Goal: Information Seeking & Learning: Compare options

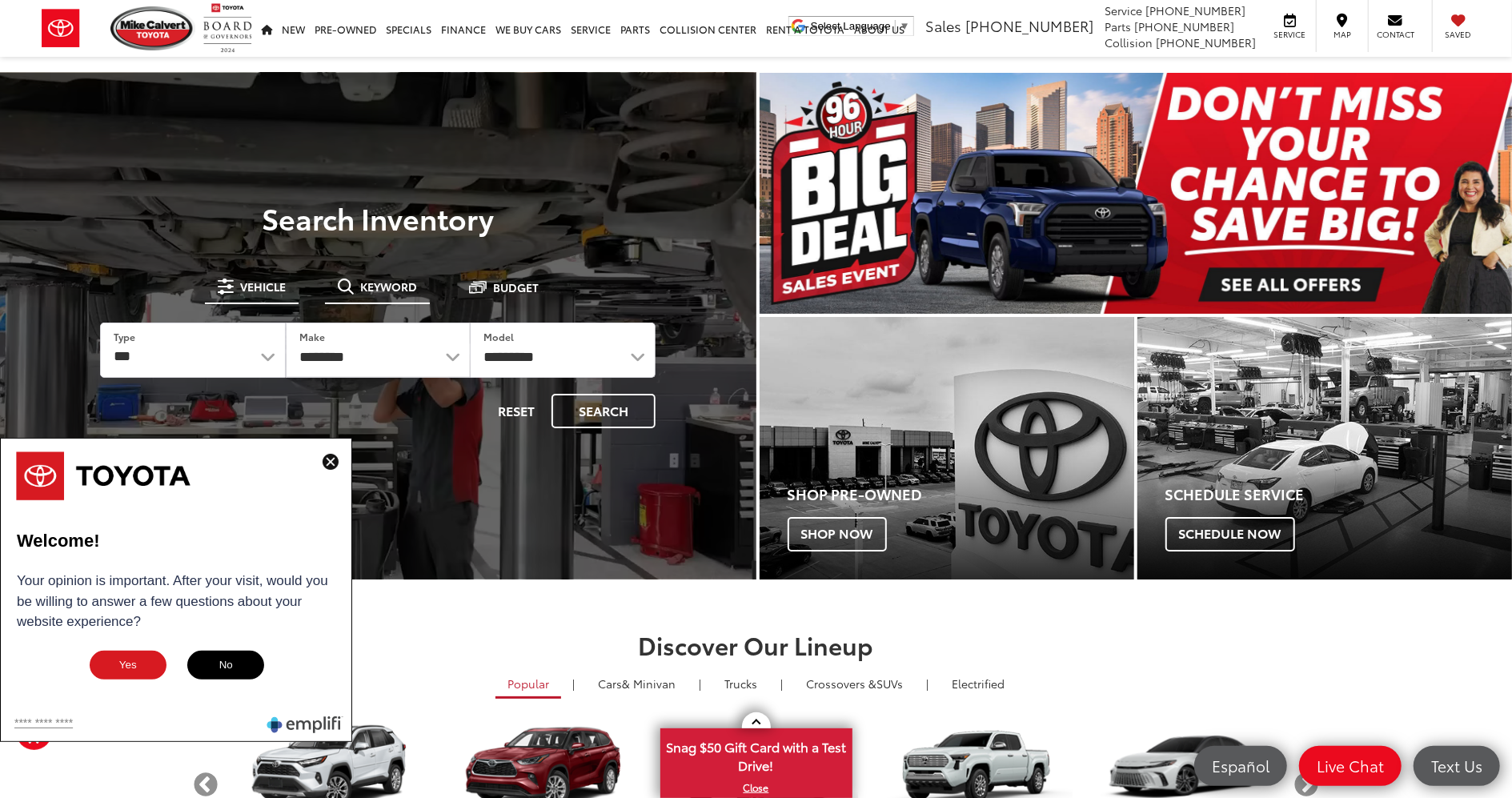
click at [363, 293] on button "Keyword" at bounding box center [377, 286] width 105 height 29
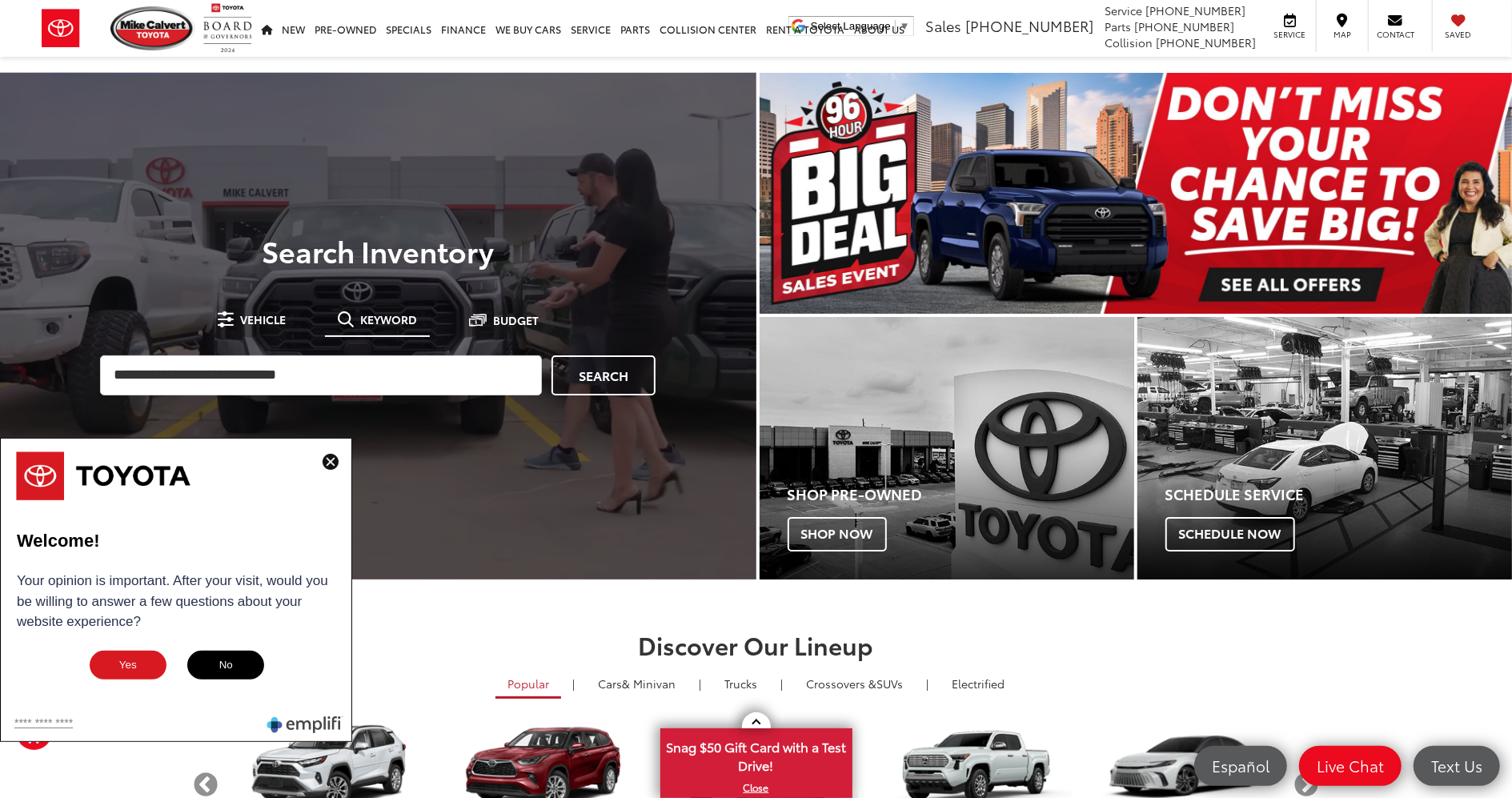
click at [327, 460] on img at bounding box center [330, 462] width 16 height 16
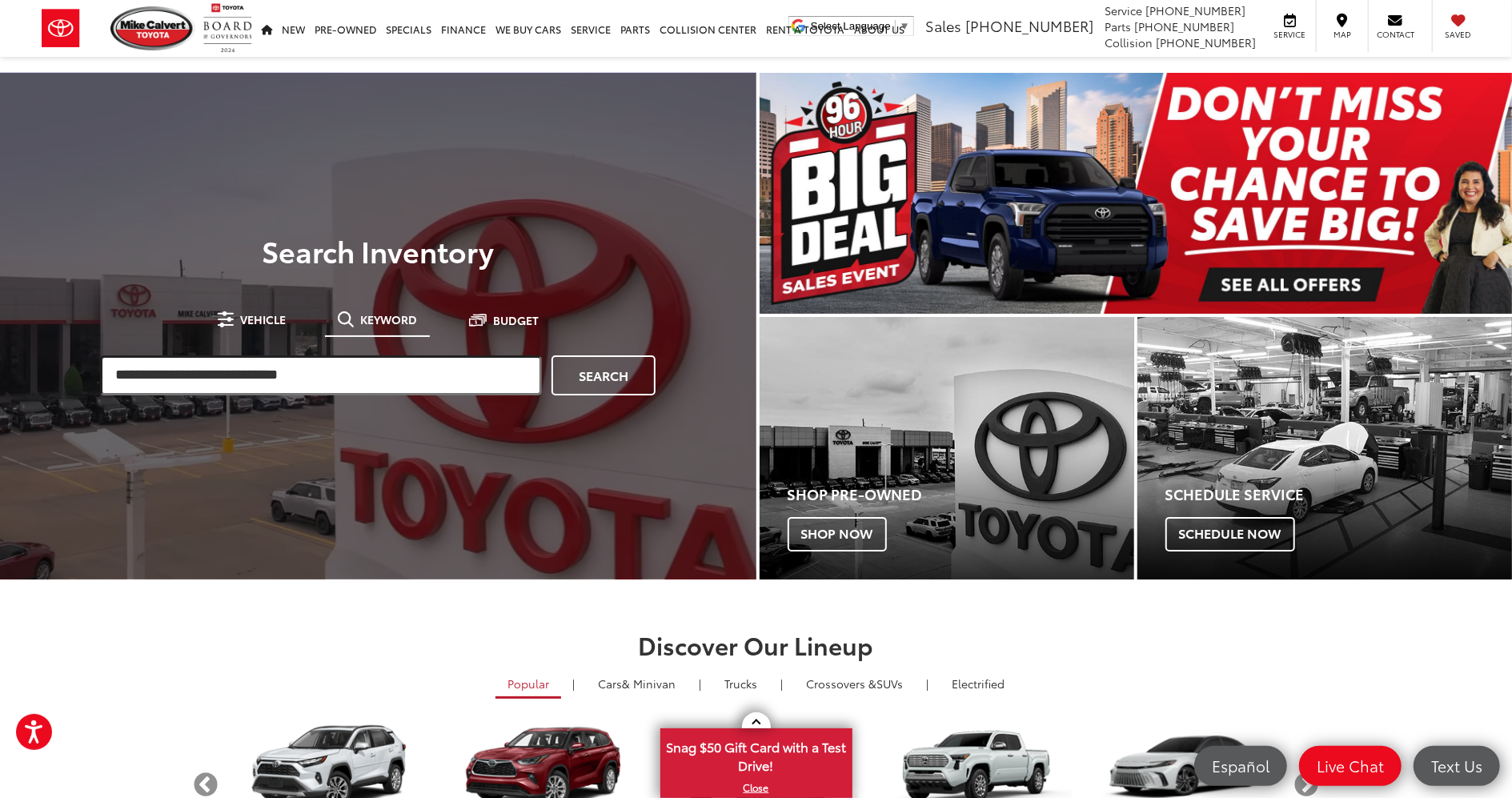
click at [243, 369] on input "search" at bounding box center [321, 376] width 441 height 40
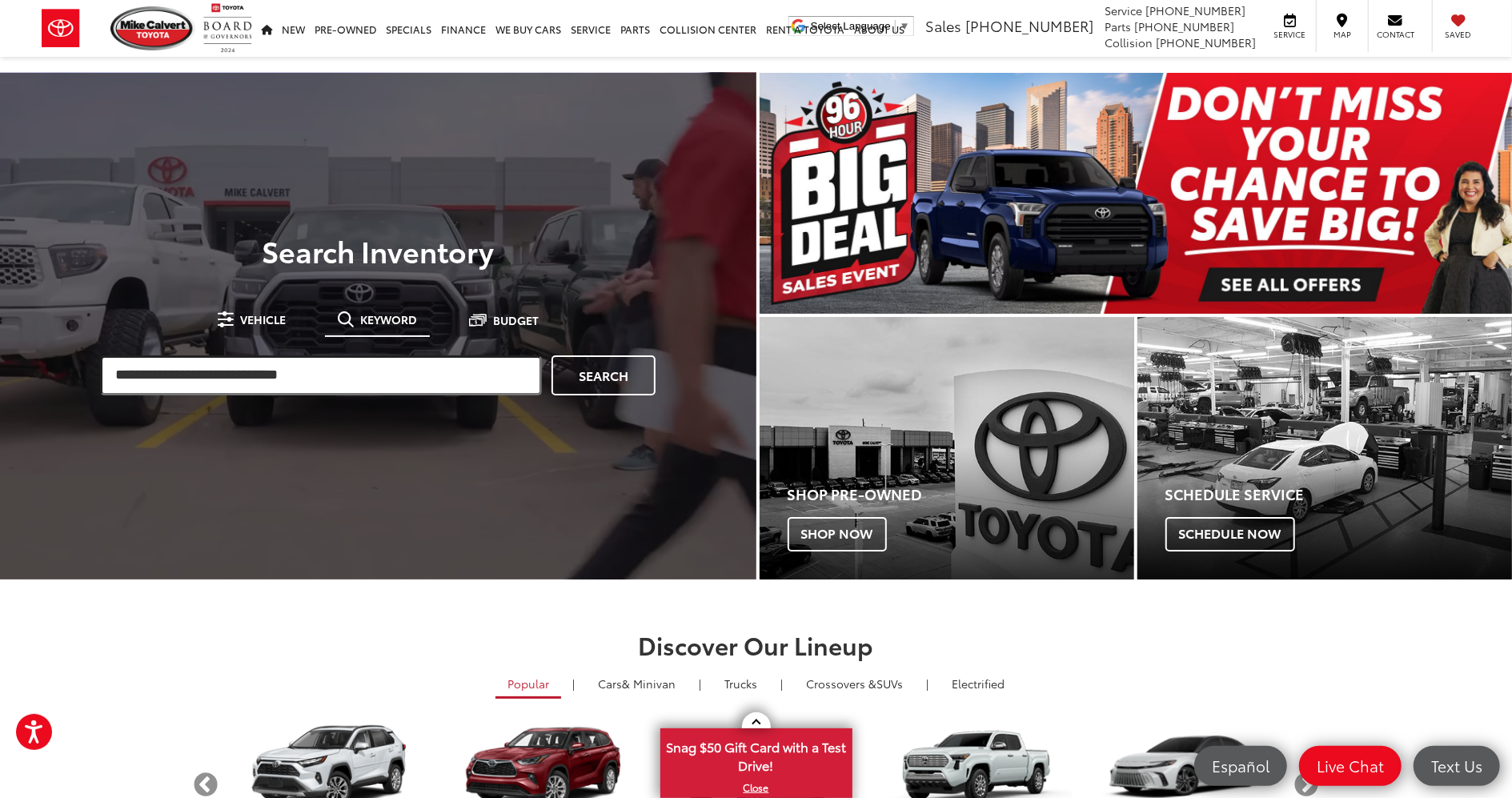
click at [164, 362] on input "search" at bounding box center [321, 376] width 441 height 40
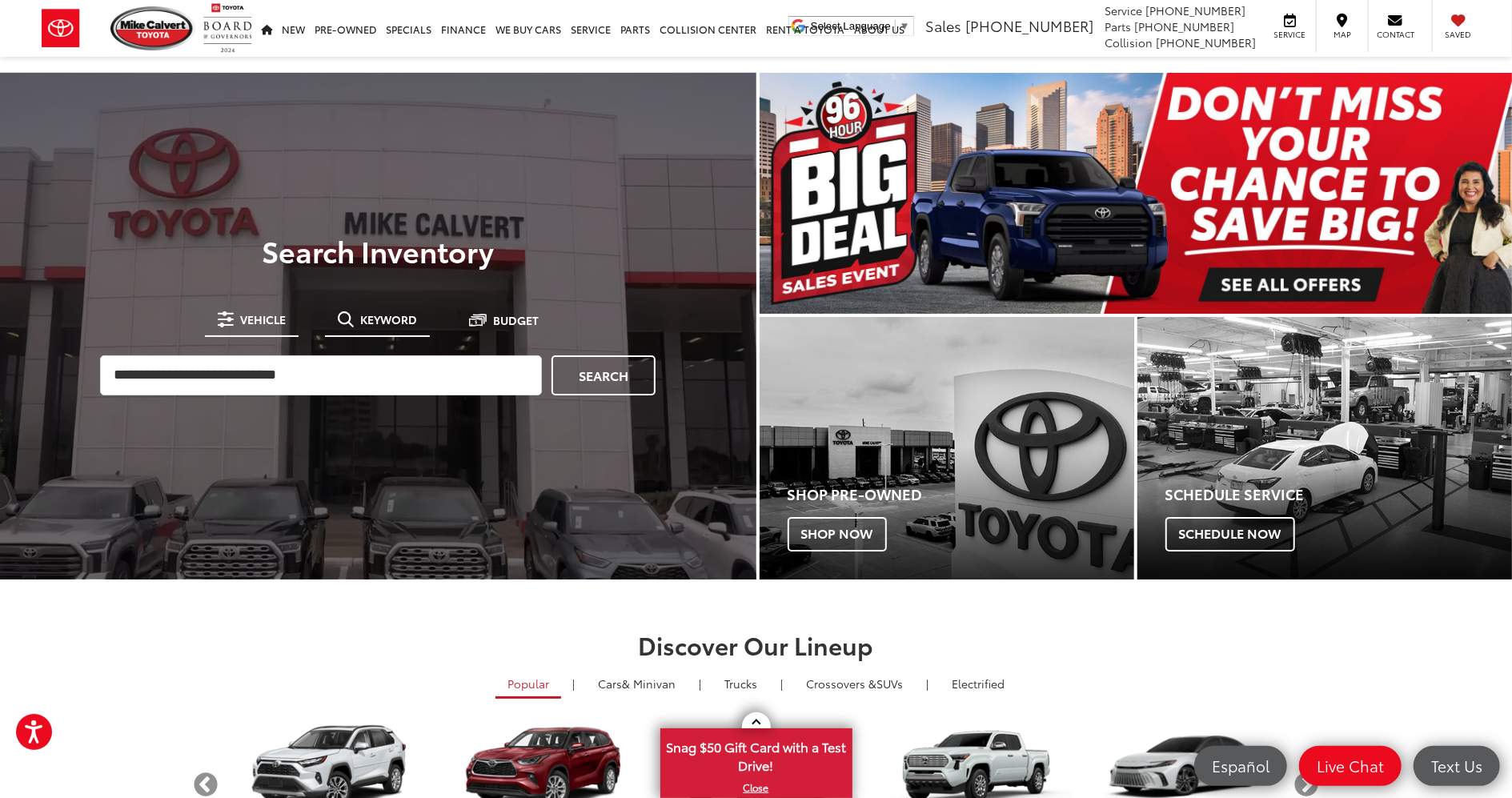
click at [264, 327] on button "Vehicle" at bounding box center [252, 319] width 94 height 29
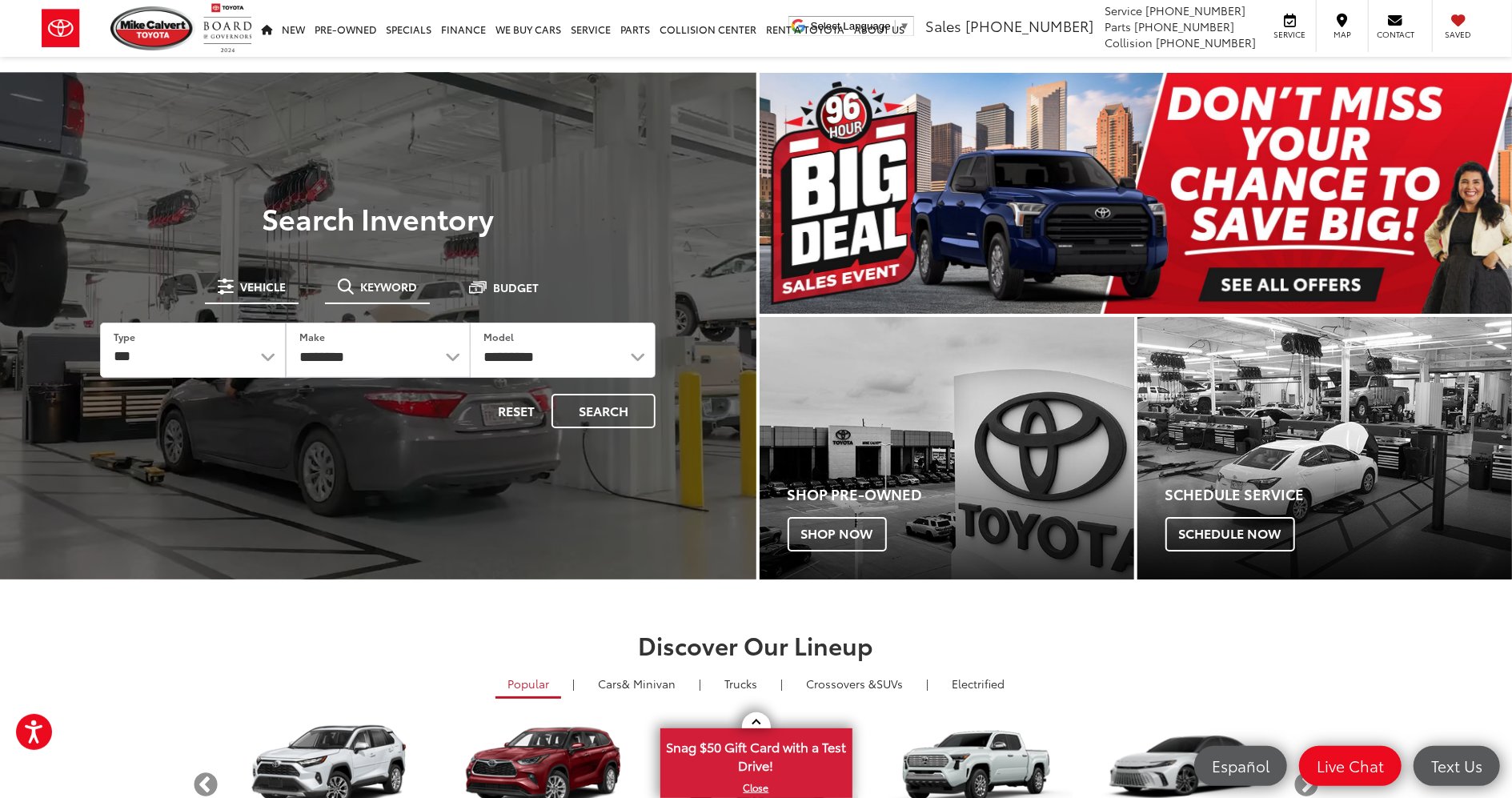
click at [378, 292] on span "Keyword" at bounding box center [388, 286] width 56 height 11
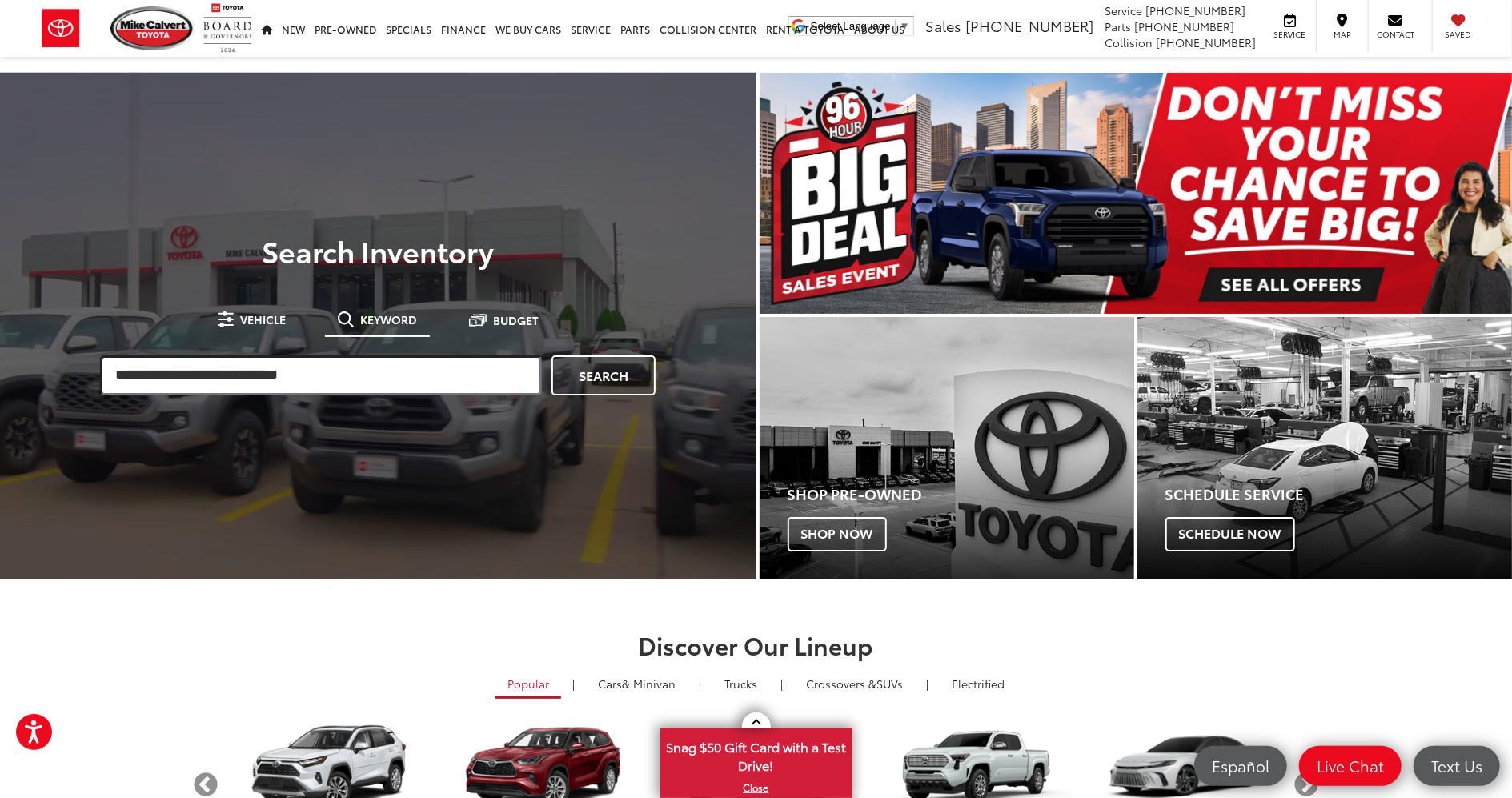
click at [302, 362] on input "search" at bounding box center [321, 376] width 441 height 40
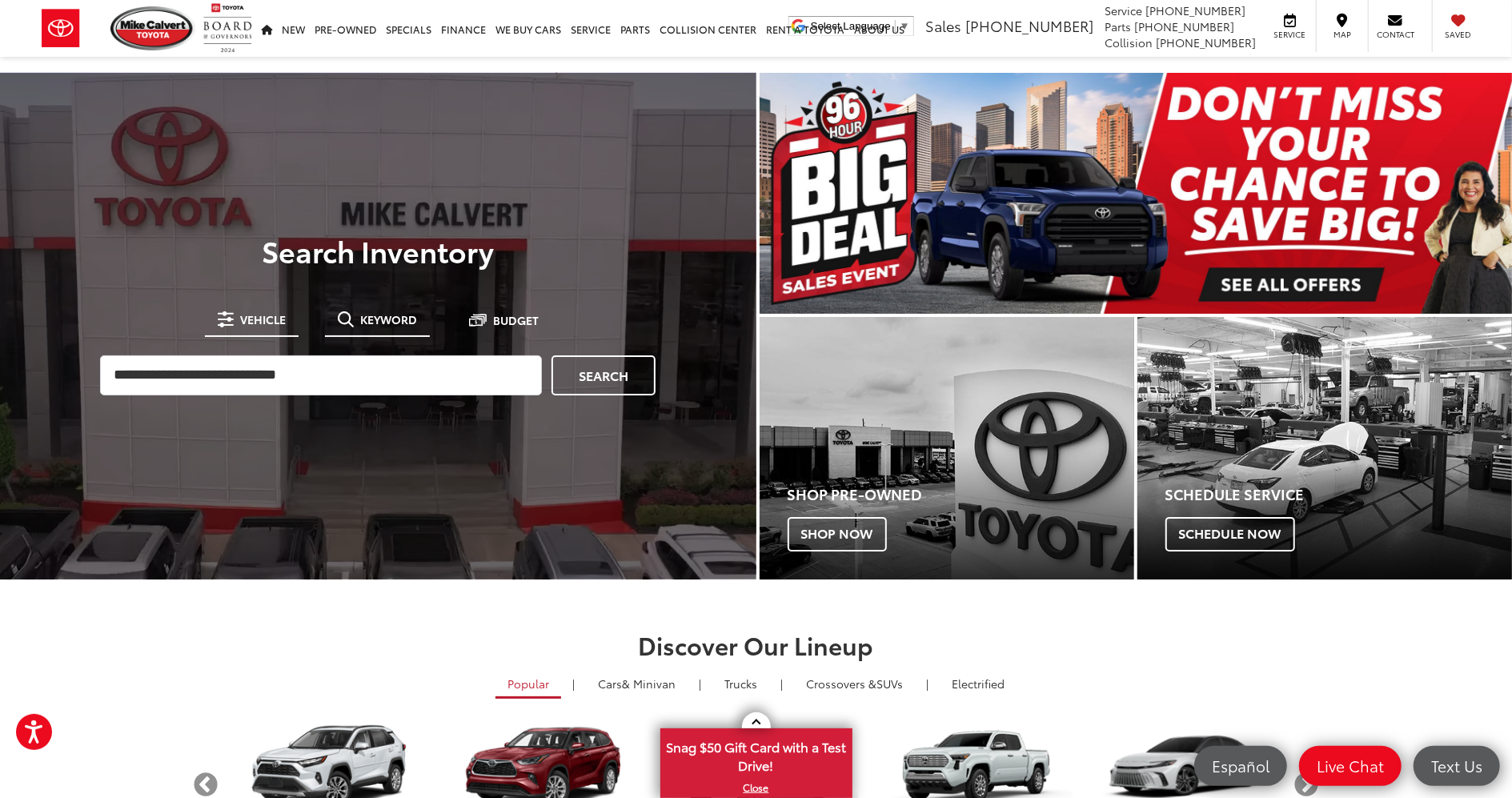
click at [244, 315] on span "Vehicle" at bounding box center [262, 319] width 46 height 11
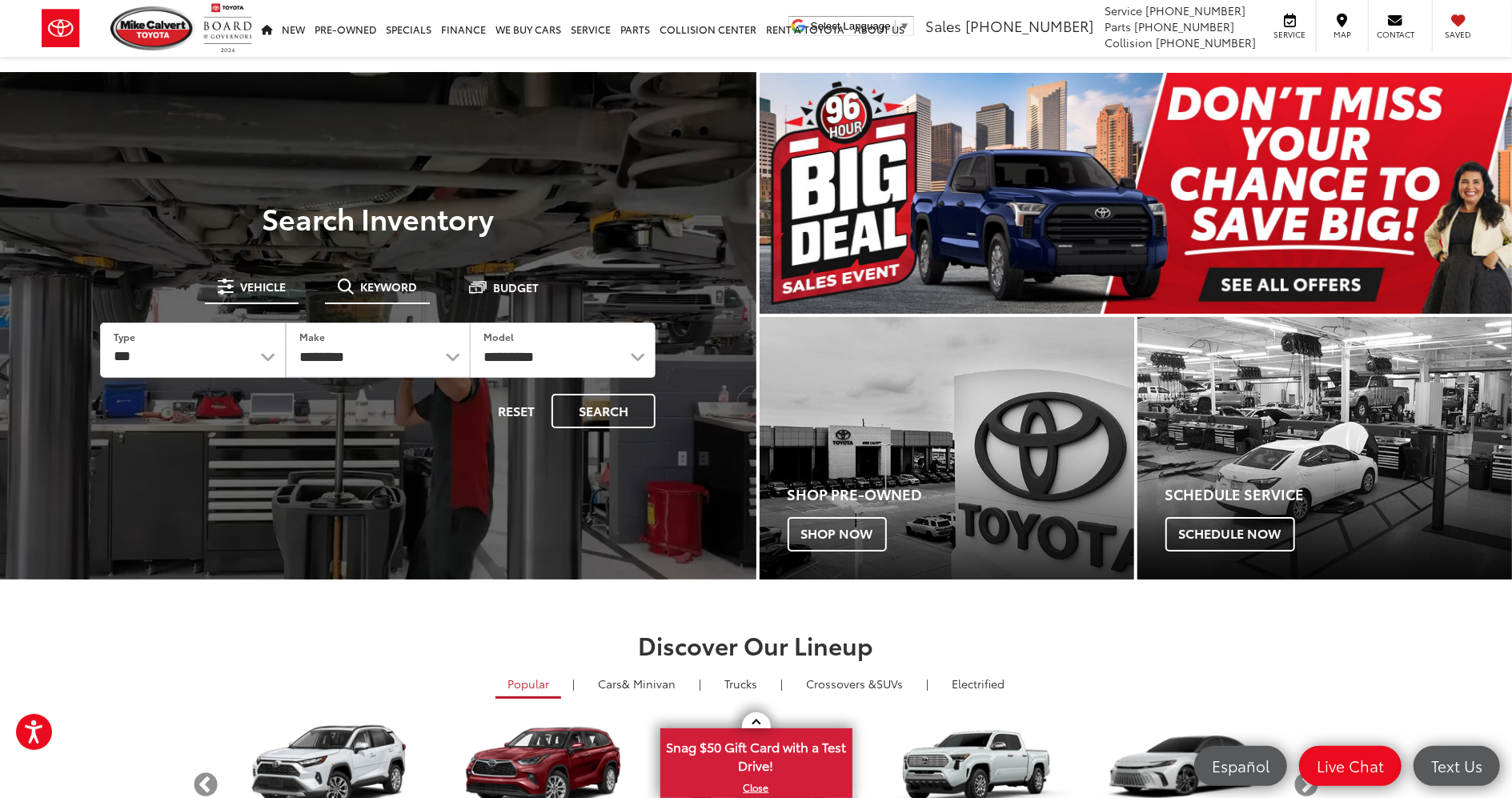
click at [349, 295] on button "Keyword" at bounding box center [377, 286] width 105 height 29
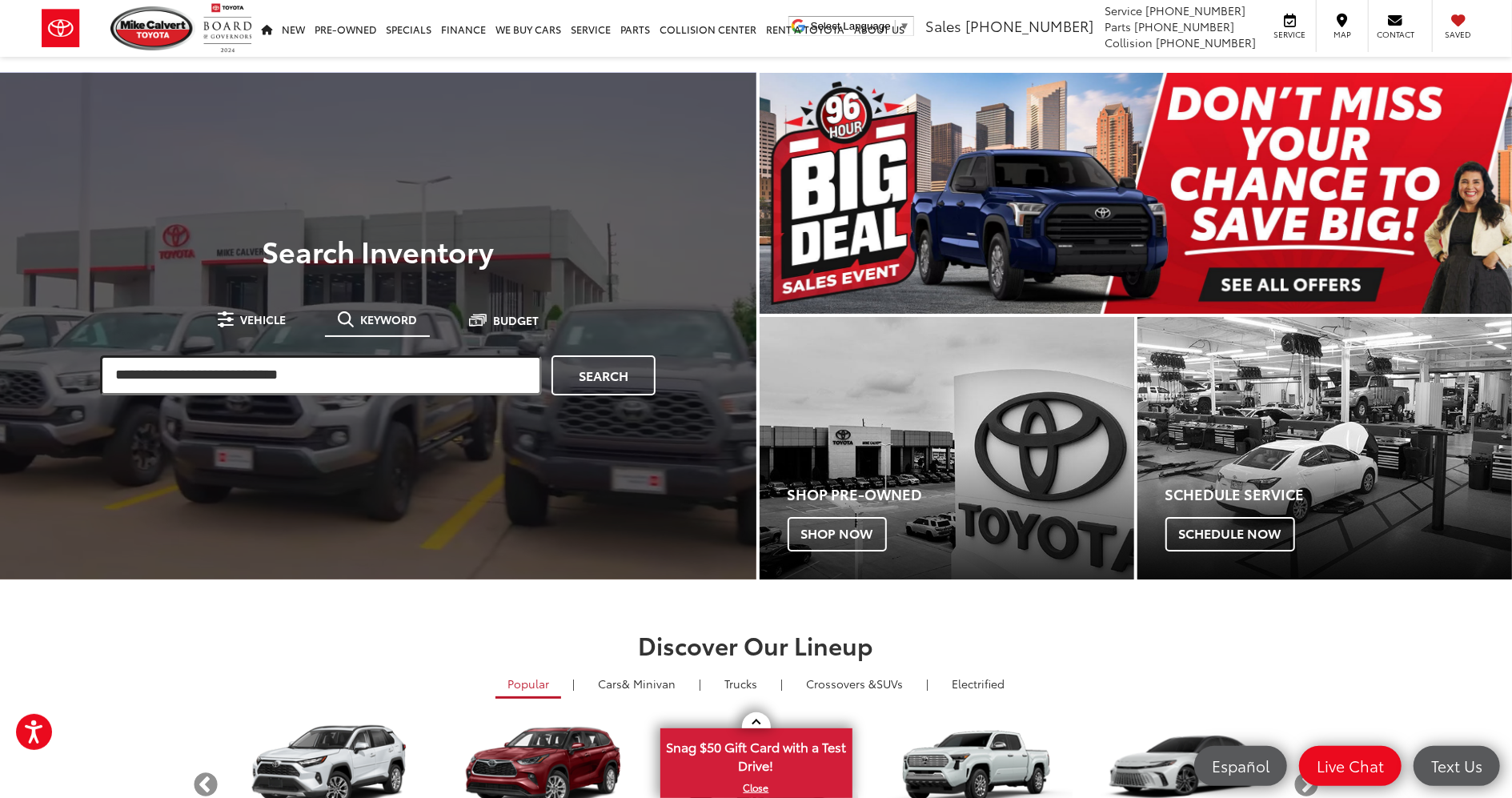
click at [291, 359] on input "search" at bounding box center [321, 376] width 441 height 40
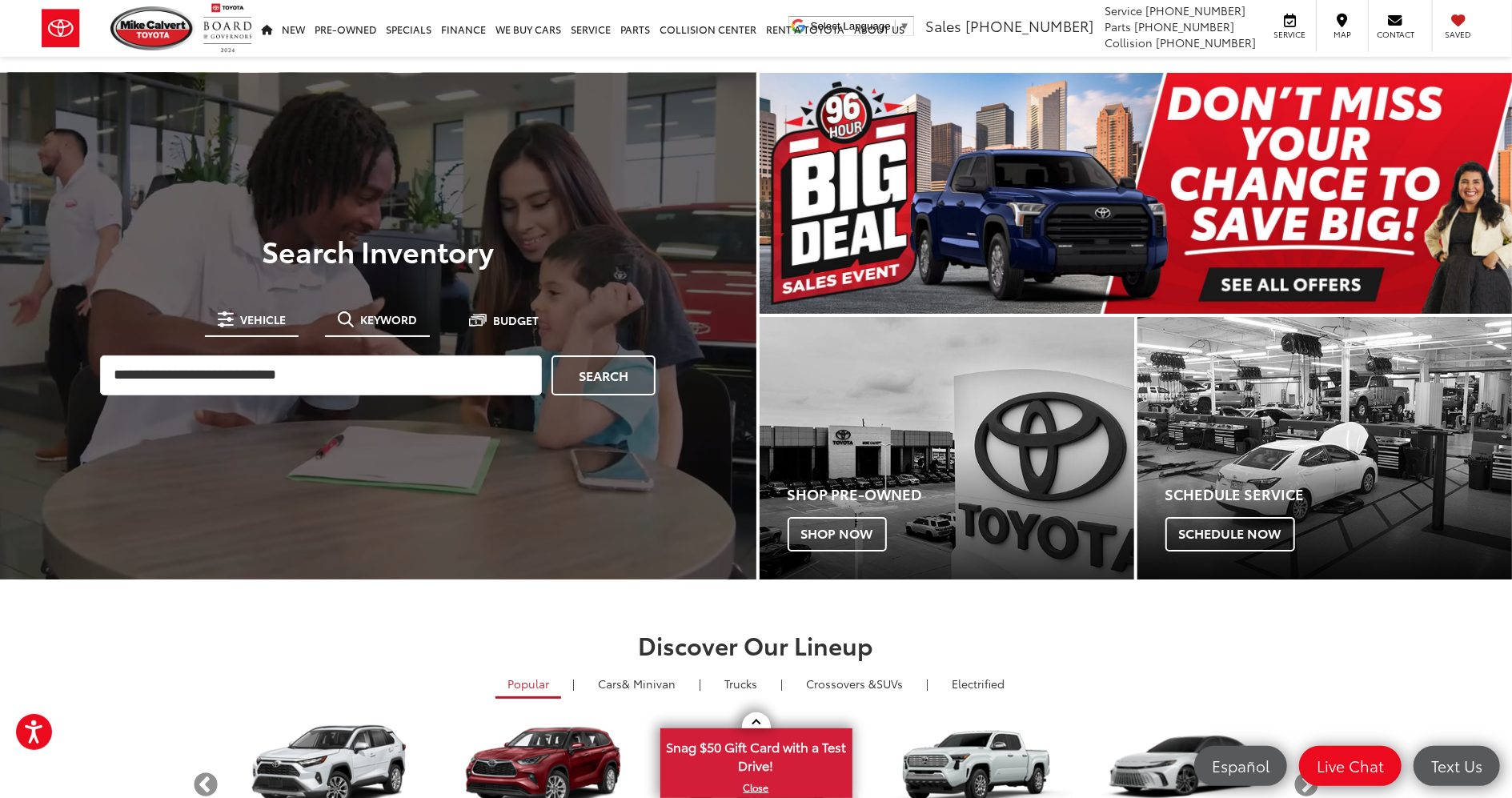
click at [266, 324] on span "Vehicle" at bounding box center [262, 319] width 46 height 11
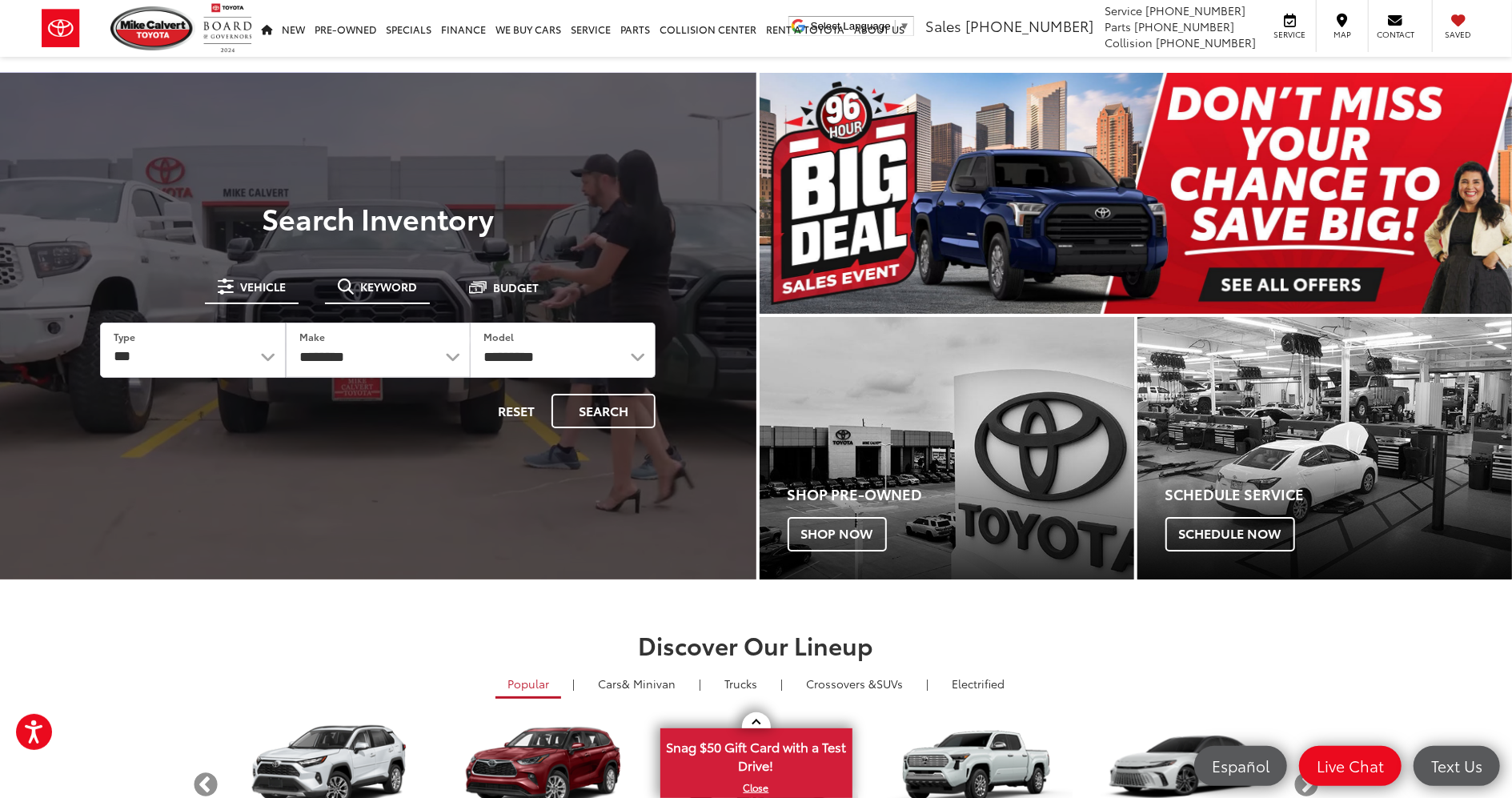
click at [342, 298] on button "Keyword" at bounding box center [377, 286] width 105 height 29
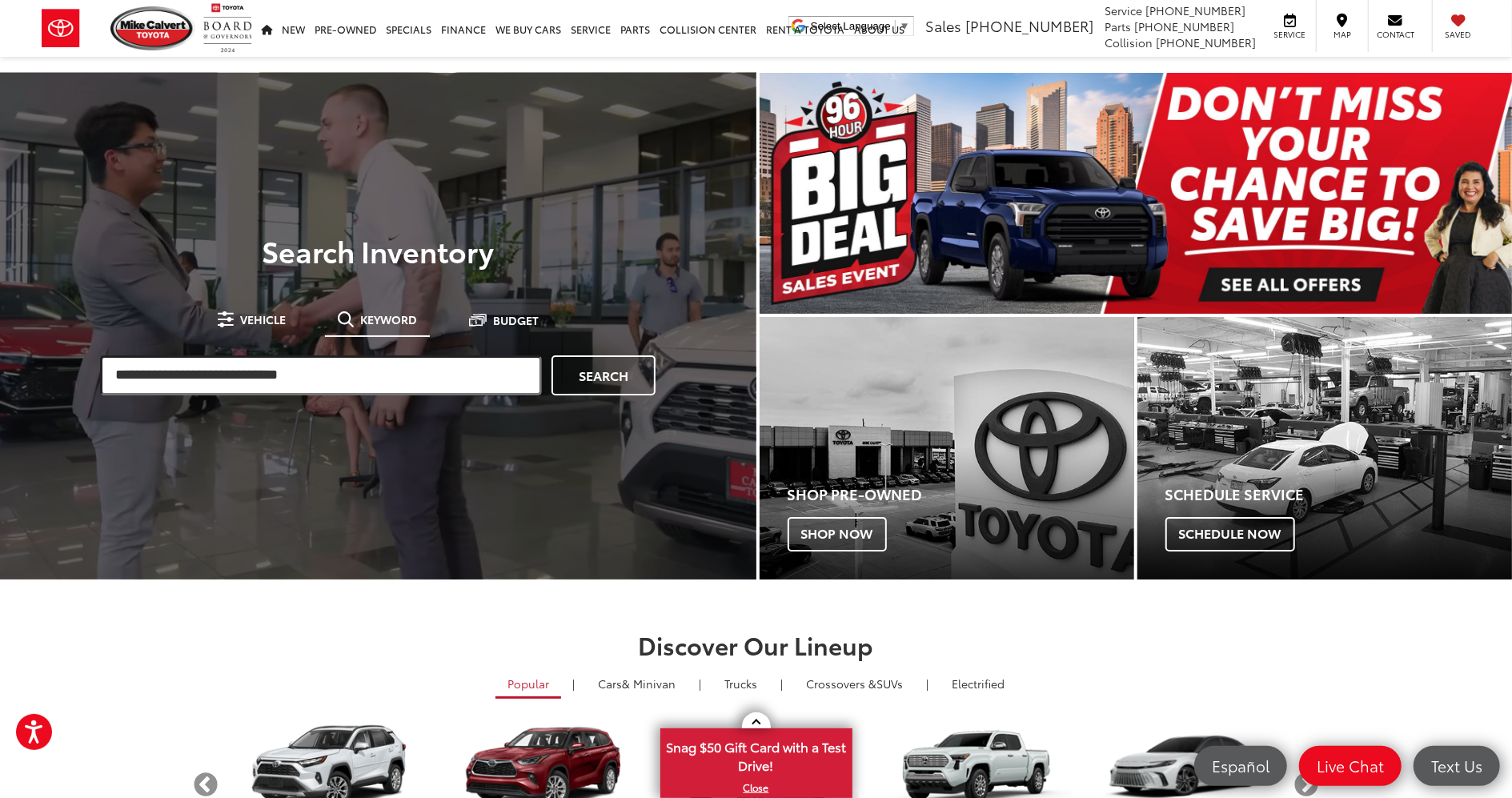
click at [263, 362] on input "search" at bounding box center [321, 376] width 441 height 40
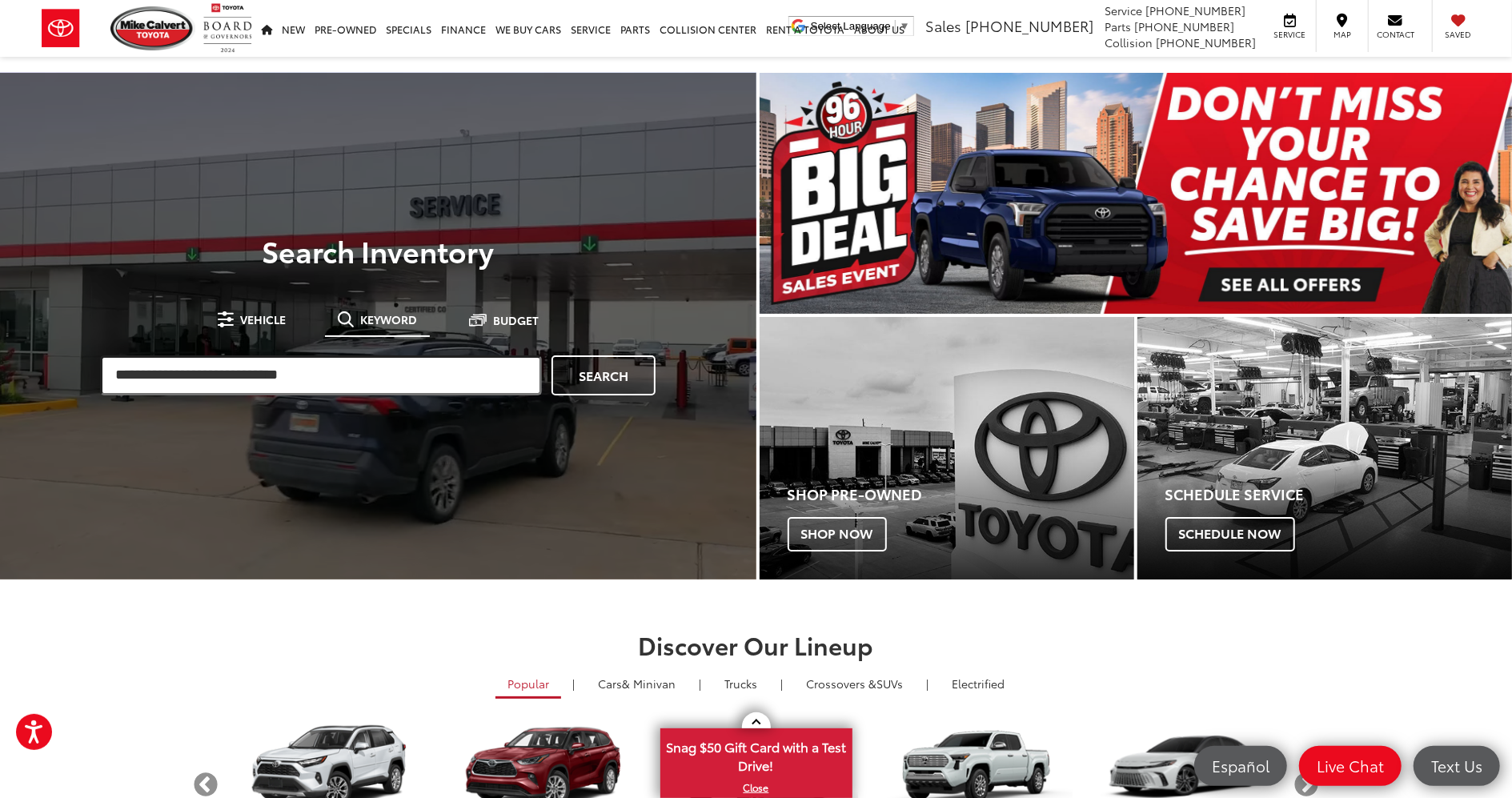
click at [338, 380] on input "search" at bounding box center [321, 376] width 441 height 40
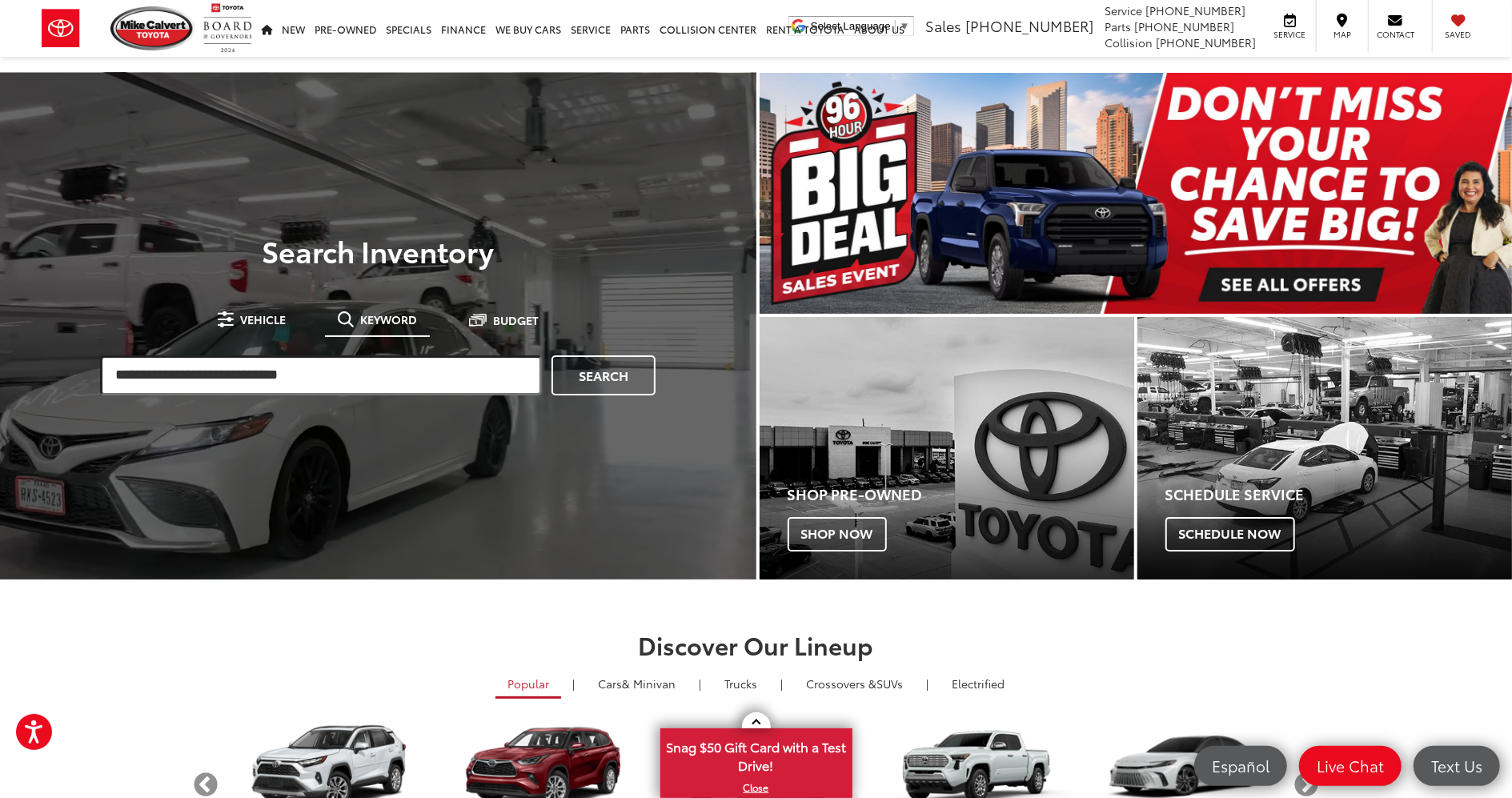
paste input "*******"
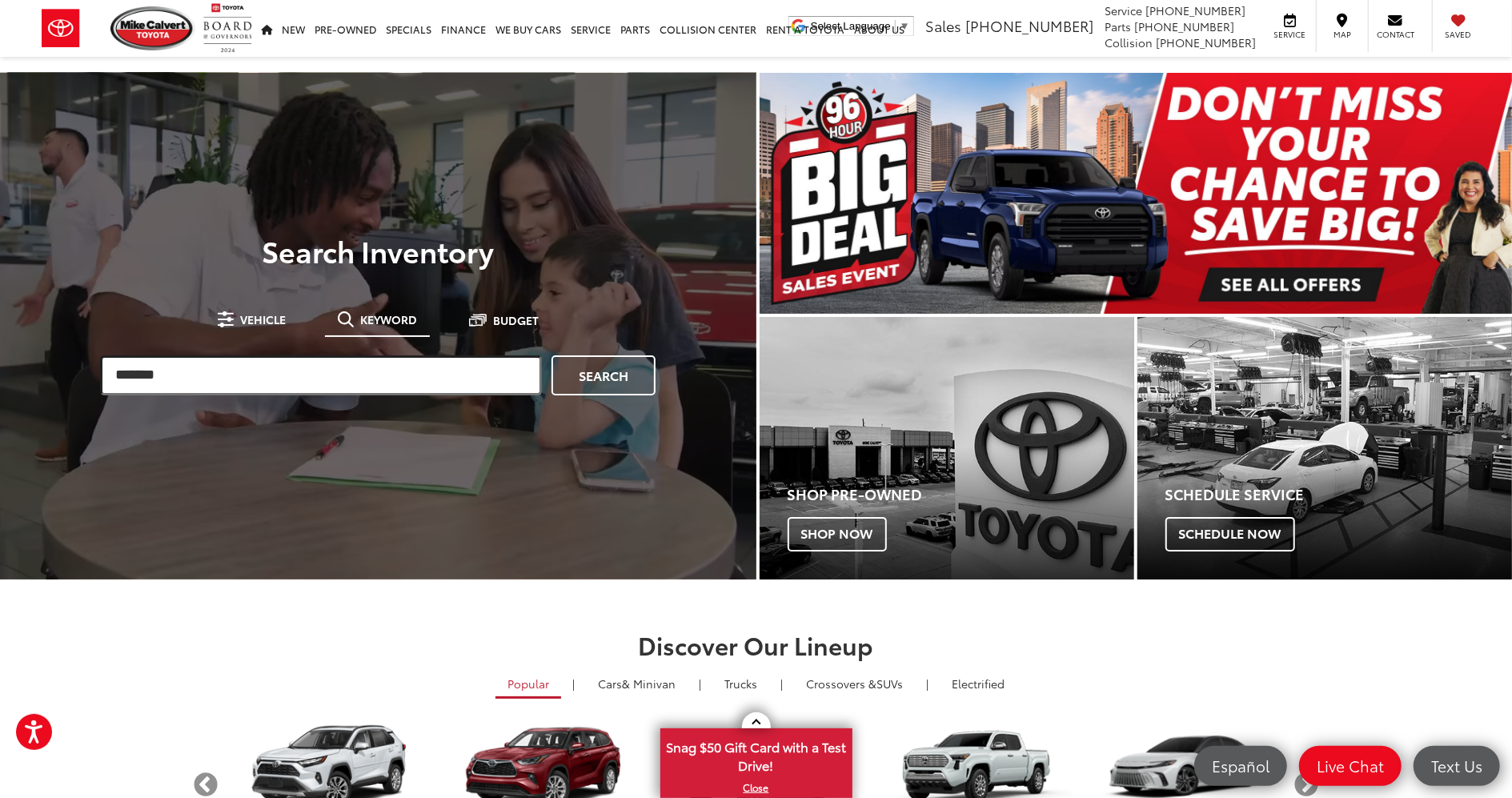
type input "*******"
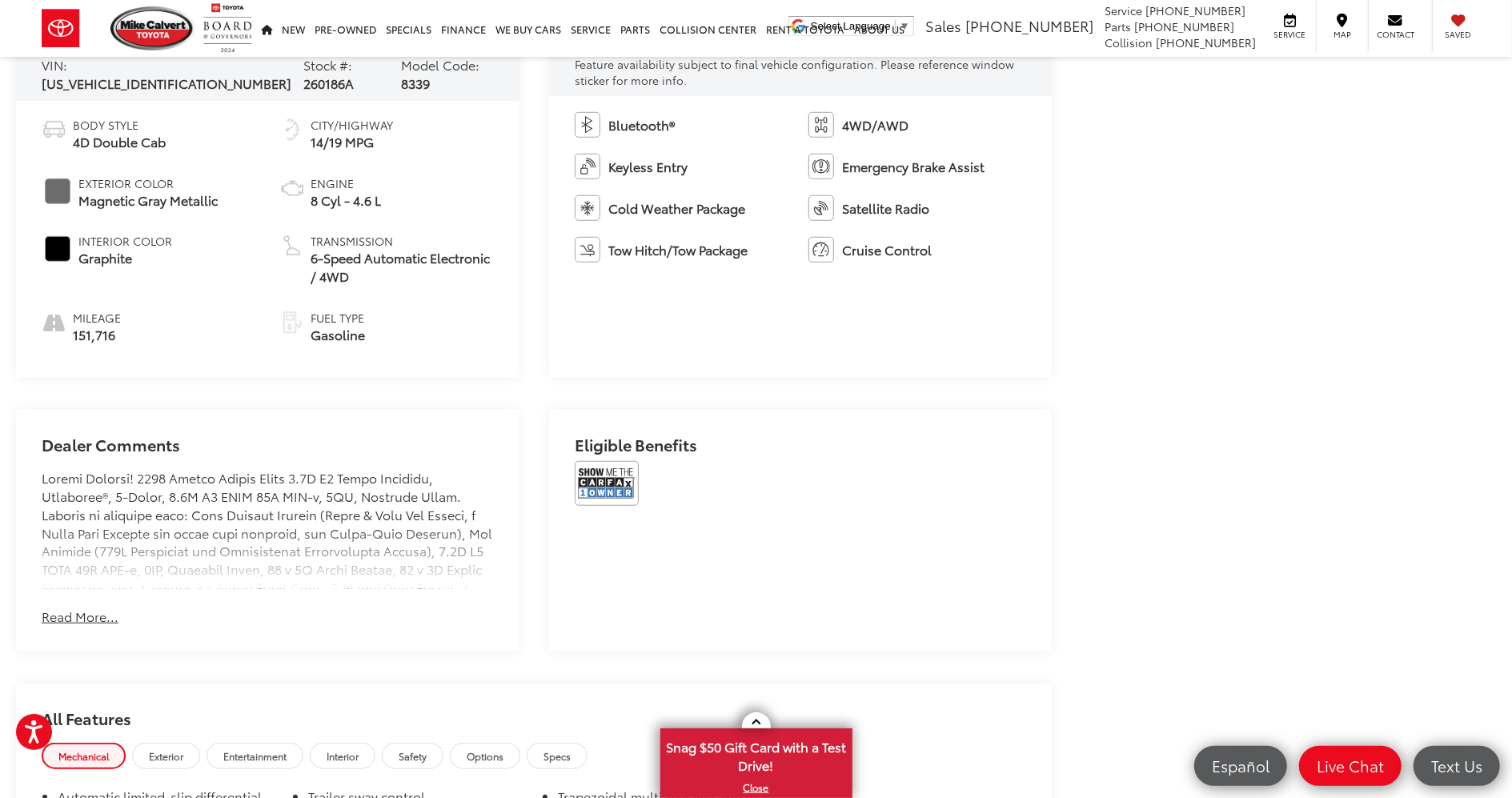
scroll to position [854, 0]
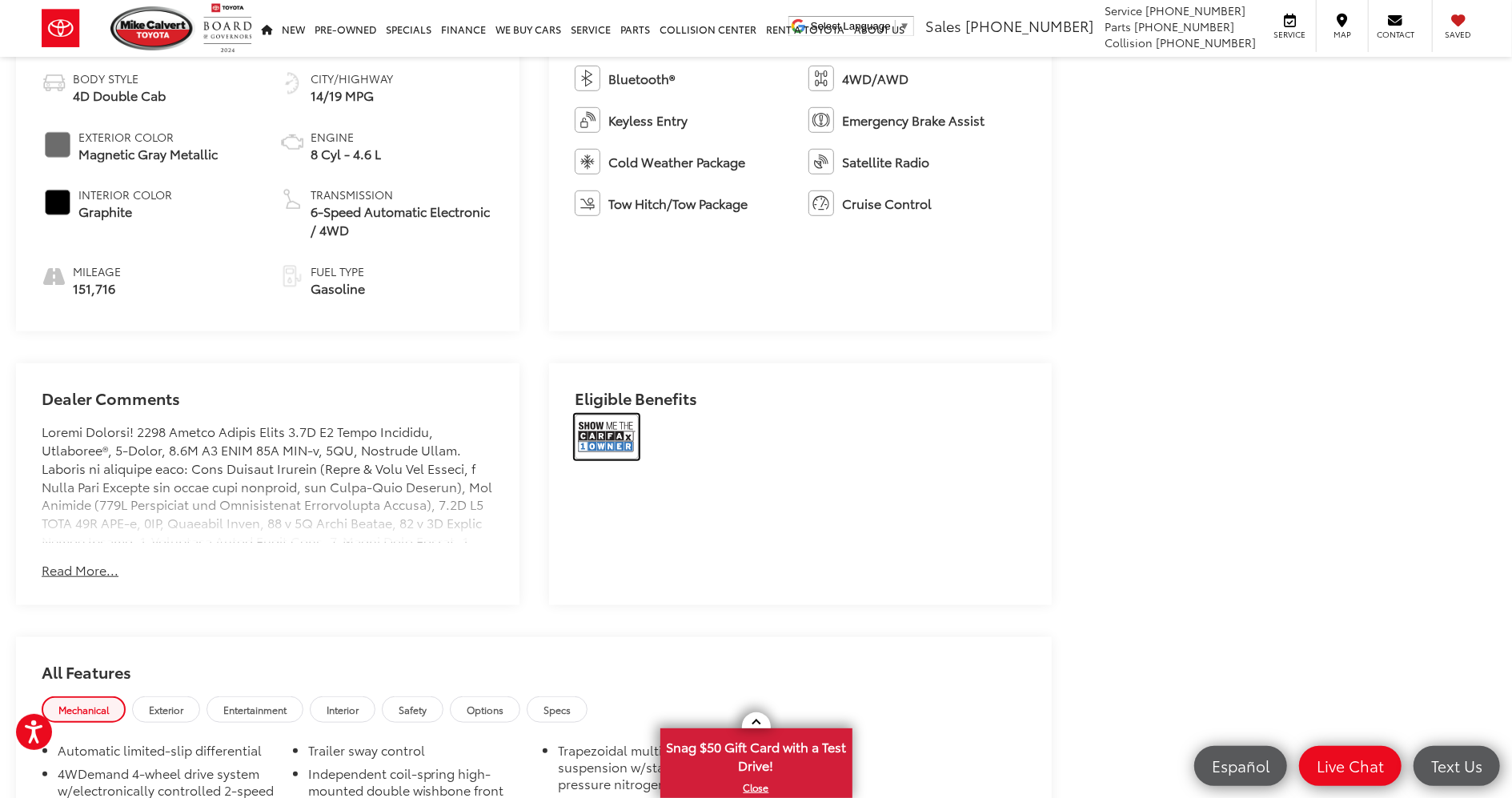
click at [614, 442] on img at bounding box center [607, 437] width 64 height 45
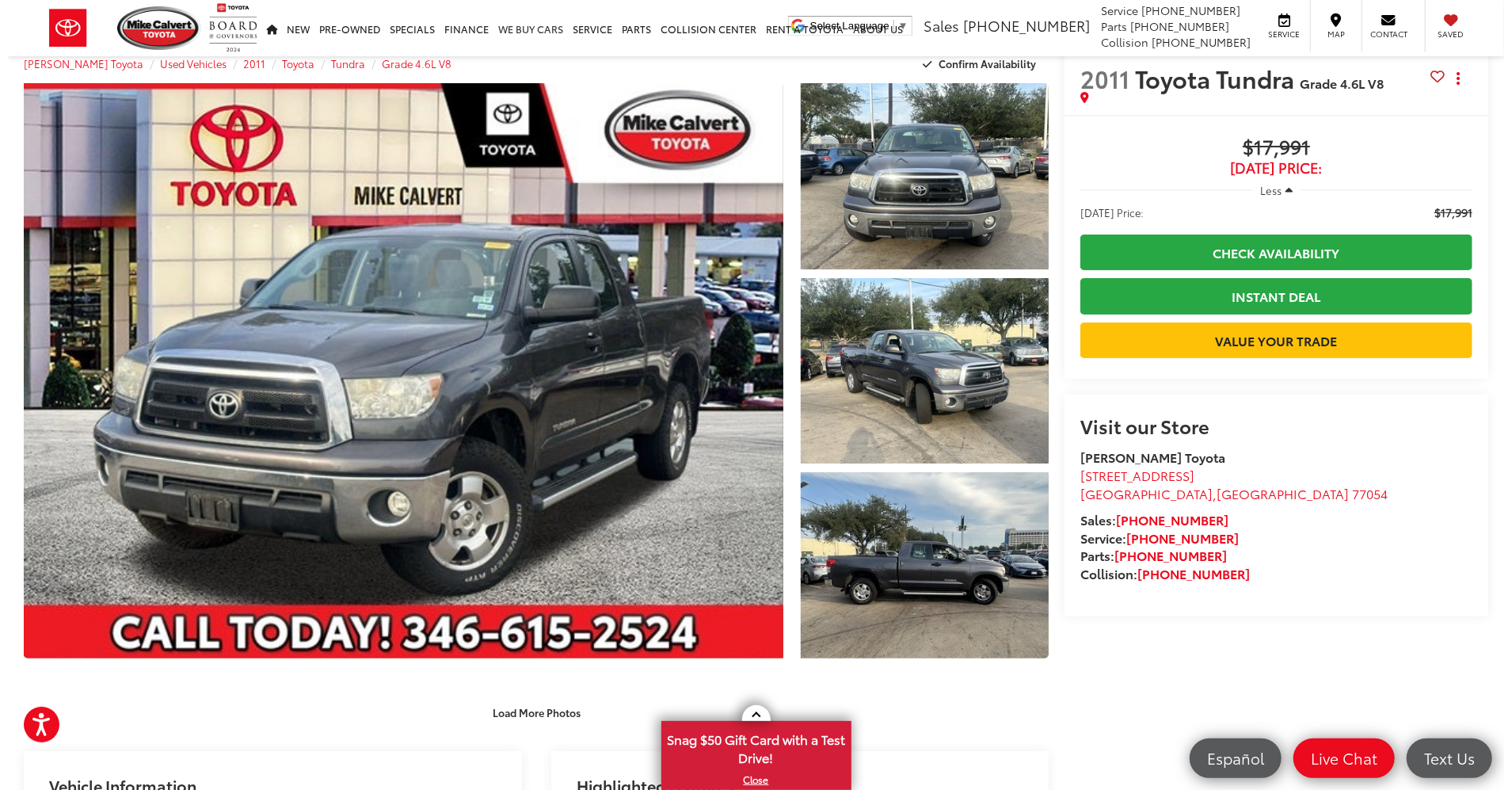
scroll to position [0, 0]
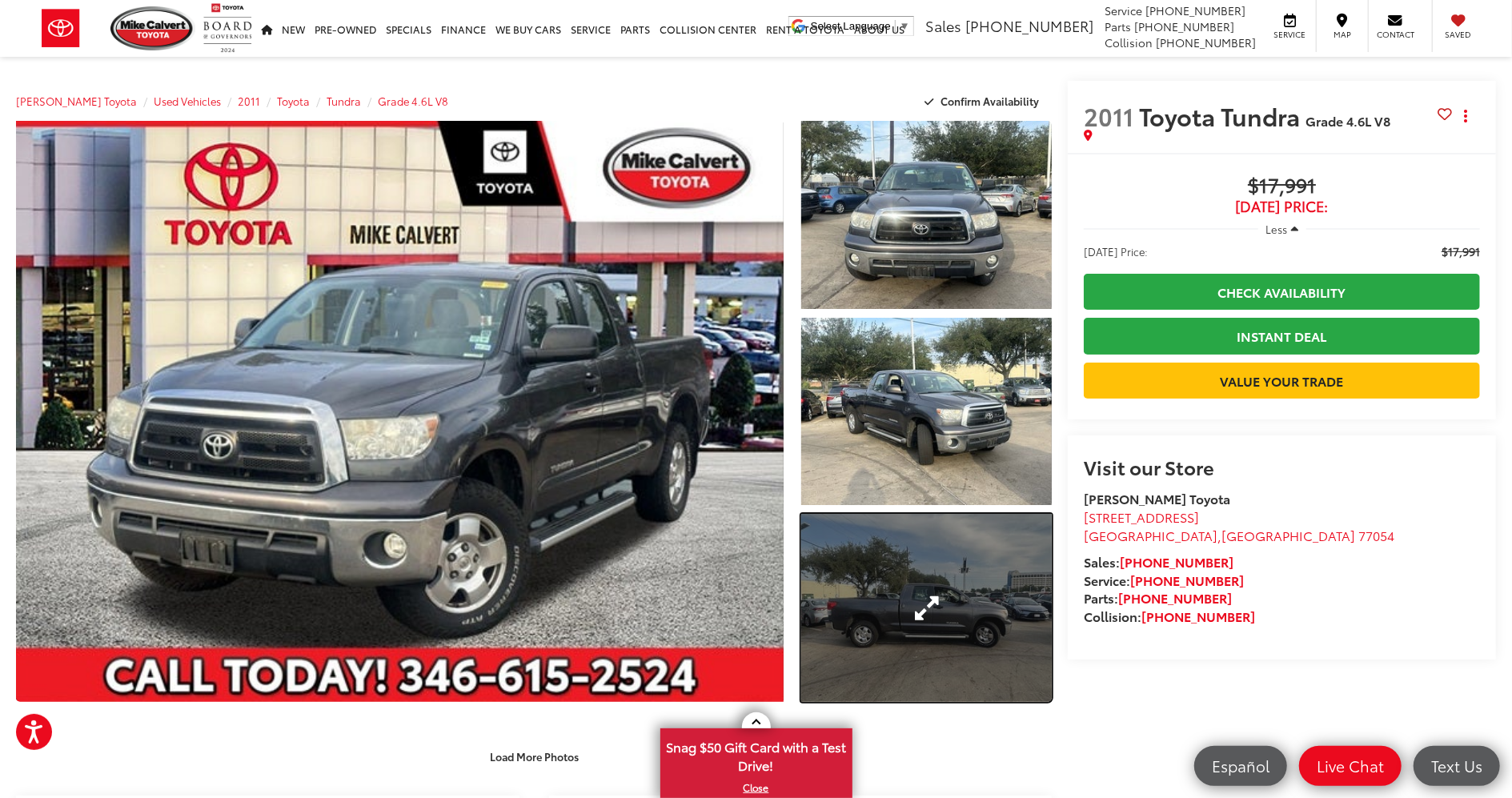
click at [893, 549] on link "Expand Photo 3" at bounding box center [926, 608] width 250 height 188
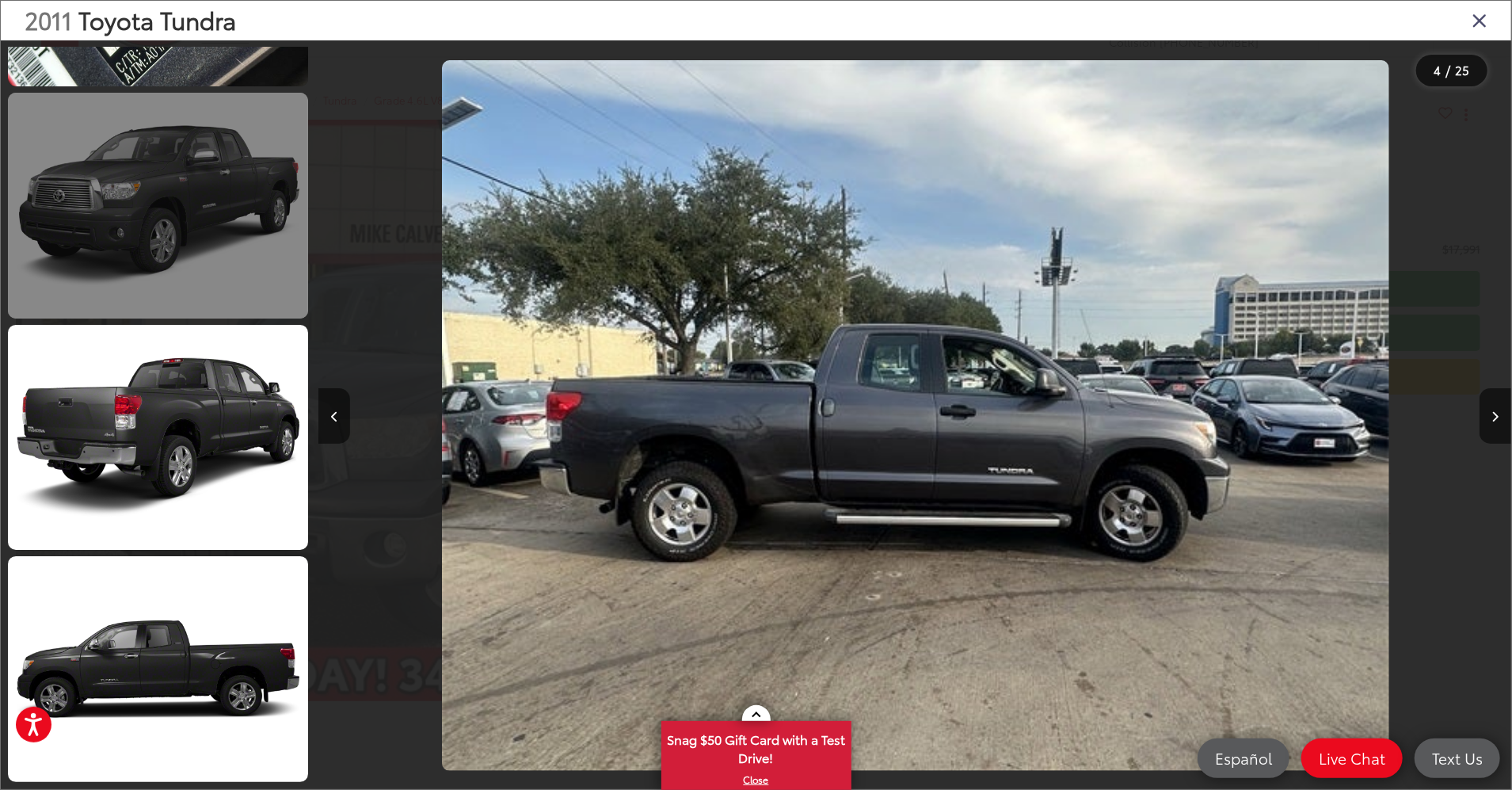
scroll to position [2286, 0]
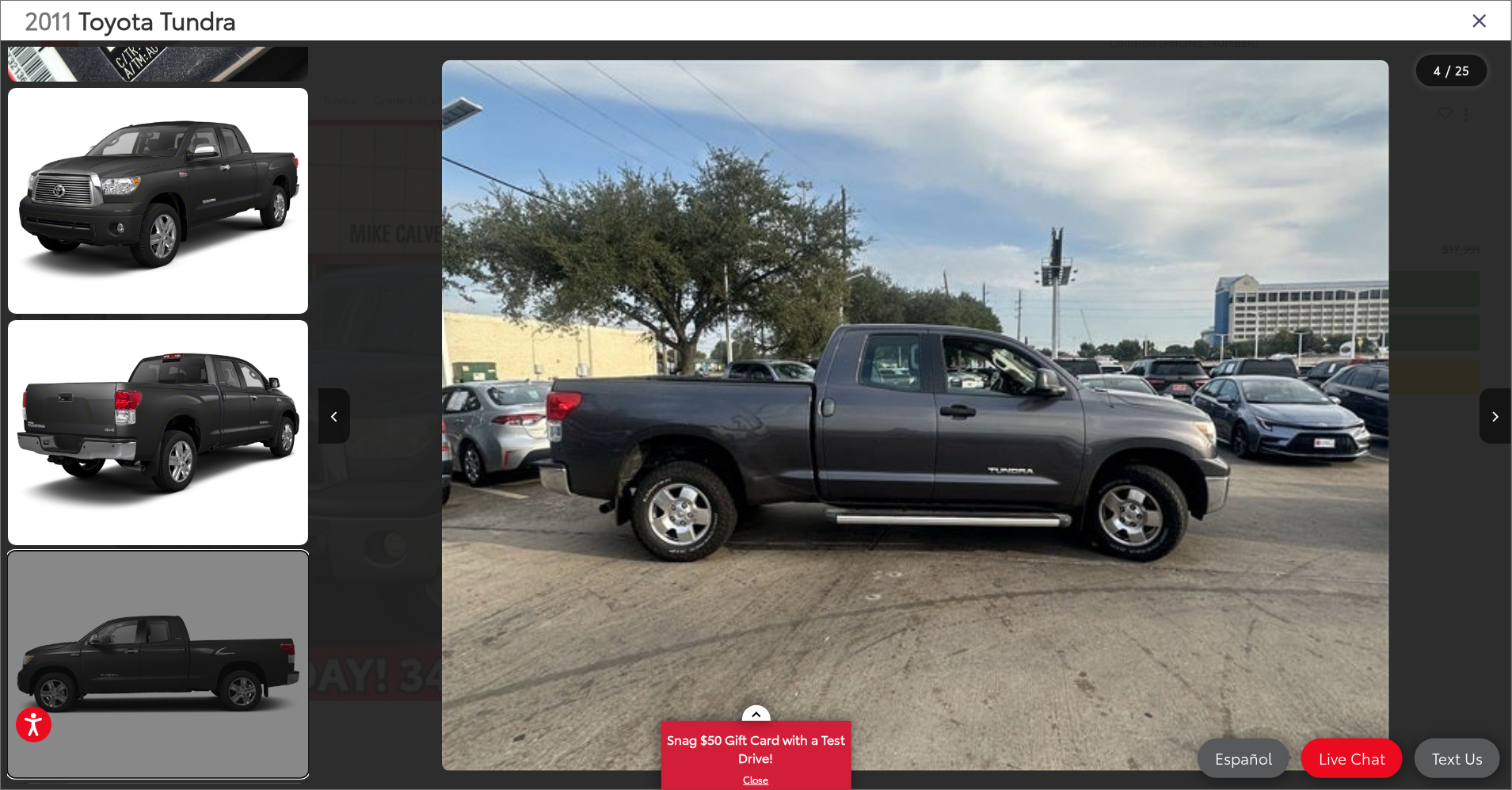
click at [157, 634] on link at bounding box center [157, 664] width 300 height 226
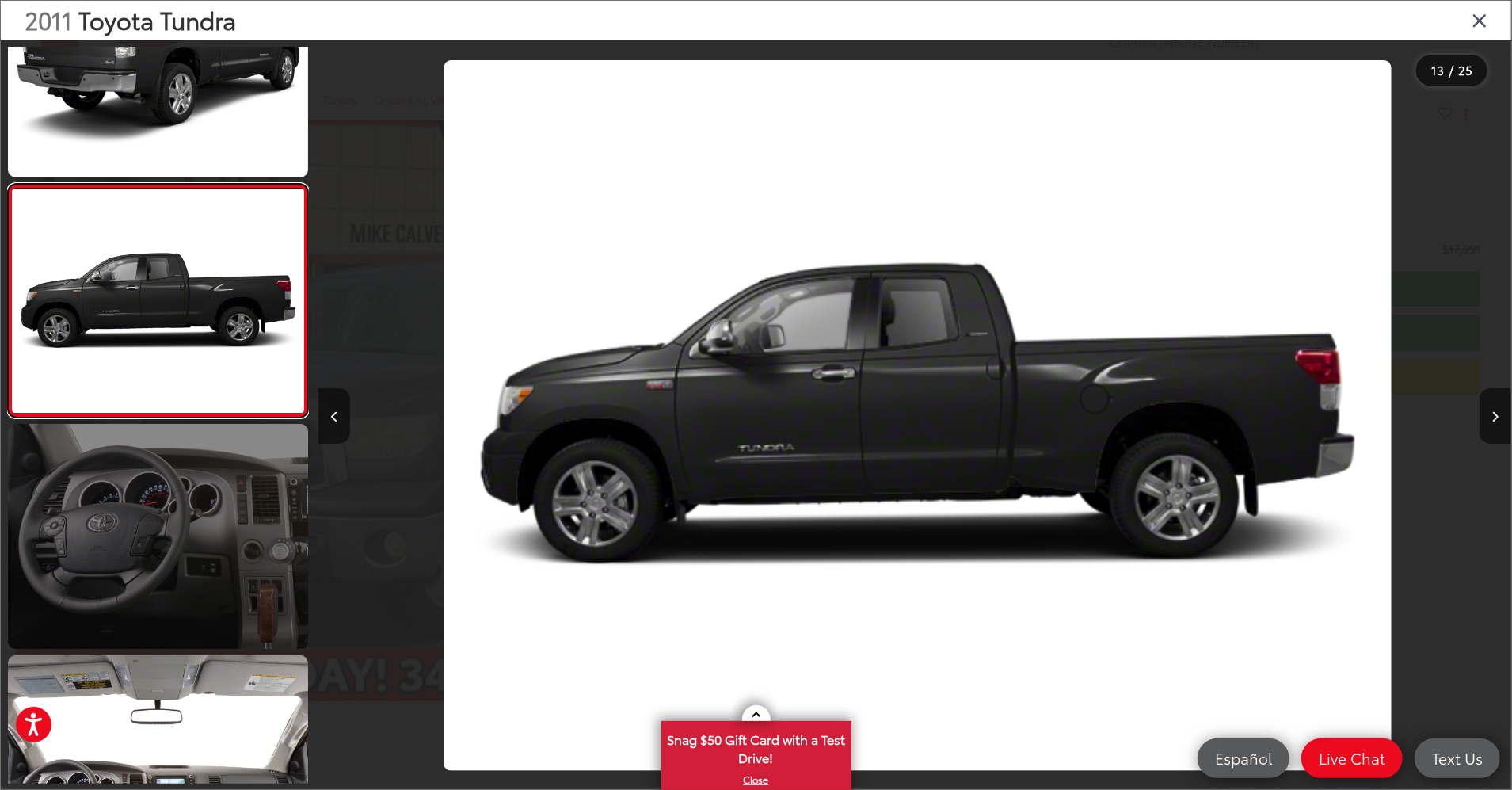
scroll to position [2681, 0]
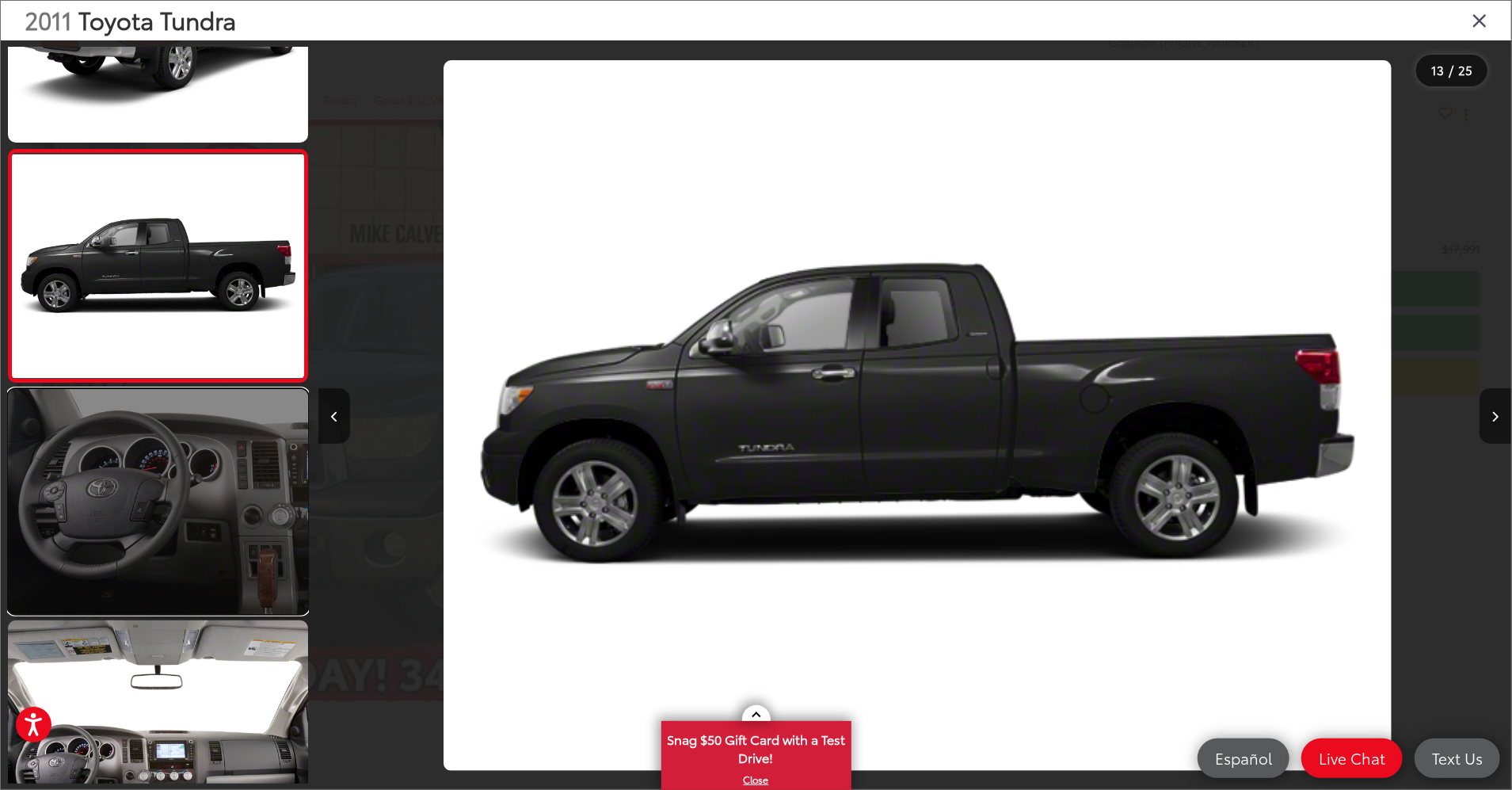
click at [146, 417] on link at bounding box center [157, 502] width 300 height 226
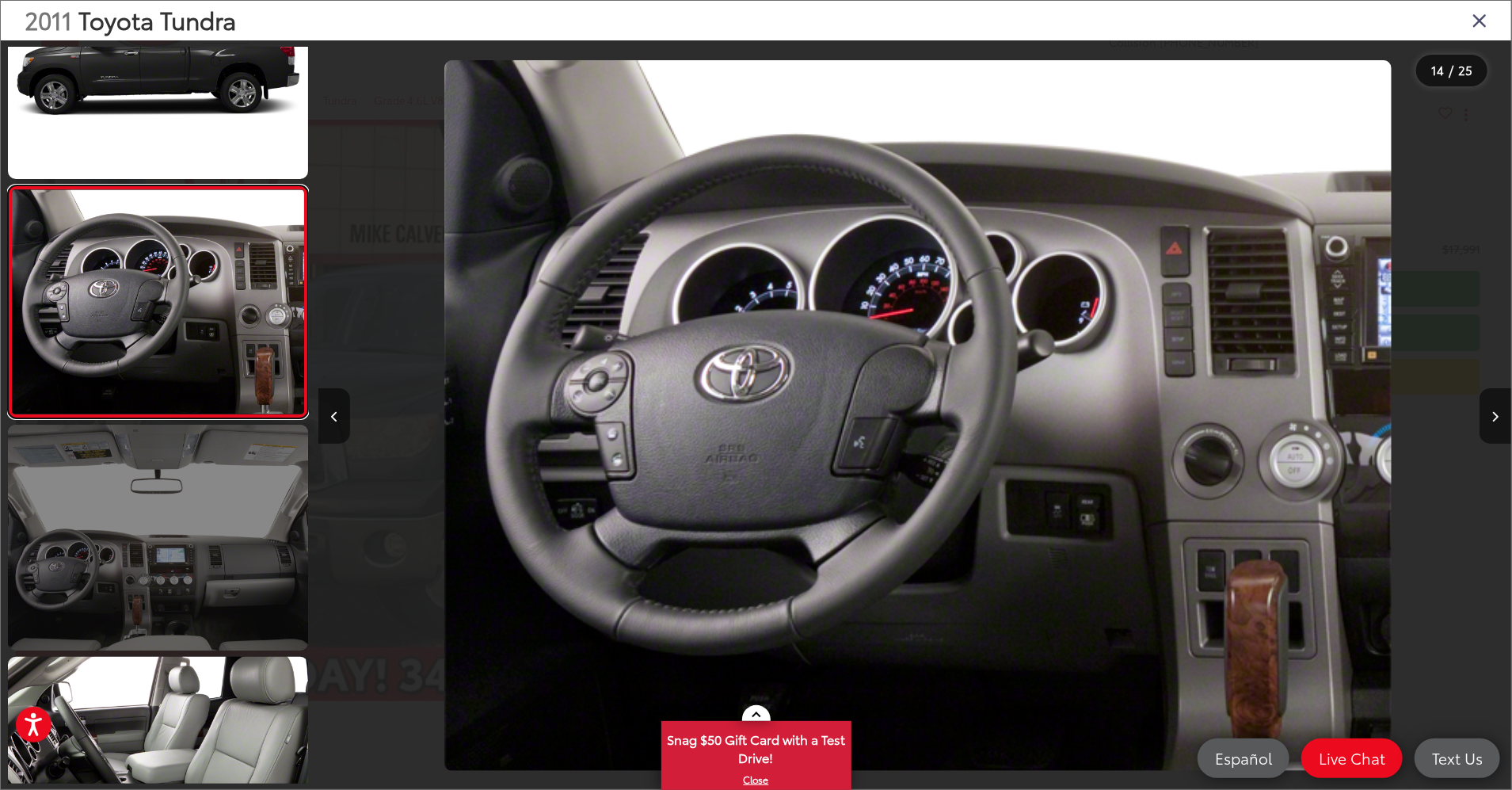
scroll to position [2914, 0]
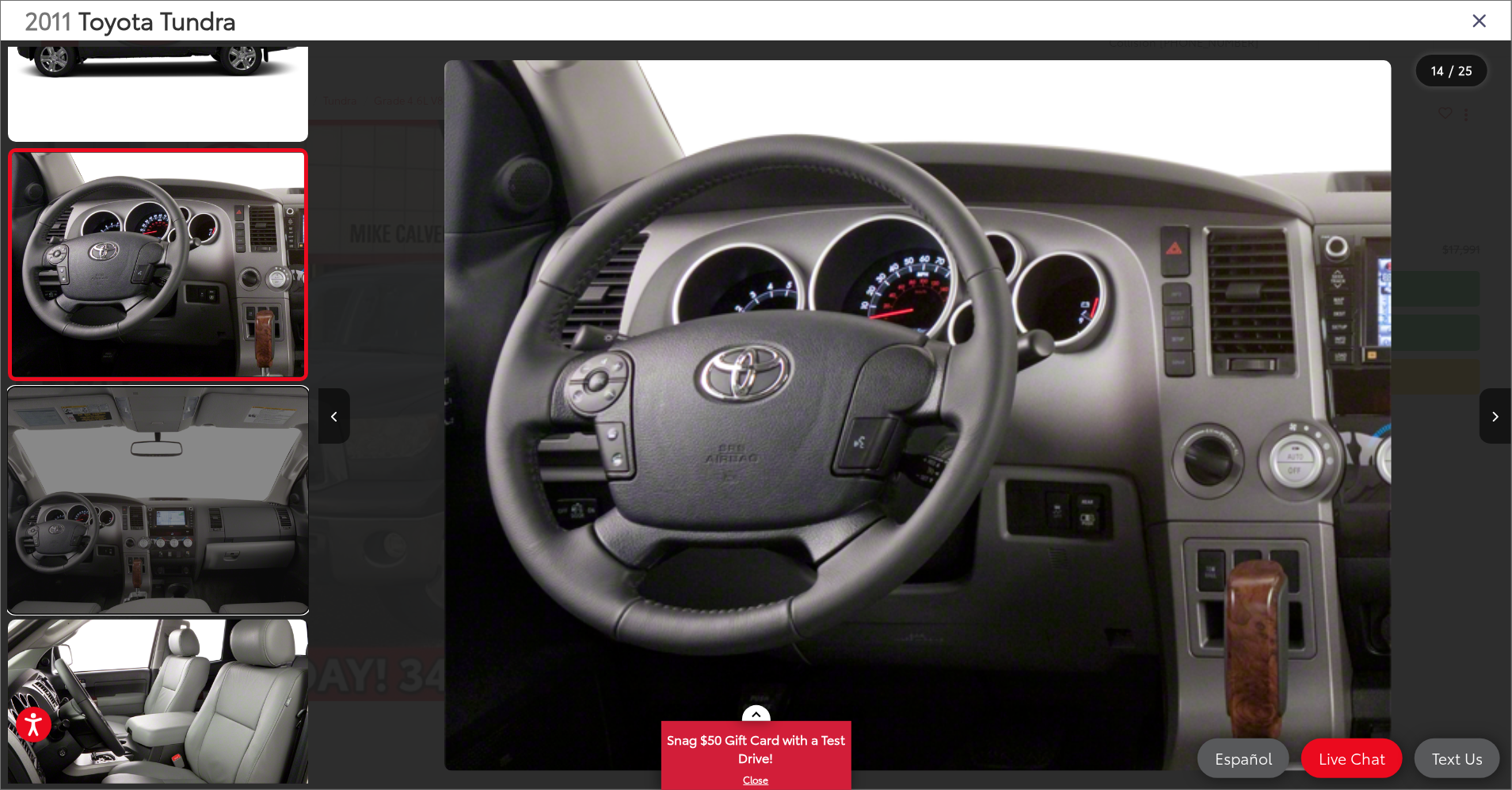
click at [126, 437] on link at bounding box center [157, 500] width 300 height 226
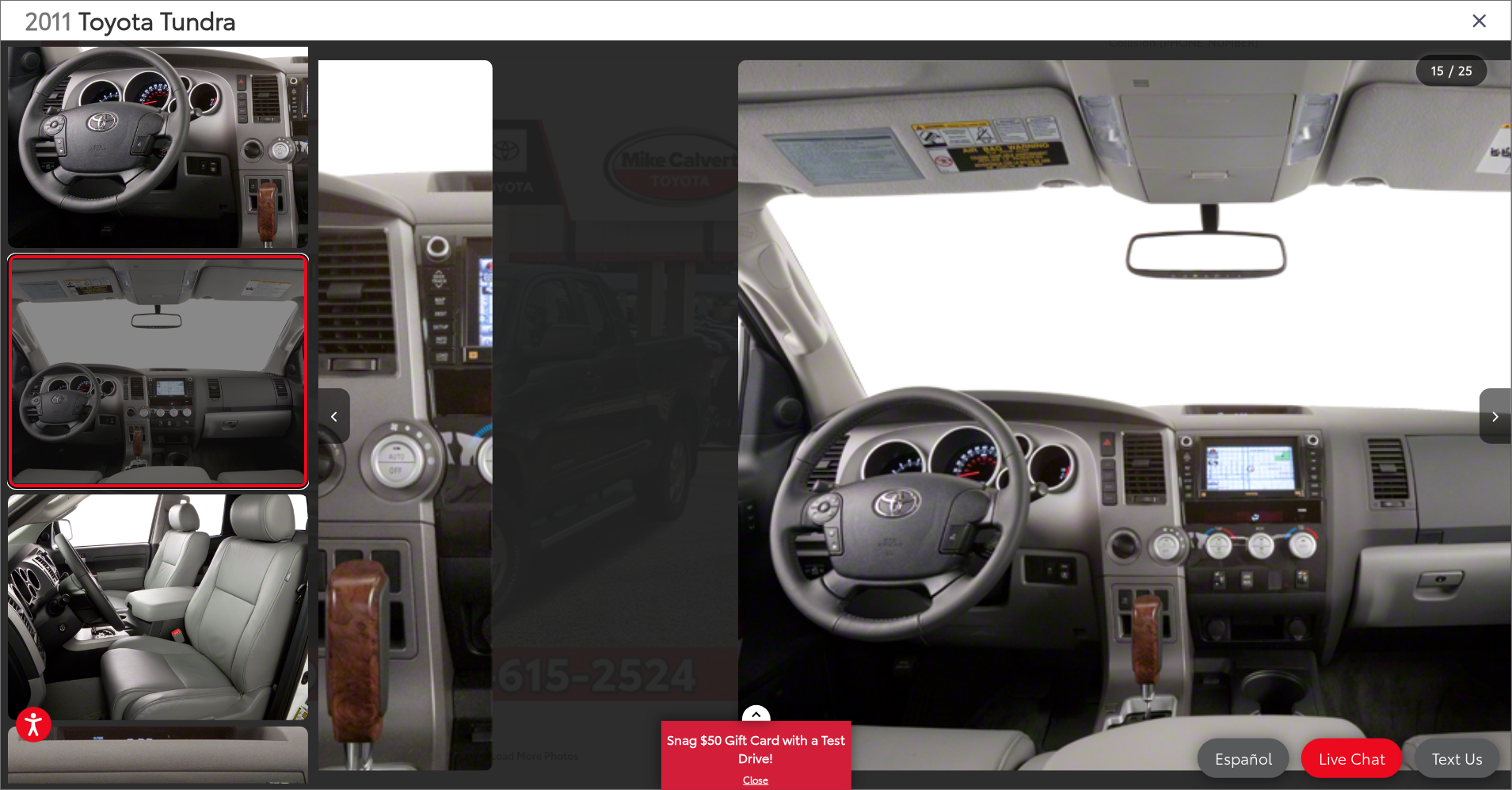
scroll to position [0, 0]
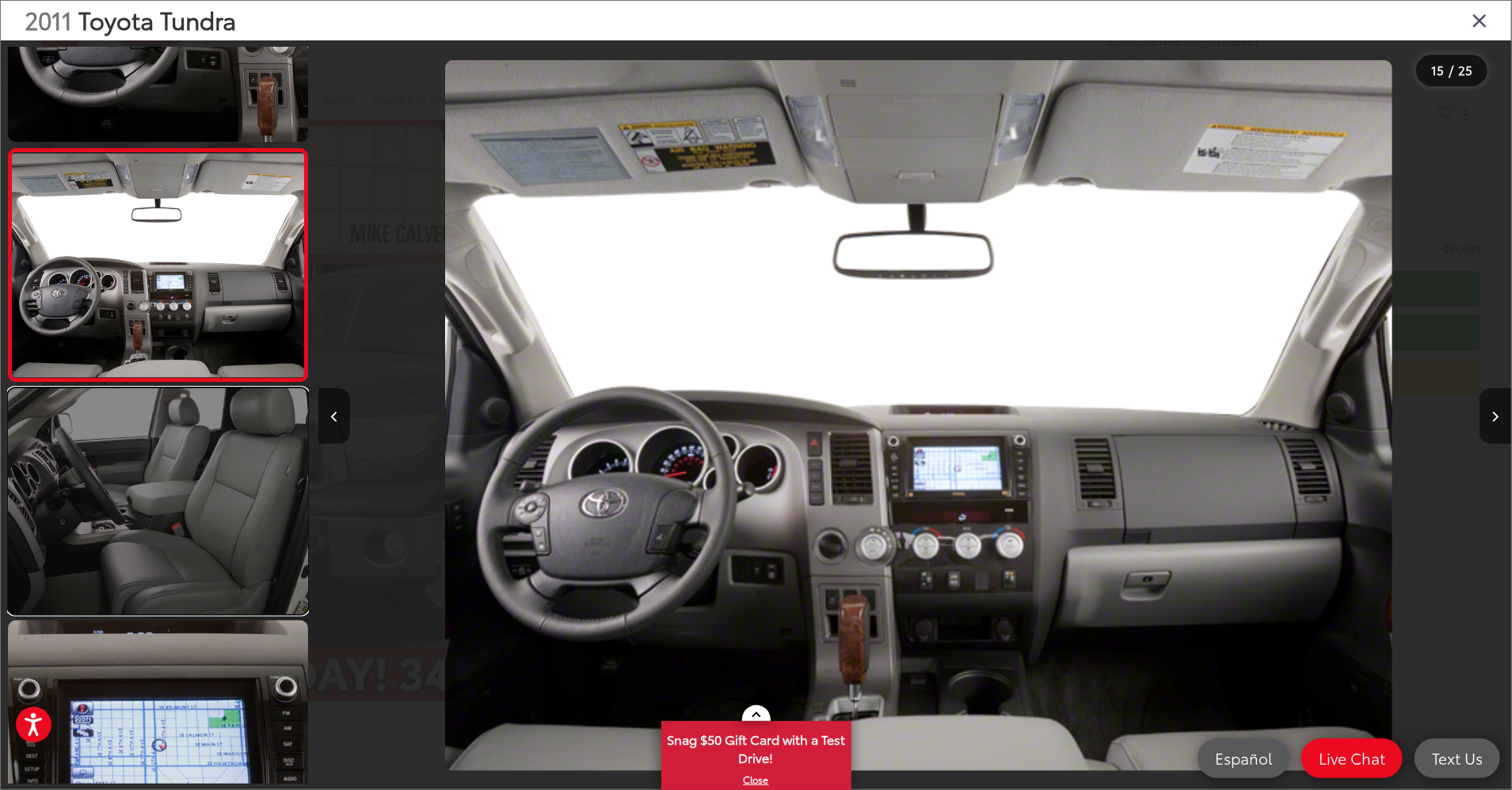
click at [109, 501] on link at bounding box center [157, 501] width 300 height 226
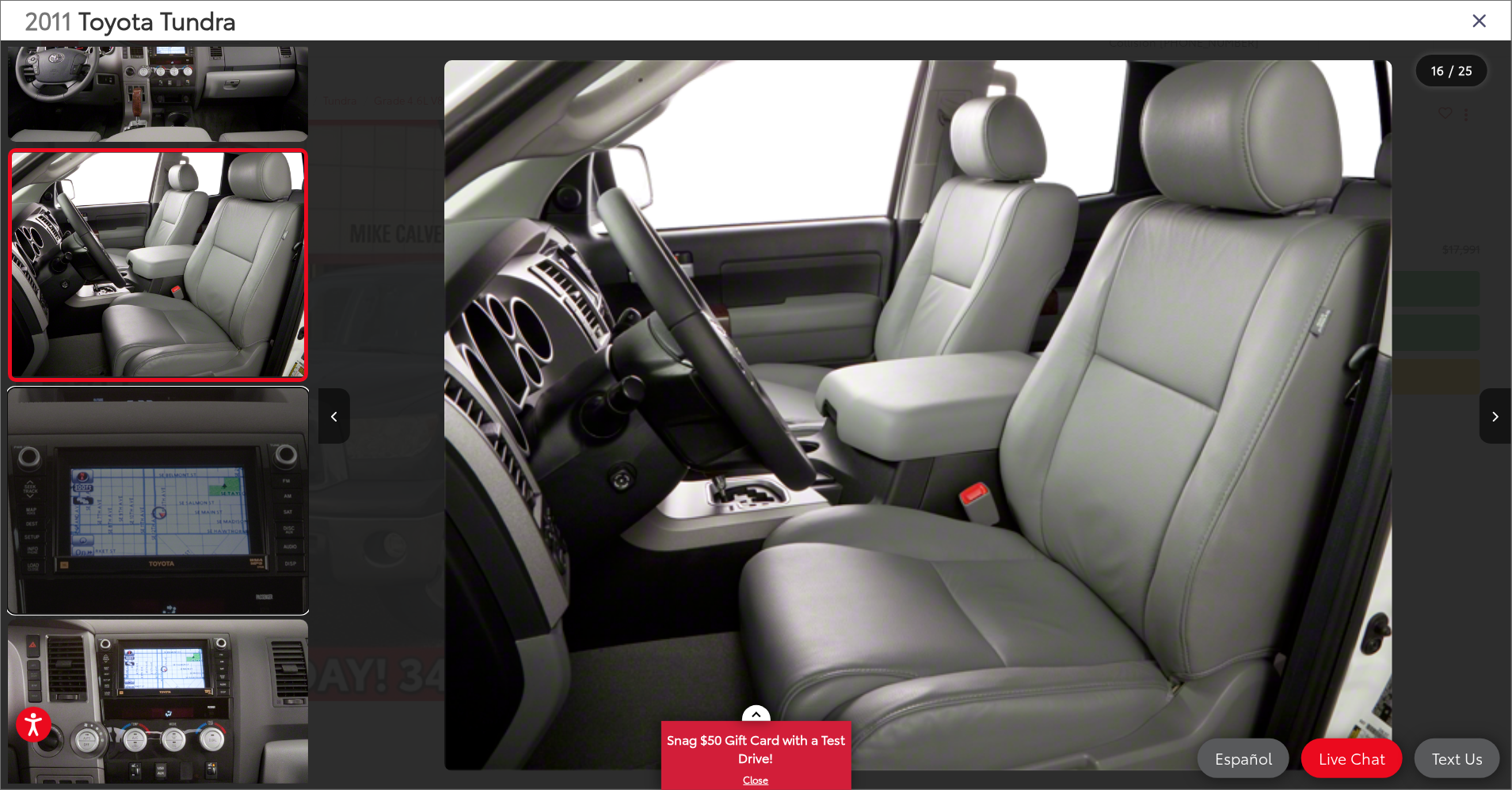
click at [121, 504] on link at bounding box center [157, 501] width 300 height 226
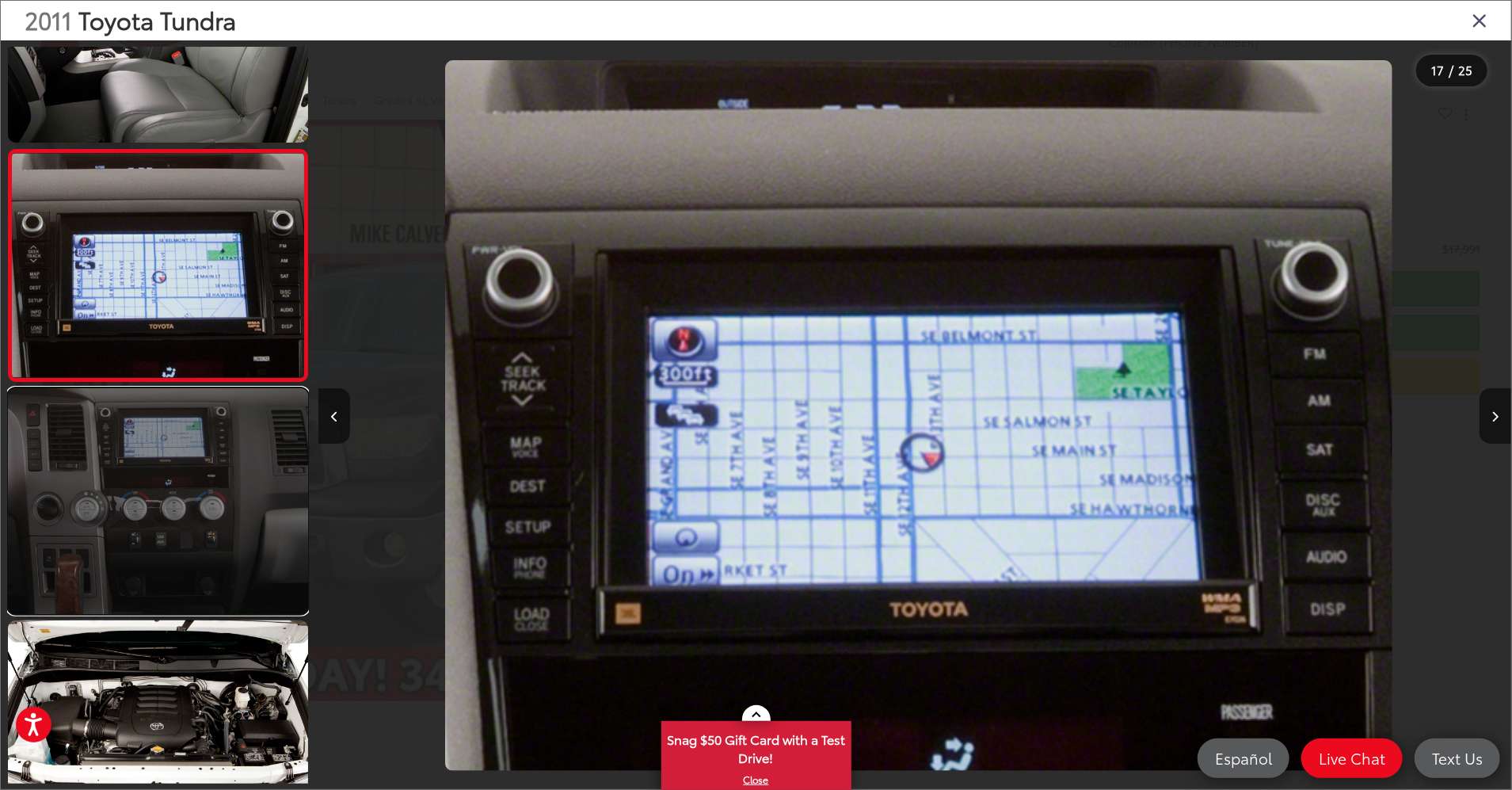
click at [147, 498] on link at bounding box center [157, 501] width 300 height 226
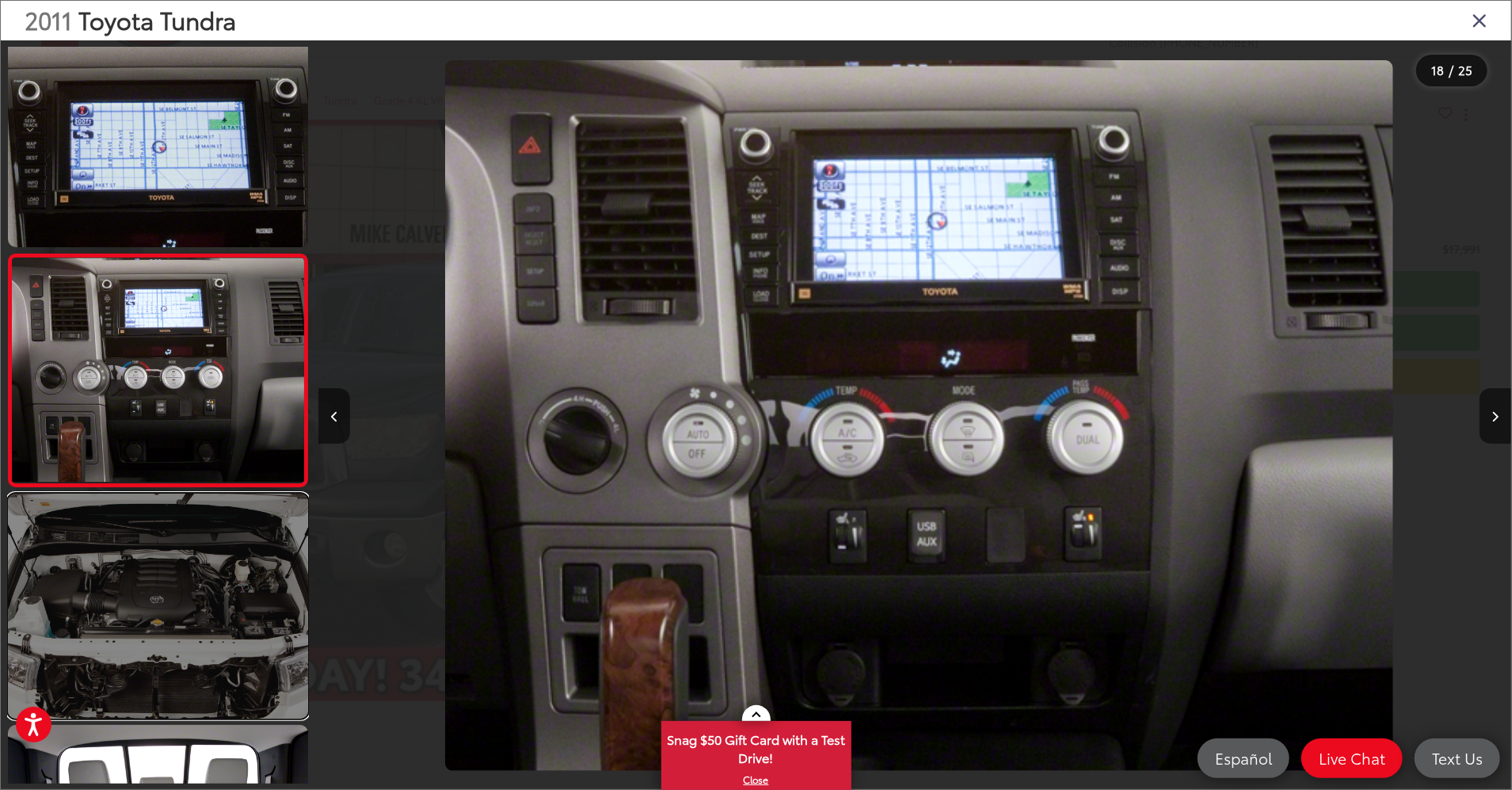
click at [159, 595] on link at bounding box center [157, 607] width 300 height 226
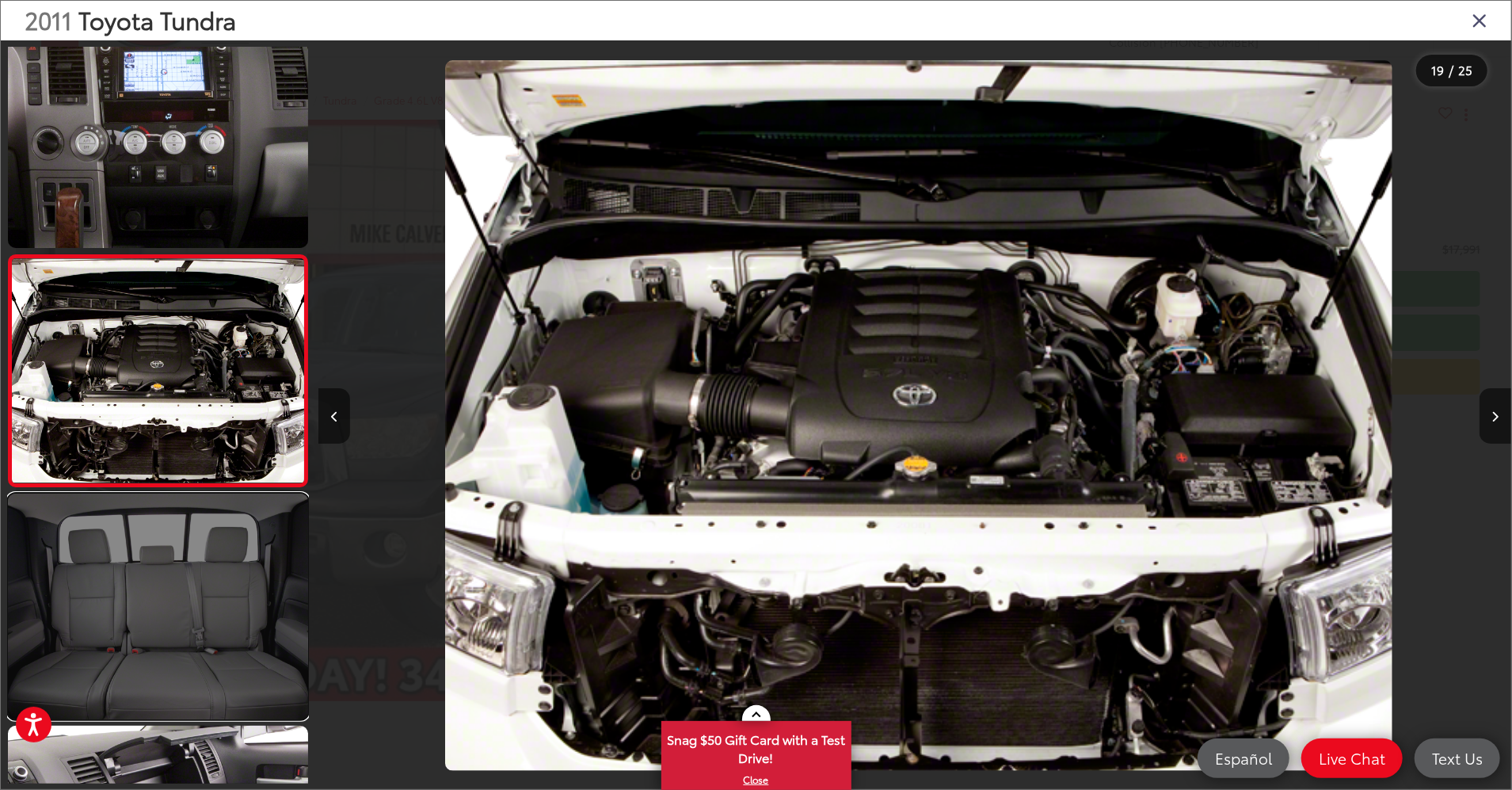
click at [184, 572] on link at bounding box center [157, 607] width 300 height 226
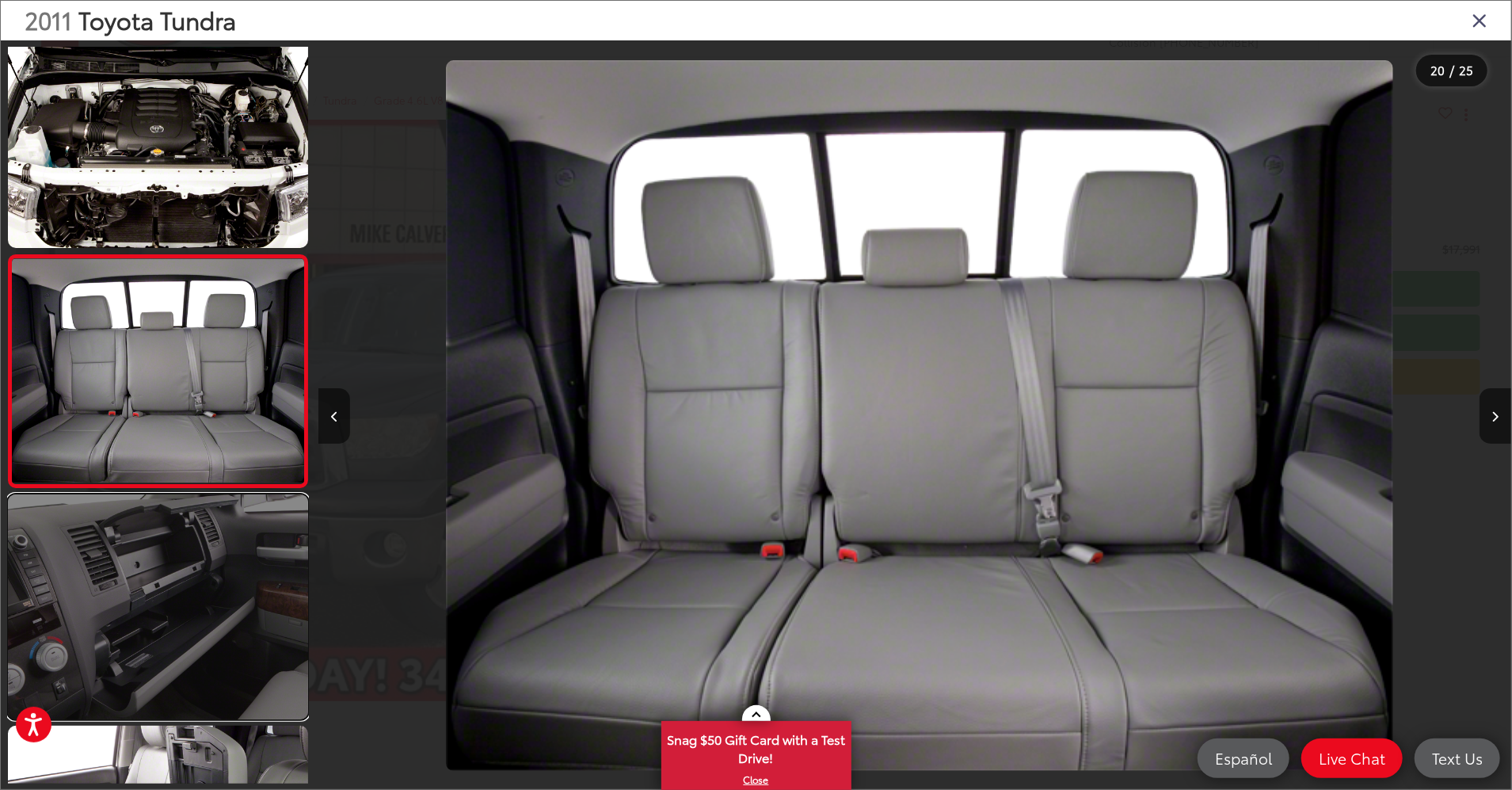
click at [181, 571] on link at bounding box center [157, 608] width 300 height 226
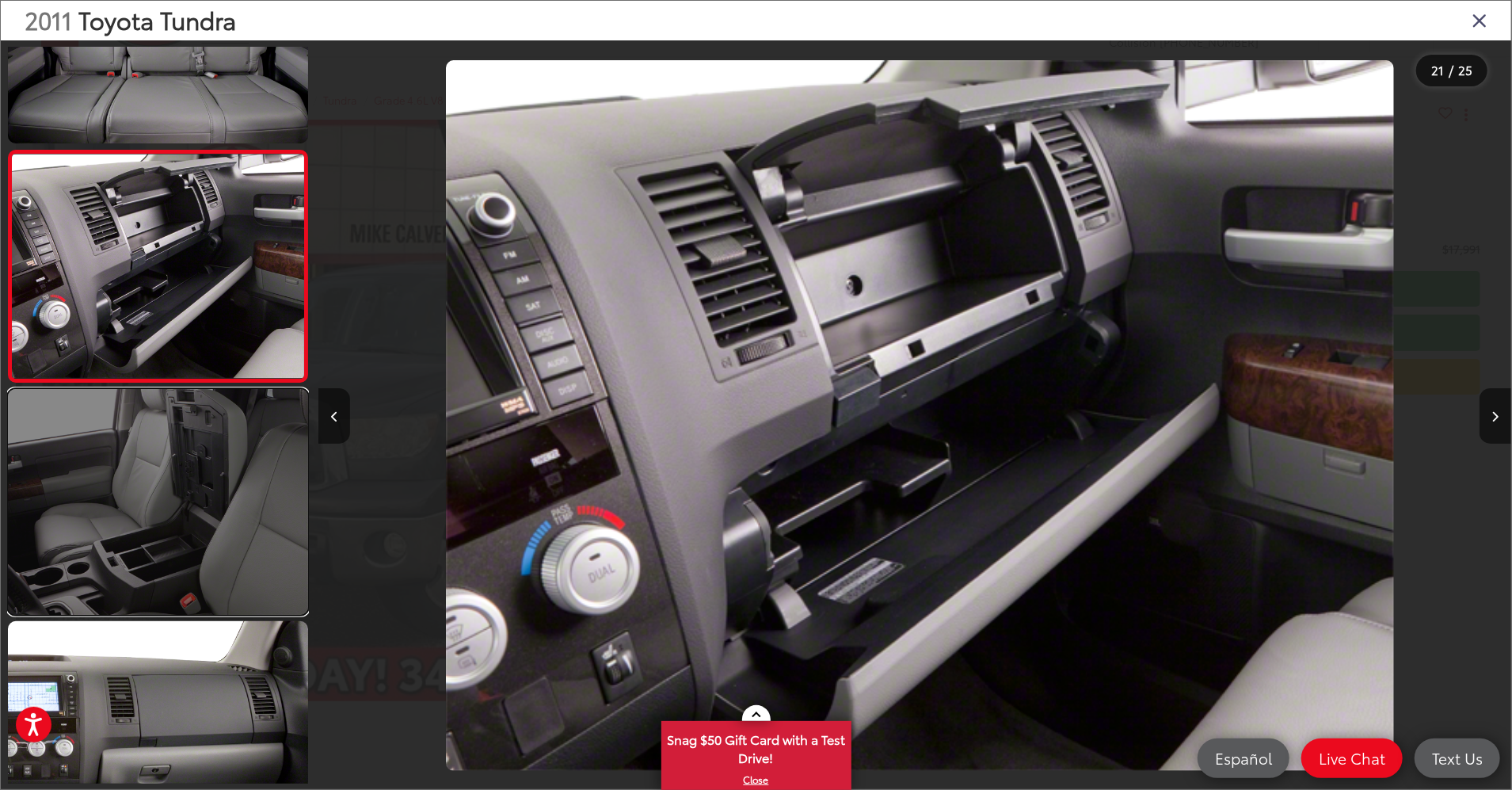
click at [175, 542] on link at bounding box center [157, 502] width 300 height 226
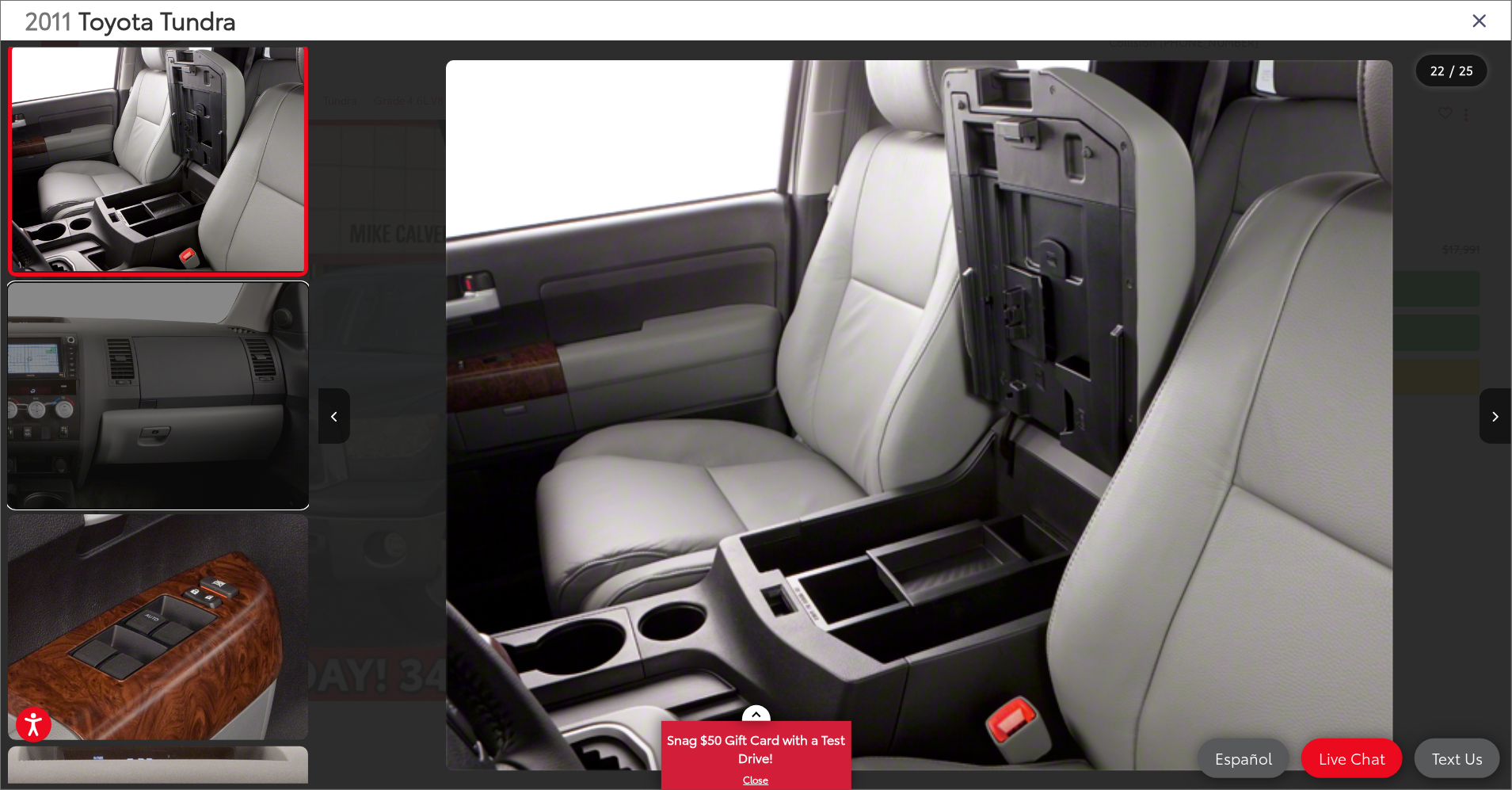
click at [156, 496] on link at bounding box center [157, 396] width 300 height 226
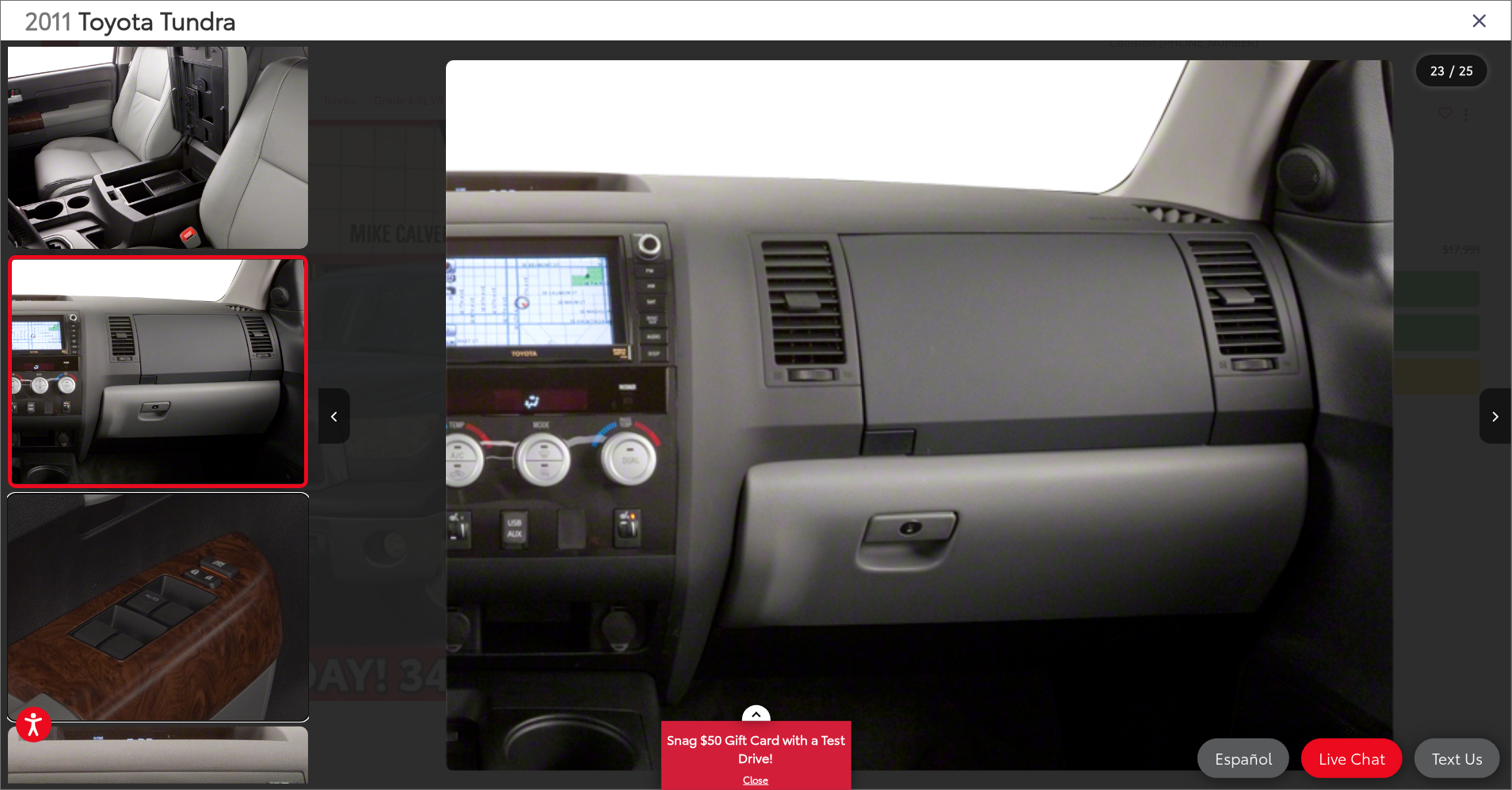
click at [122, 502] on link at bounding box center [157, 608] width 300 height 226
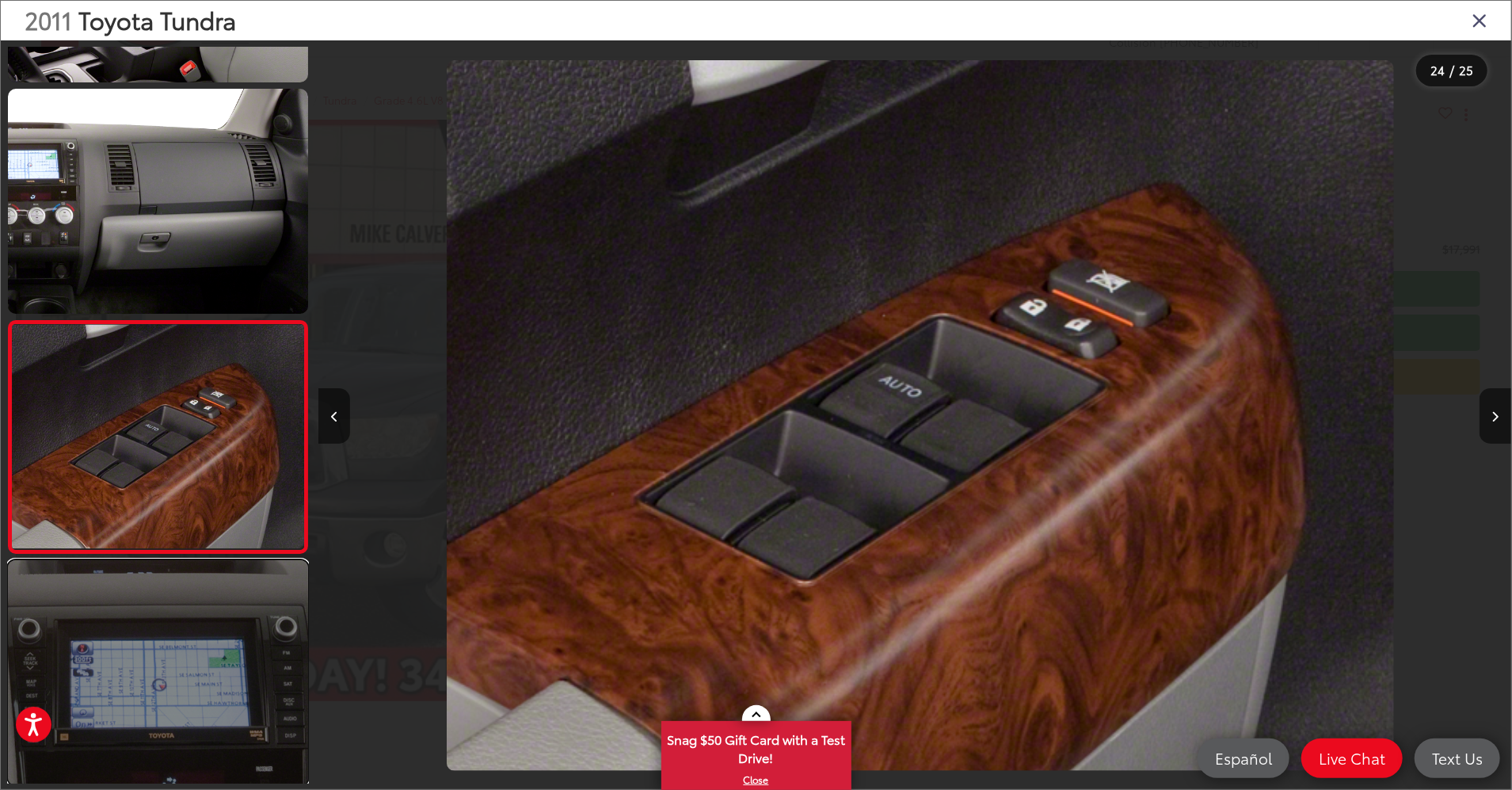
click at [131, 575] on link at bounding box center [157, 673] width 300 height 226
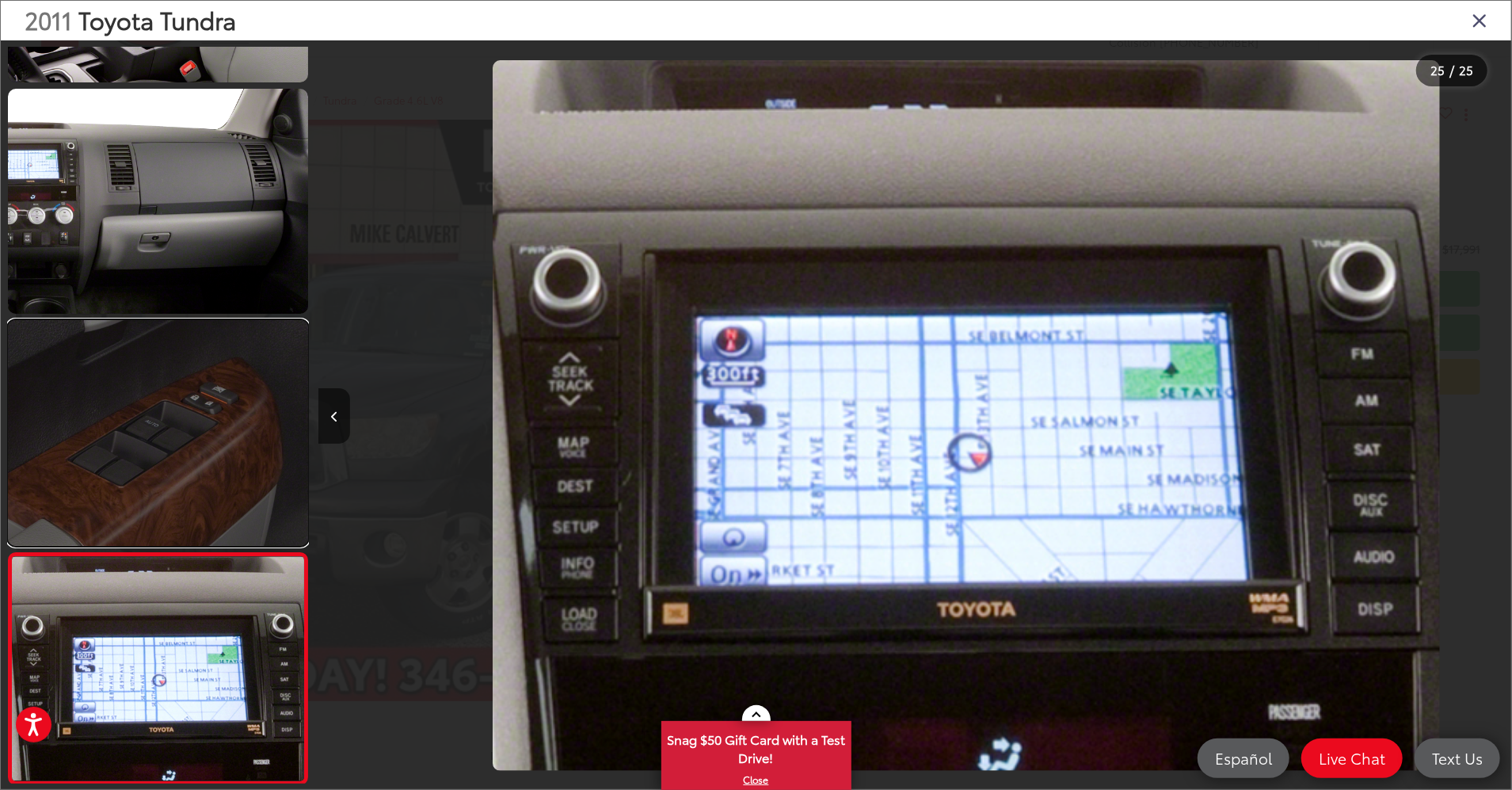
click at [150, 425] on link at bounding box center [157, 433] width 300 height 226
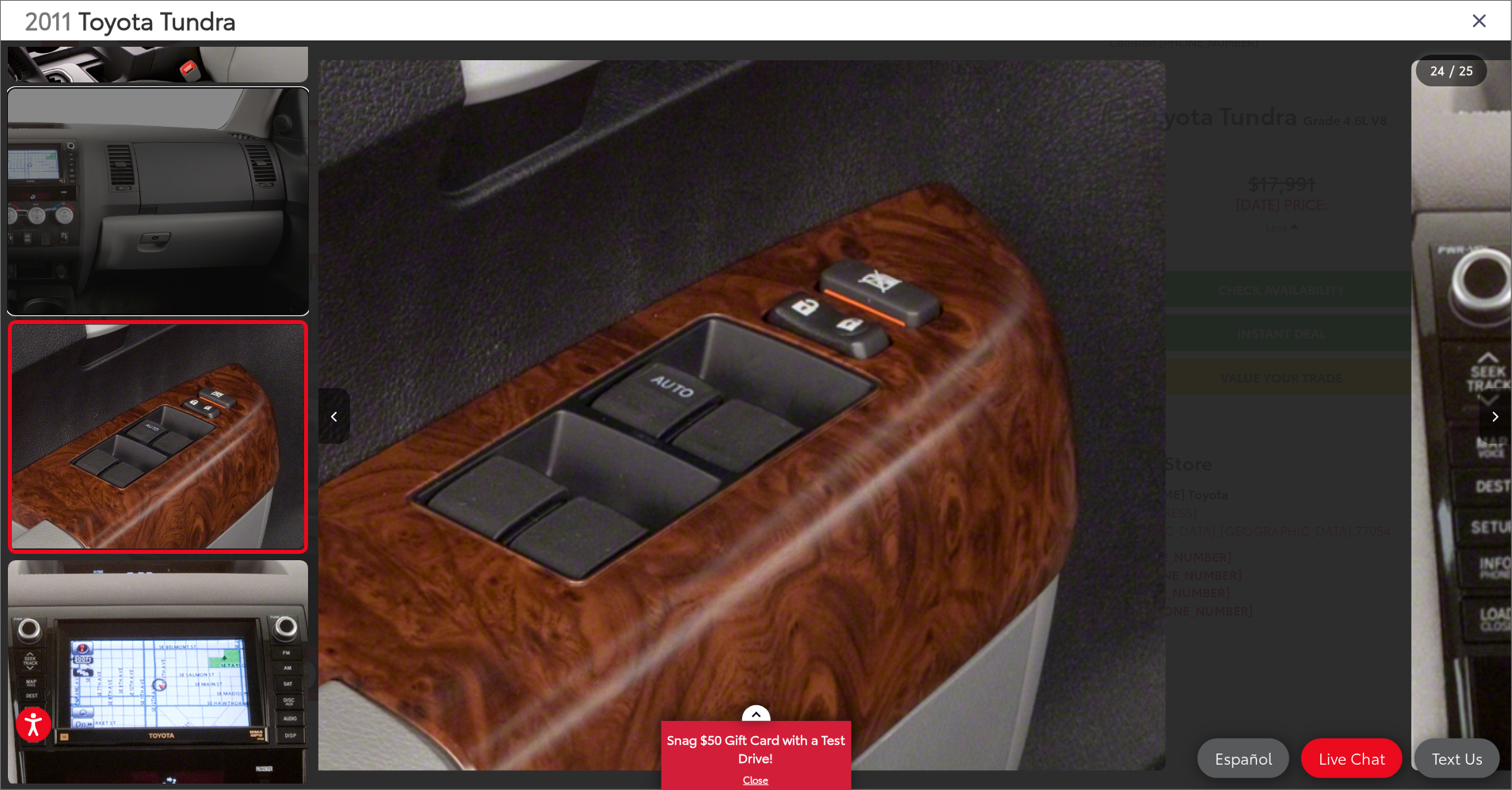
click at [114, 270] on link at bounding box center [157, 201] width 300 height 226
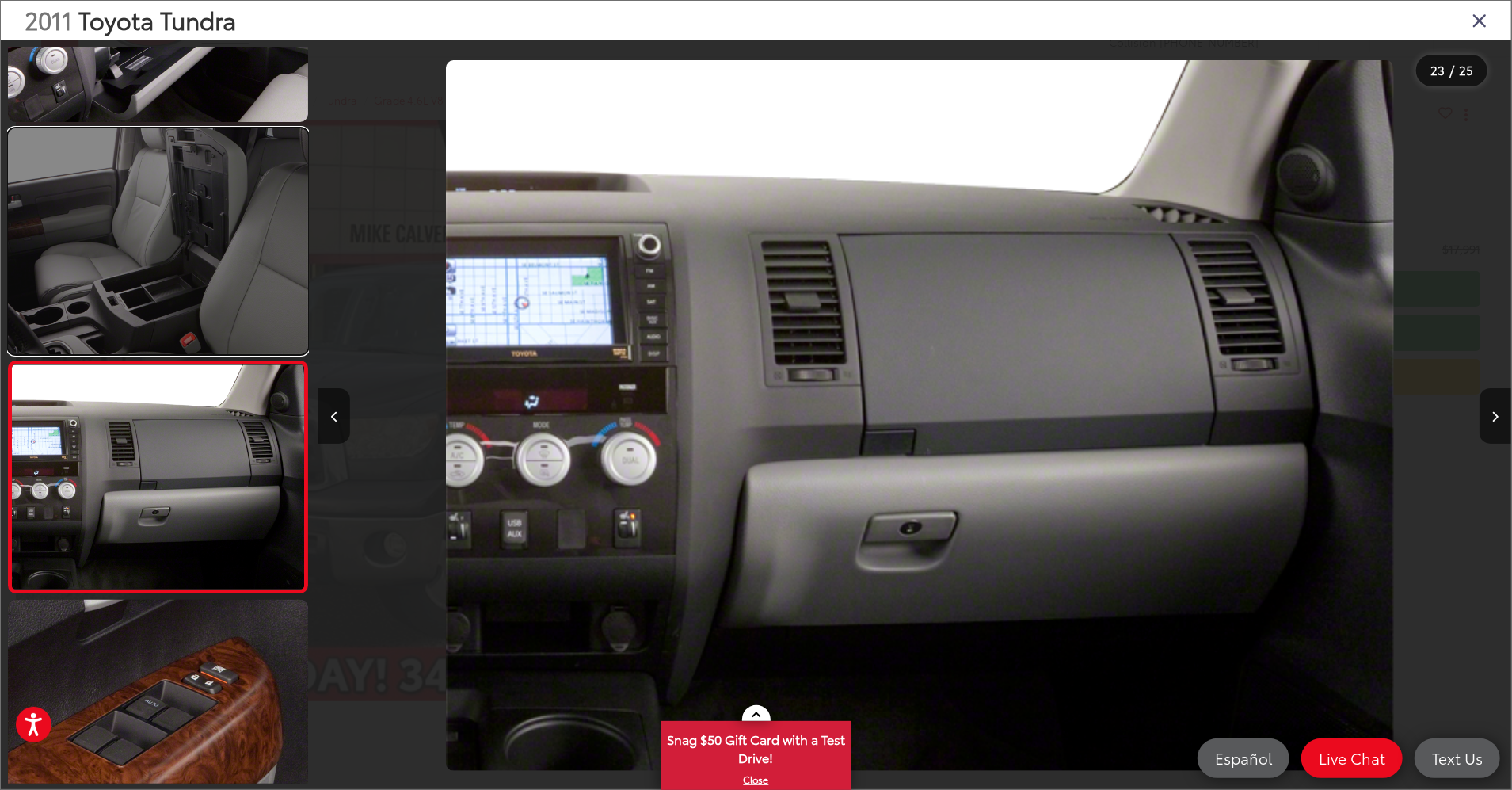
click at [169, 263] on link at bounding box center [157, 241] width 300 height 226
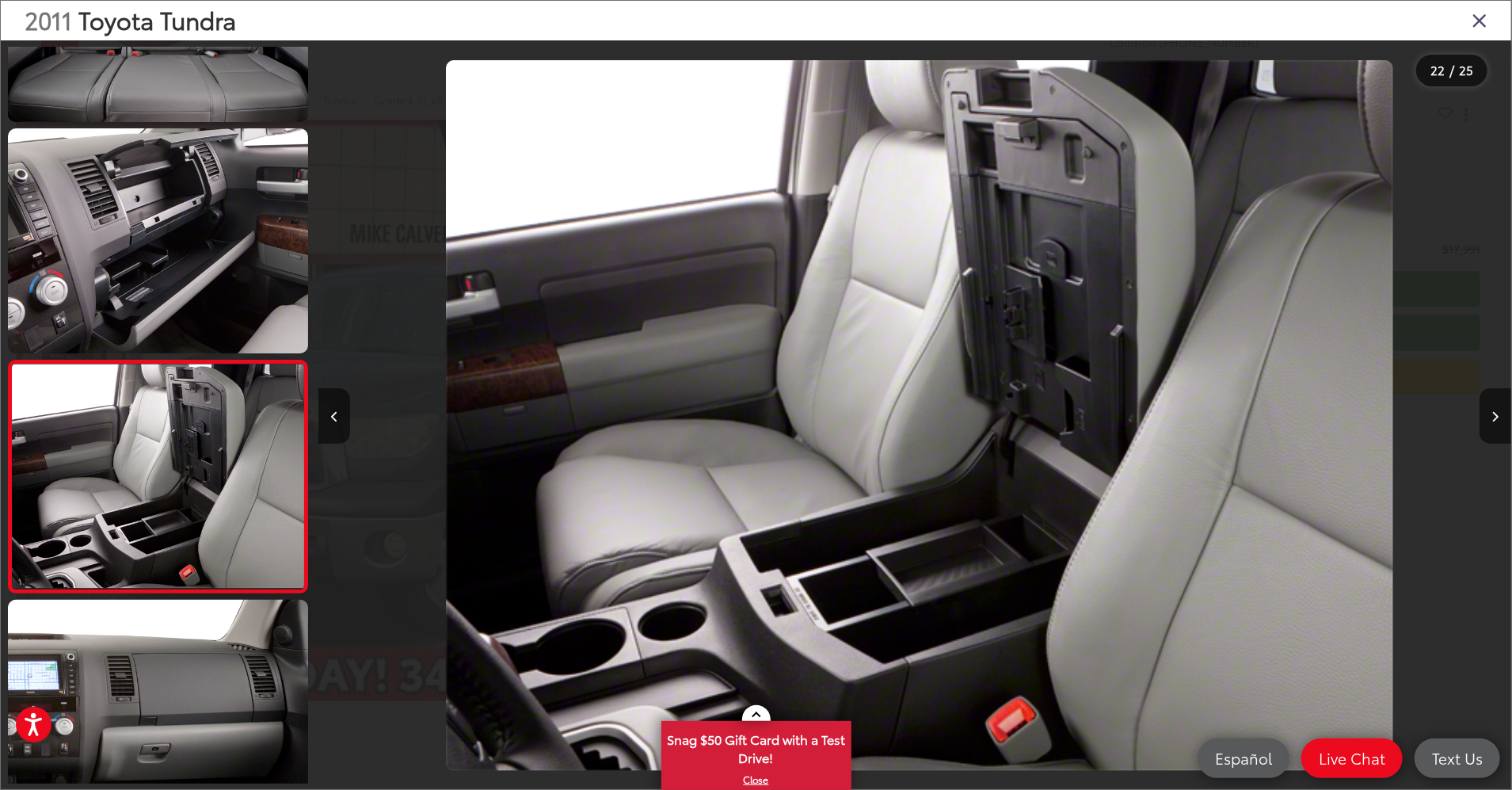
click at [1472, 15] on icon "Close gallery" at bounding box center [1479, 20] width 15 height 21
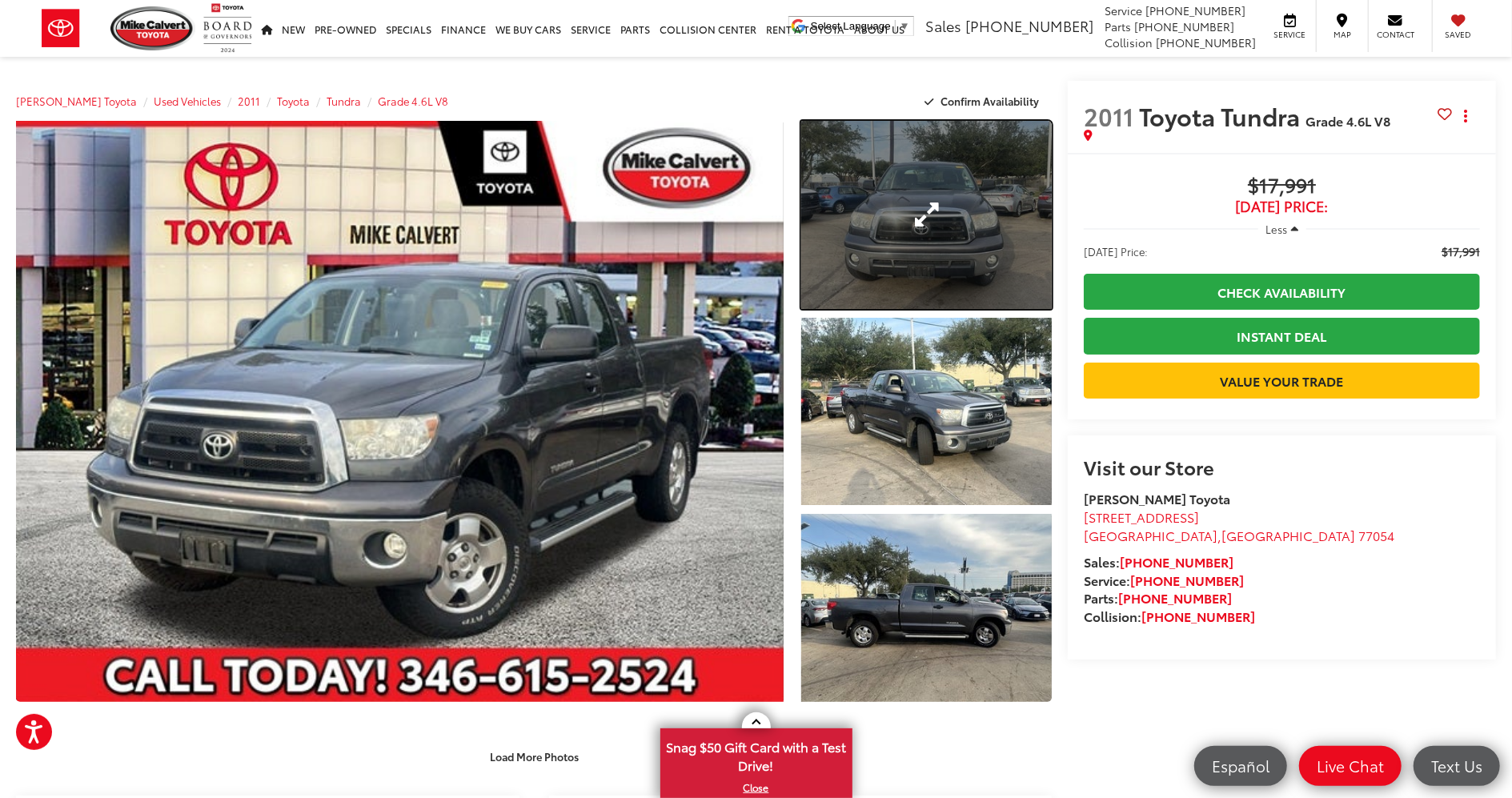
click at [898, 236] on link "Expand Photo 1" at bounding box center [926, 215] width 250 height 188
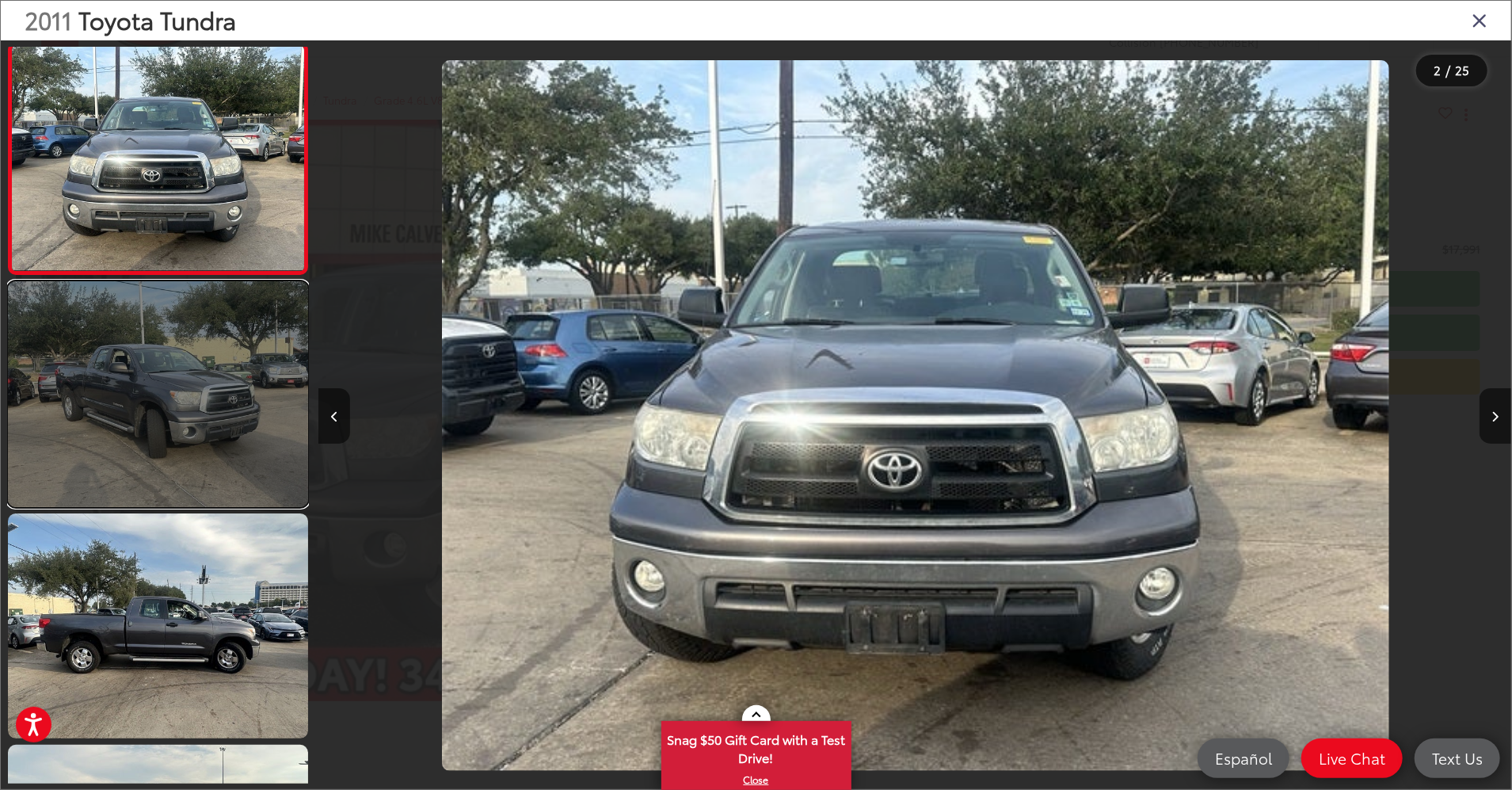
click at [126, 419] on link at bounding box center [157, 394] width 300 height 226
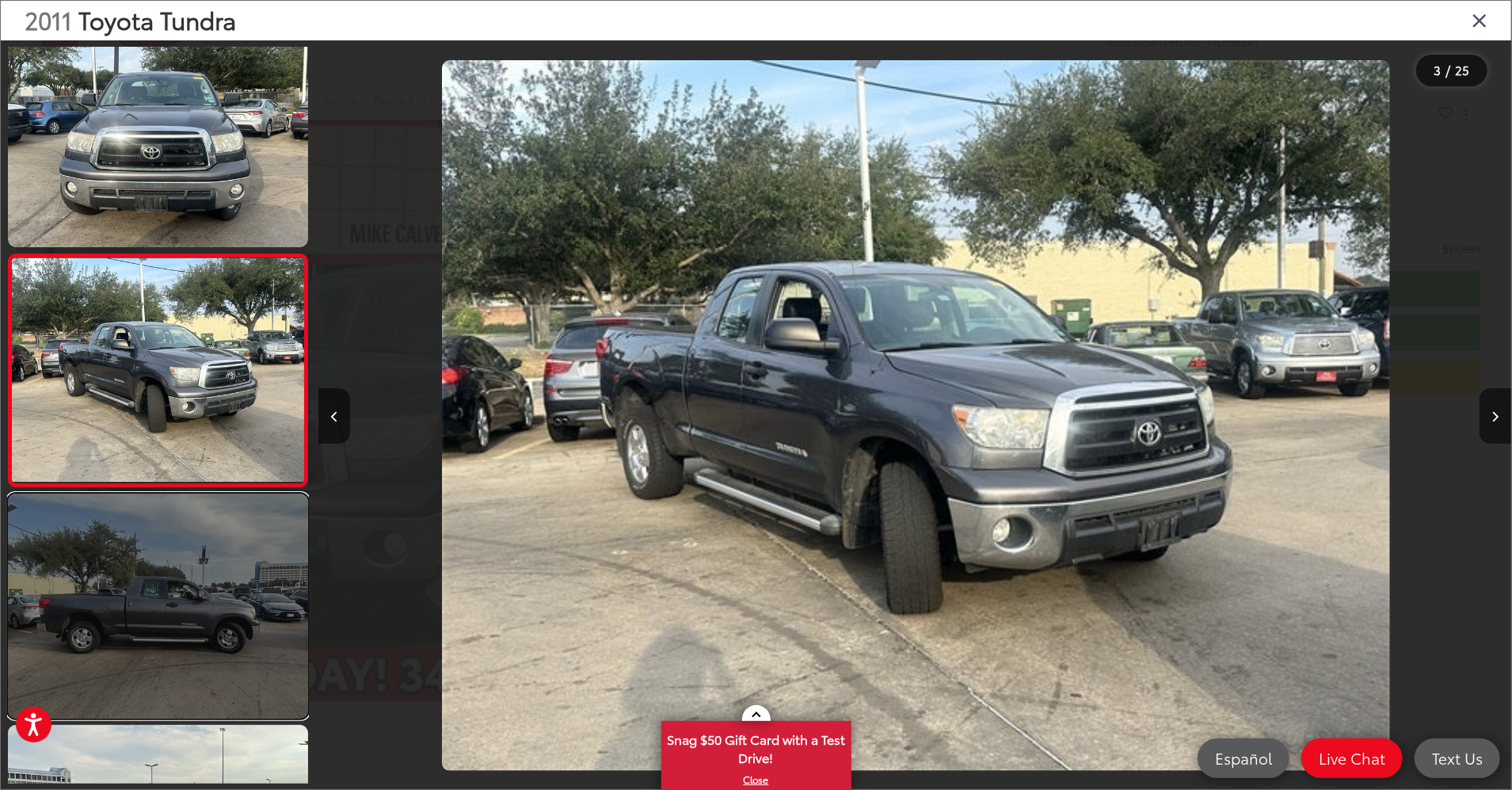
click at [120, 517] on link at bounding box center [157, 607] width 300 height 226
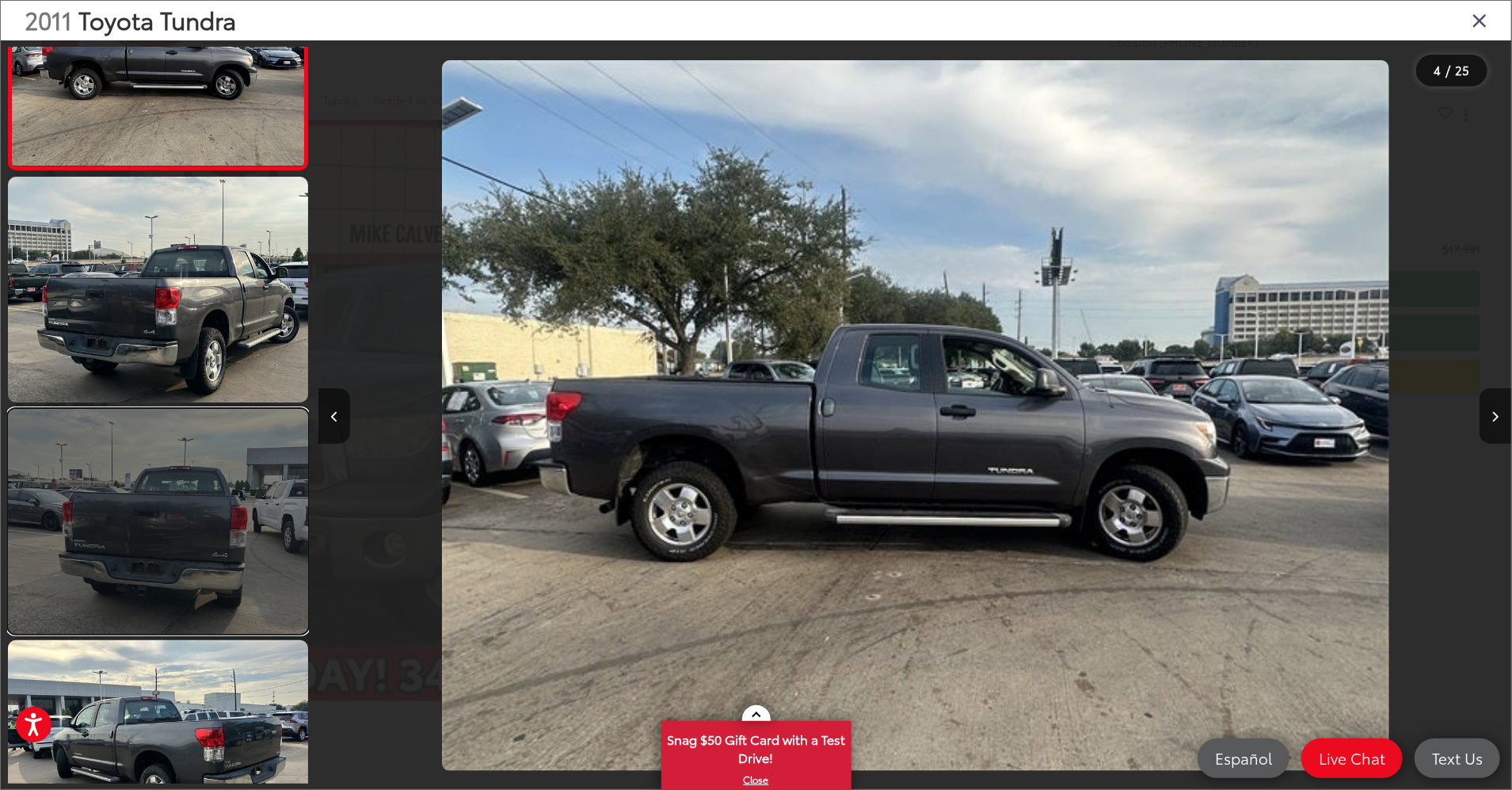
click at [152, 428] on link at bounding box center [157, 522] width 300 height 226
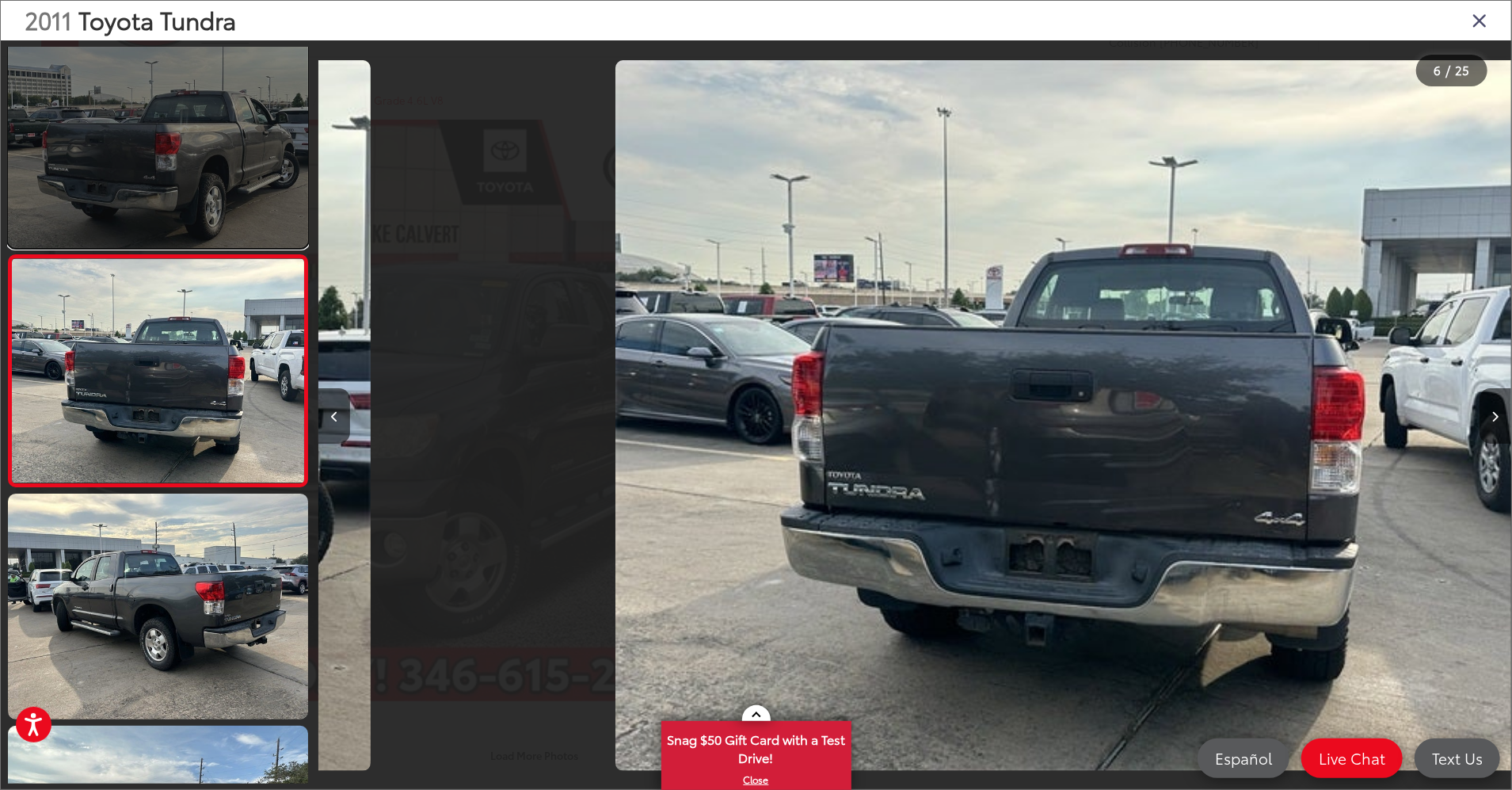
click at [153, 182] on link at bounding box center [157, 135] width 300 height 226
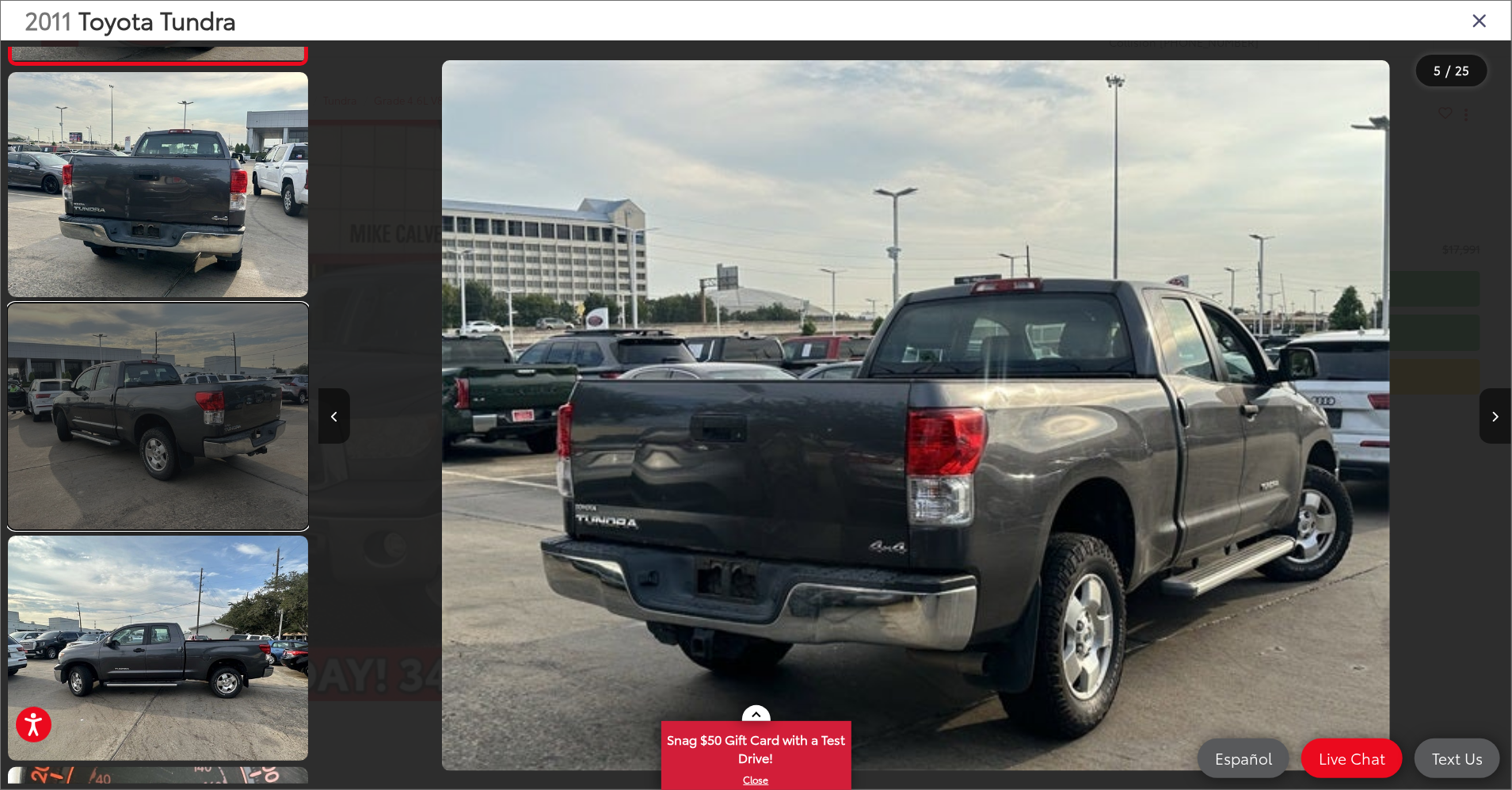
click at [135, 366] on link at bounding box center [157, 417] width 300 height 226
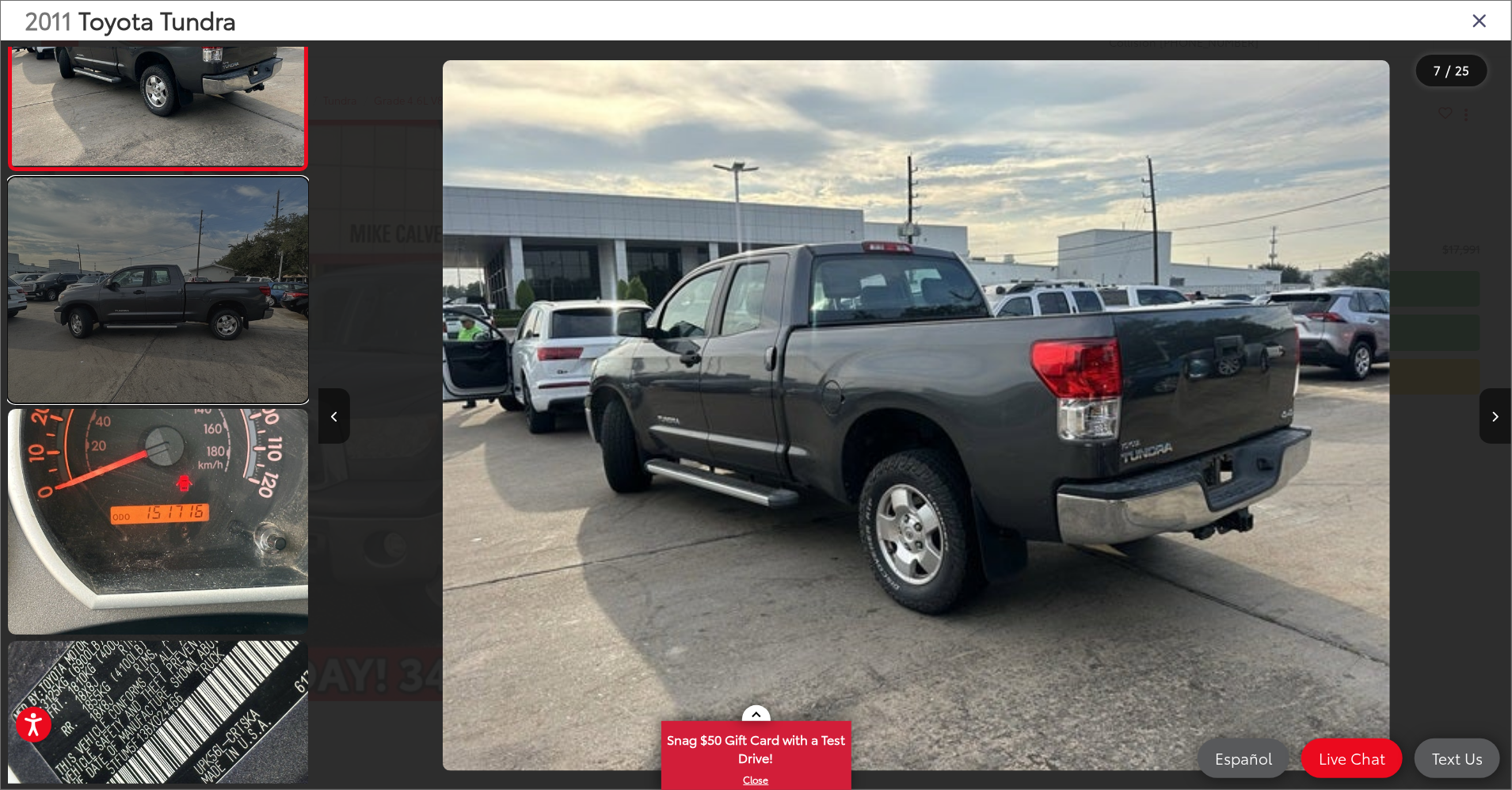
click at [158, 270] on link at bounding box center [157, 290] width 300 height 226
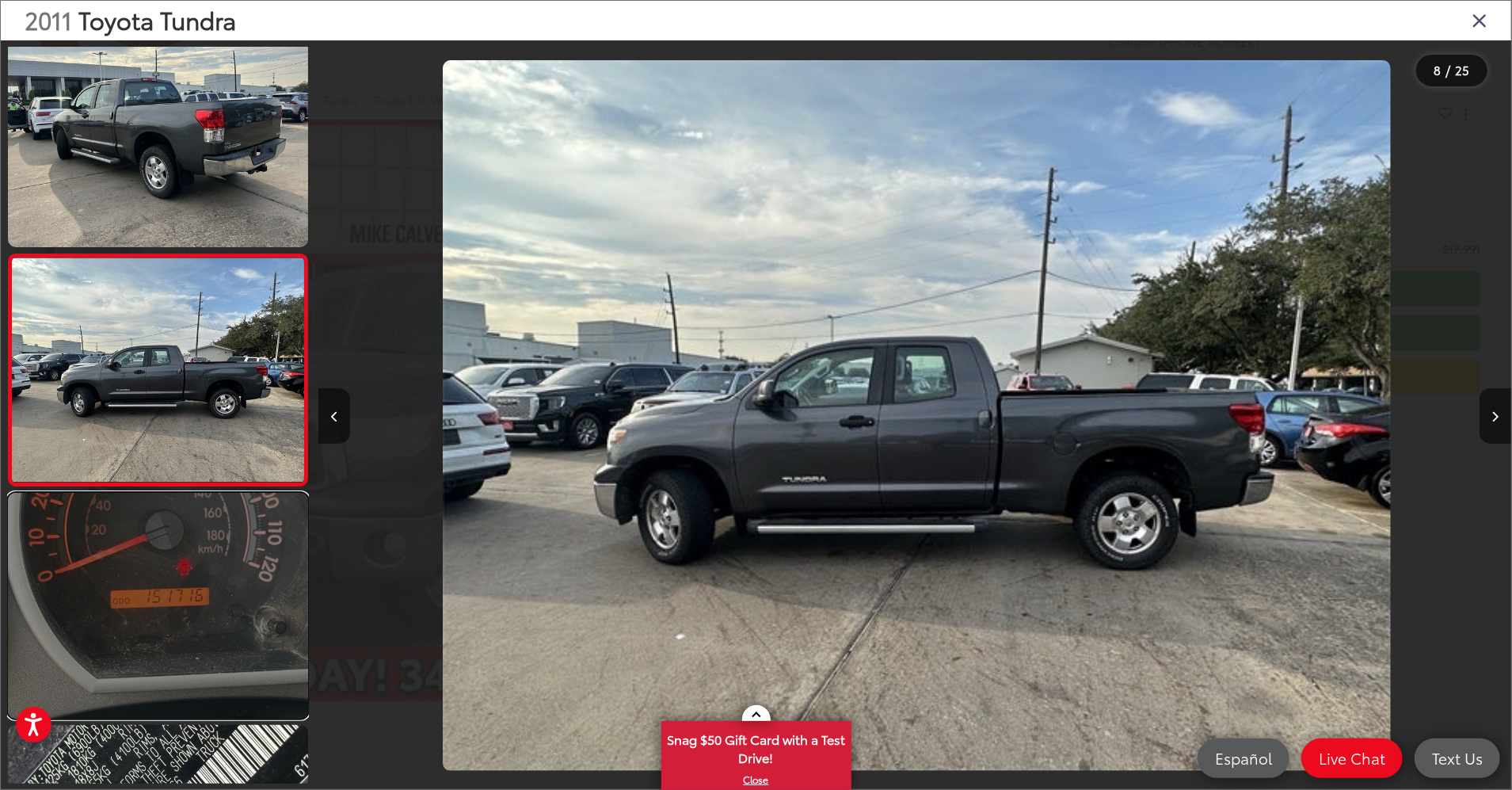
click at [101, 514] on link at bounding box center [157, 606] width 300 height 226
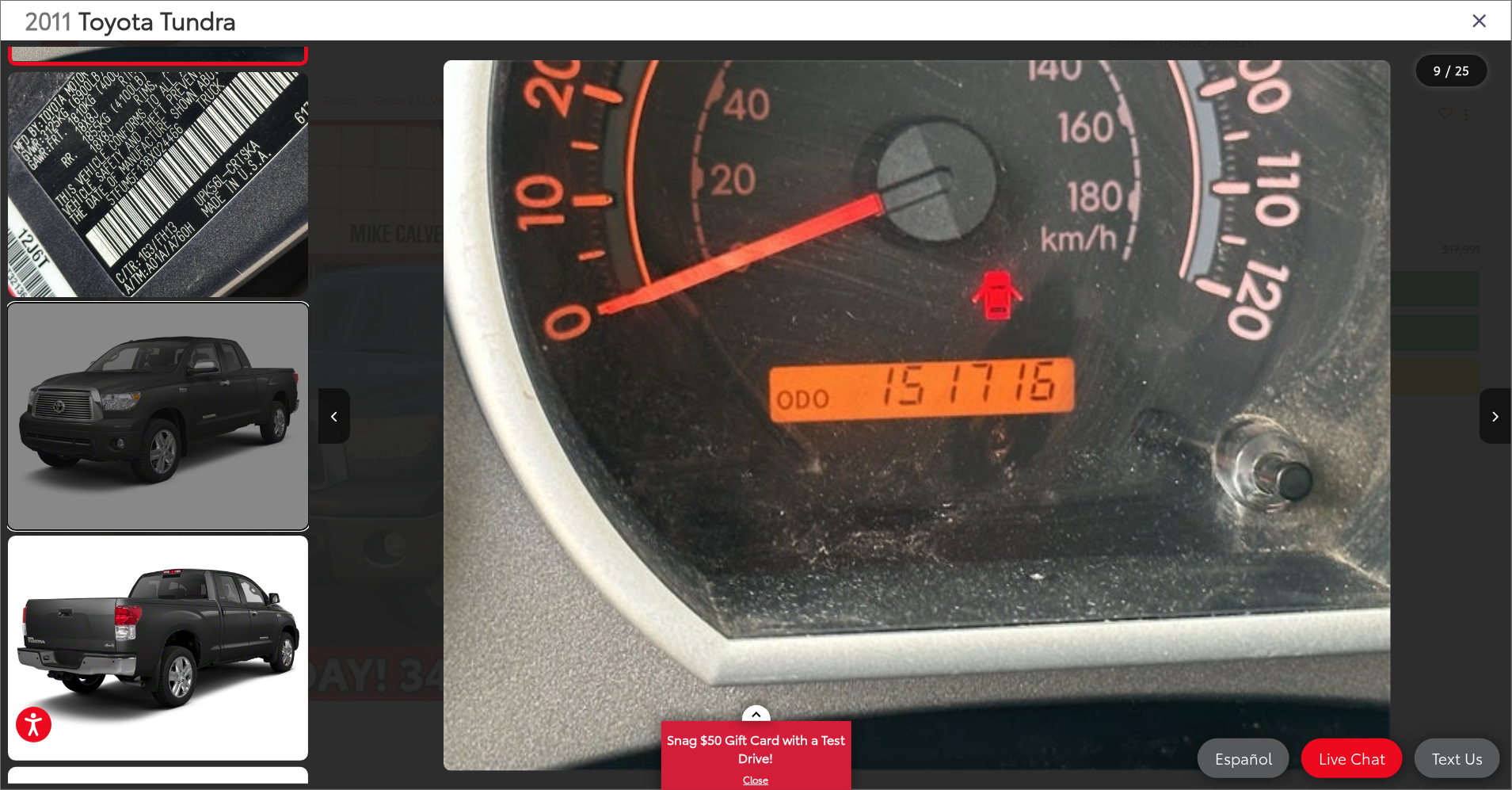
click at [133, 335] on link at bounding box center [157, 417] width 300 height 226
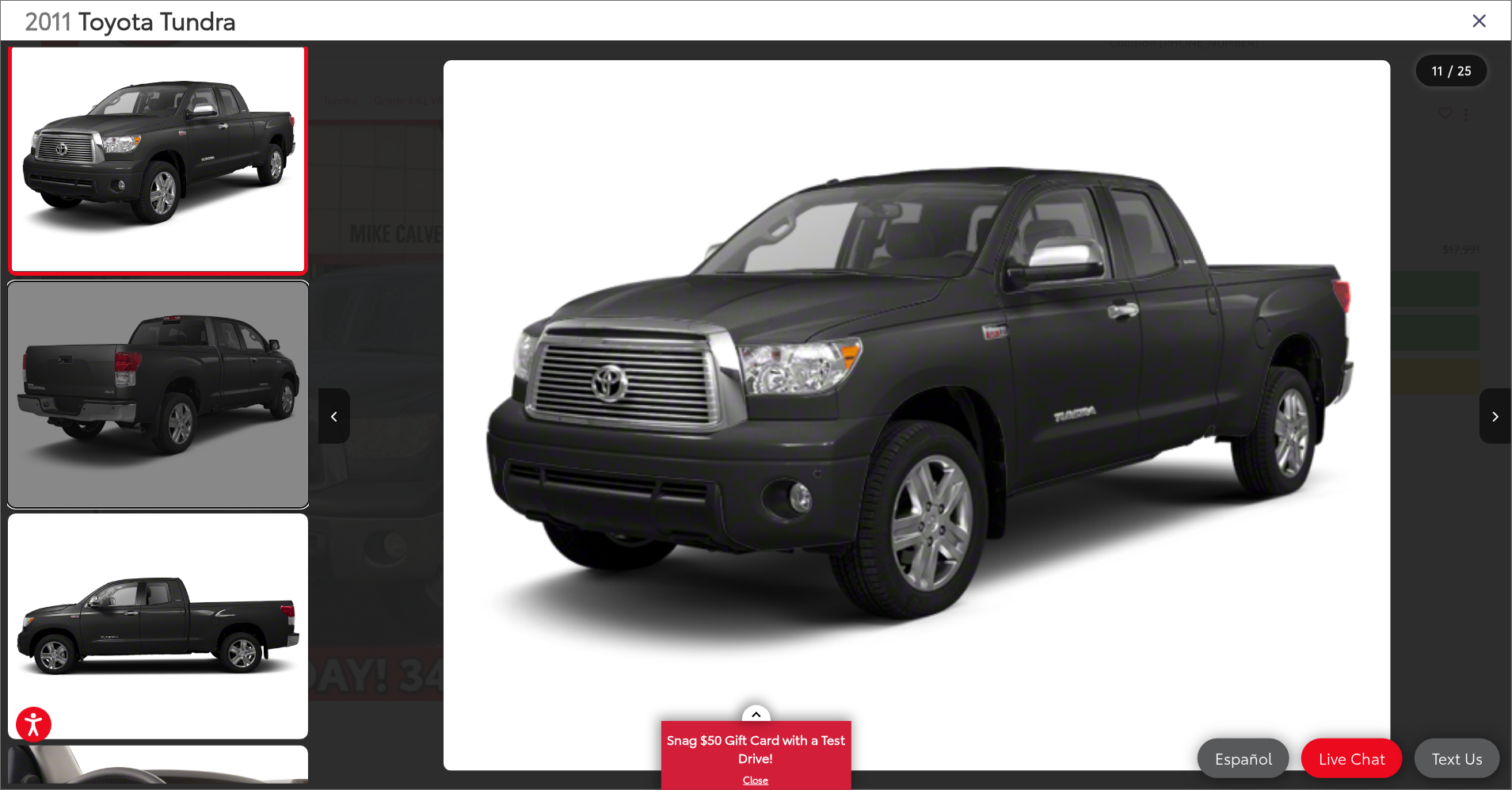
click at [121, 382] on link at bounding box center [157, 395] width 300 height 226
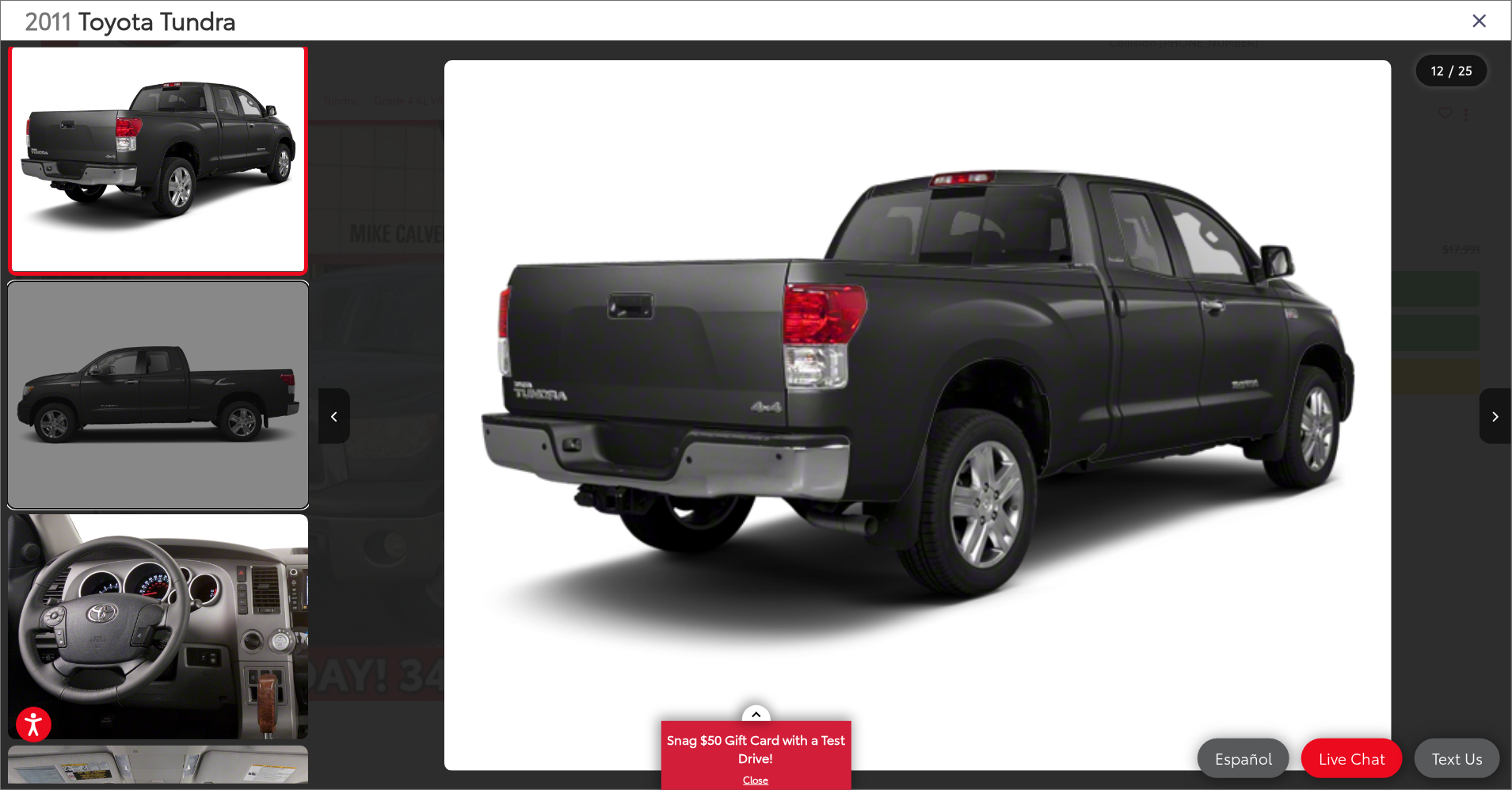
click at [114, 414] on link at bounding box center [157, 395] width 300 height 226
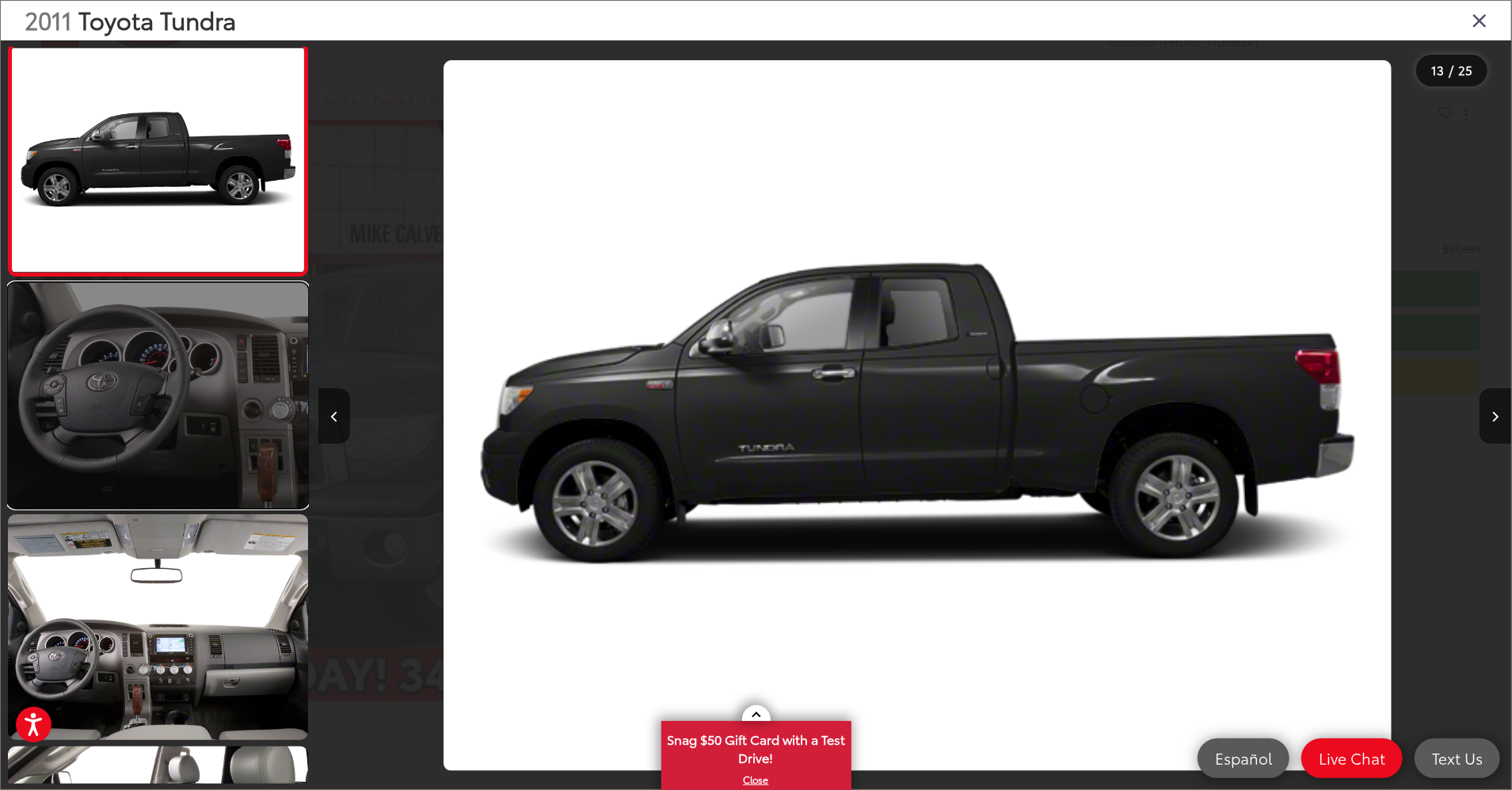
click at [113, 427] on link at bounding box center [157, 396] width 300 height 226
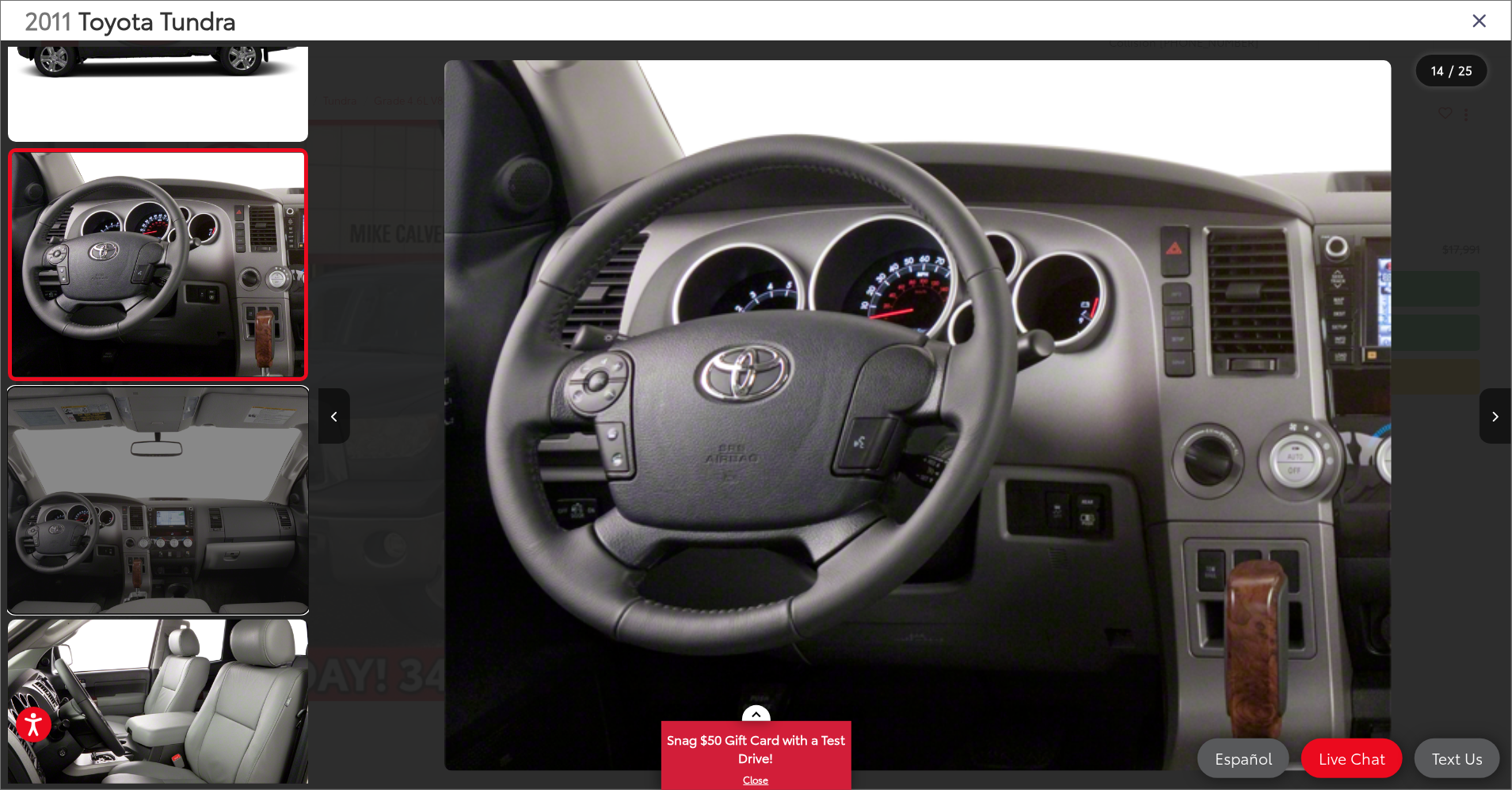
click at [101, 445] on link at bounding box center [157, 500] width 300 height 226
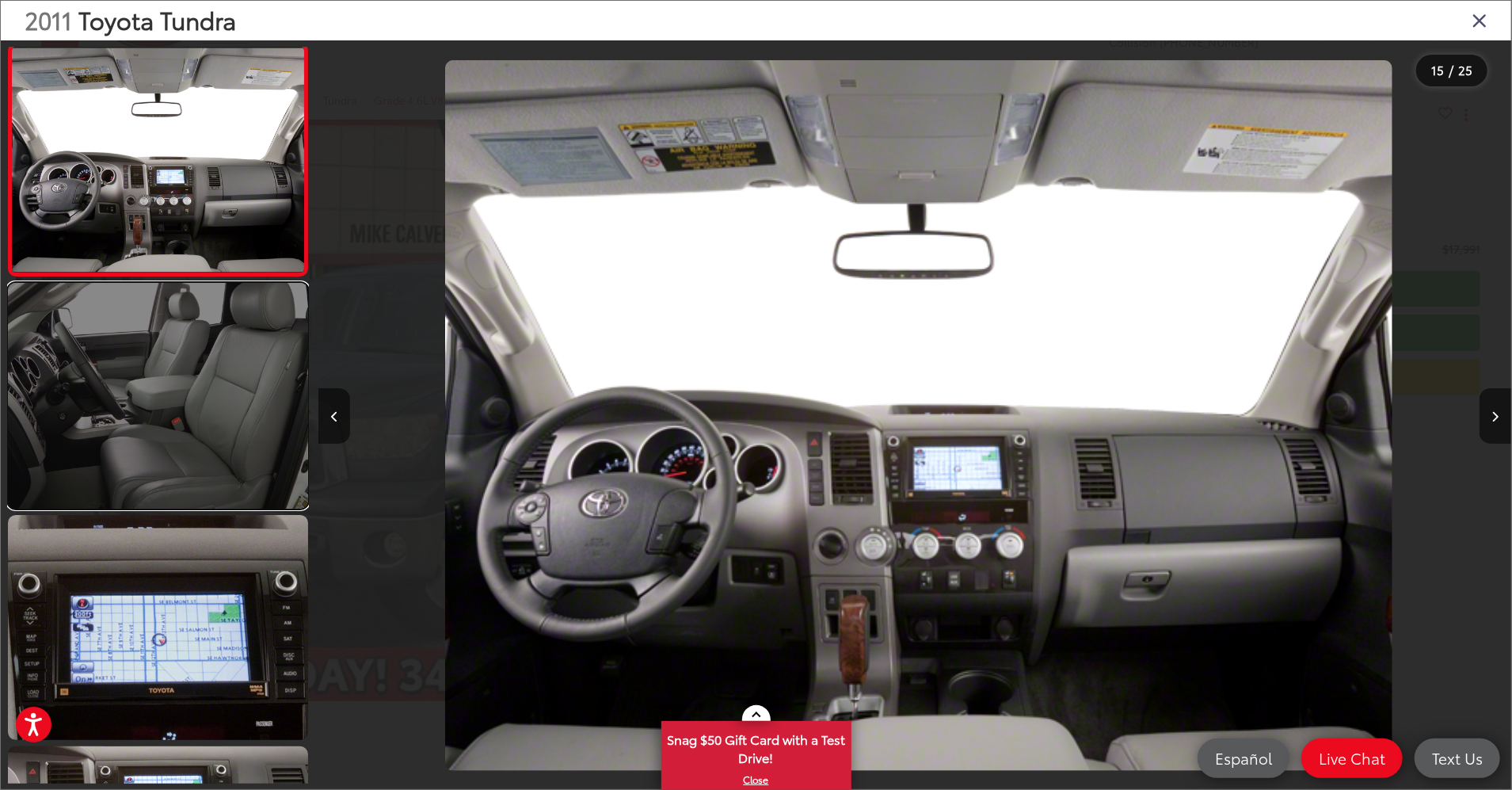
click at [132, 448] on link at bounding box center [157, 396] width 300 height 226
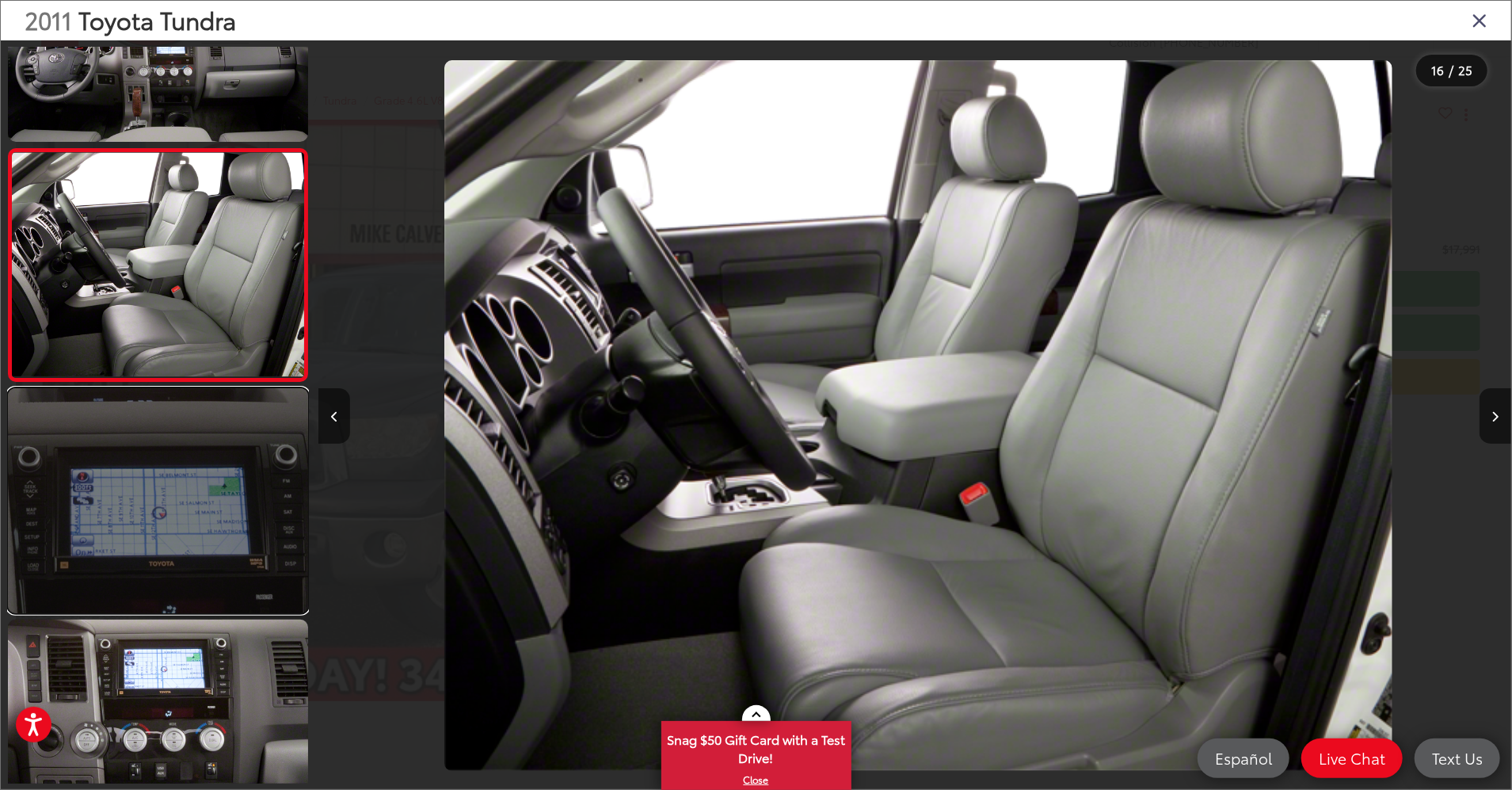
click at [99, 505] on link at bounding box center [157, 501] width 300 height 226
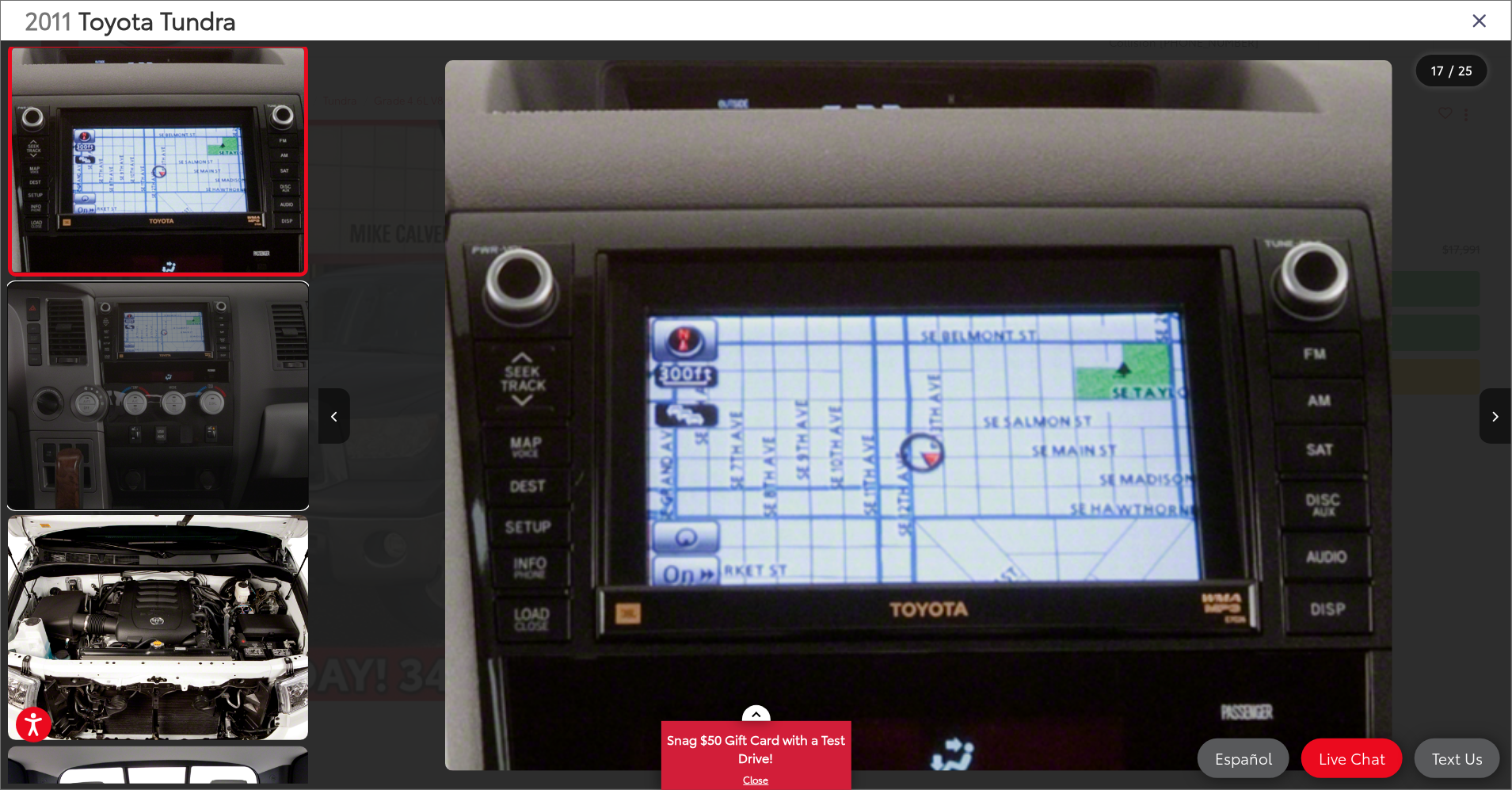
click at [112, 473] on link at bounding box center [157, 396] width 300 height 226
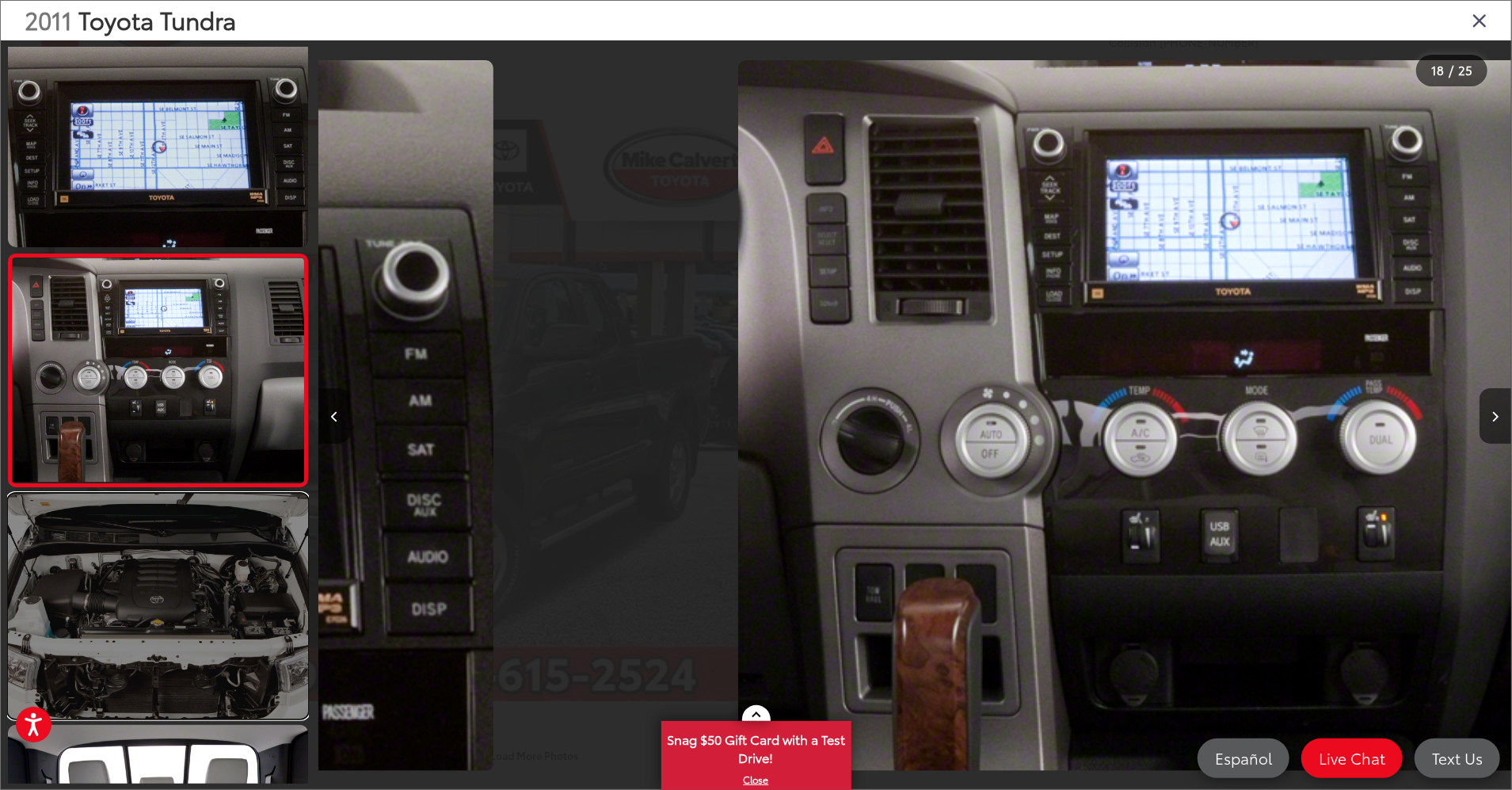
drag, startPoint x: 111, startPoint y: 576, endPoint x: 114, endPoint y: 563, distance: 13.3
click at [111, 577] on link at bounding box center [157, 607] width 300 height 226
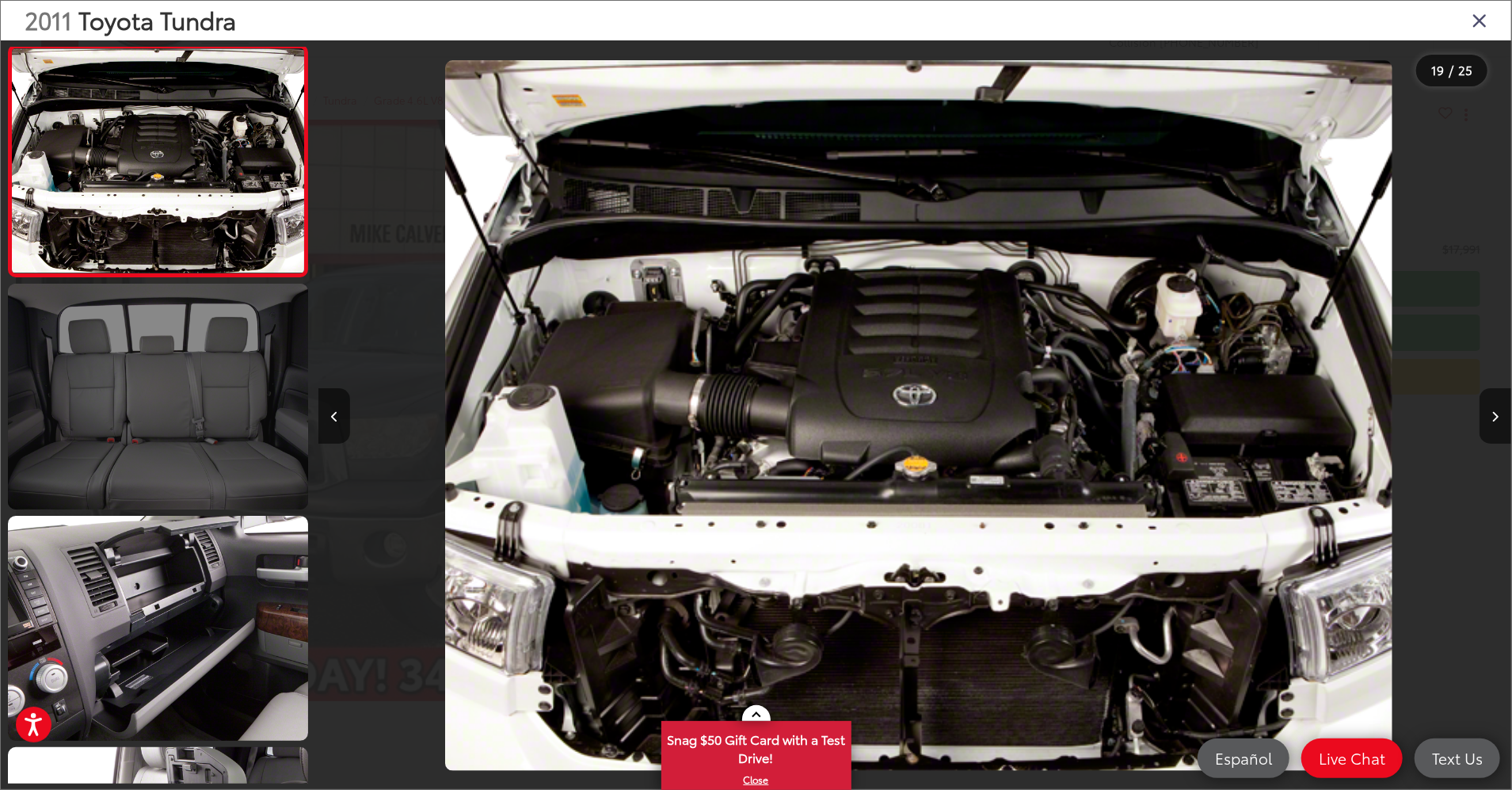
click at [126, 505] on div at bounding box center [157, 415] width 302 height 738
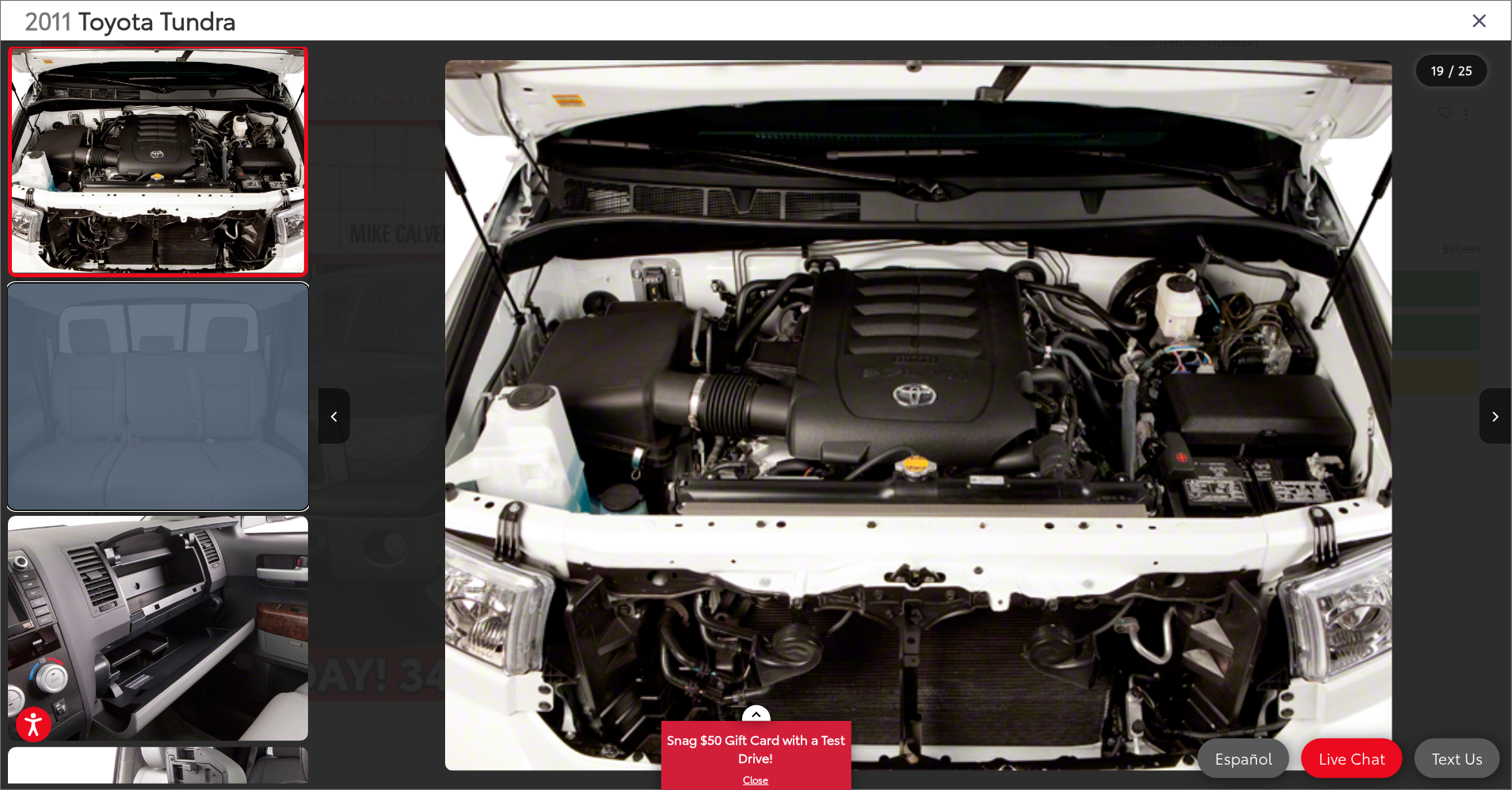
drag, startPoint x: 126, startPoint y: 505, endPoint x: 127, endPoint y: 451, distance: 54.0
click at [127, 451] on link at bounding box center [157, 397] width 300 height 226
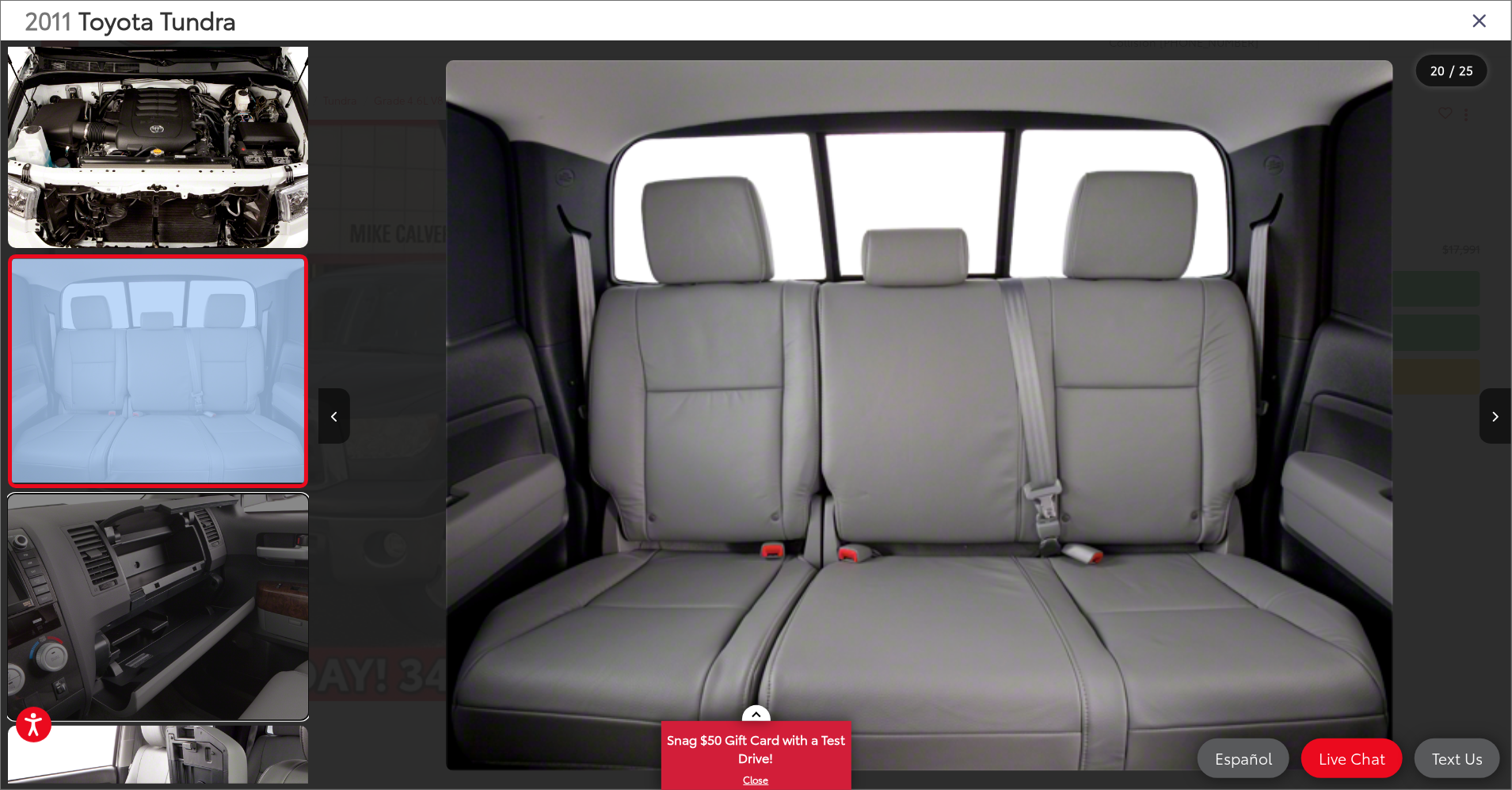
drag, startPoint x: 76, startPoint y: 530, endPoint x: 83, endPoint y: 524, distance: 9.2
click at [77, 530] on link at bounding box center [157, 608] width 300 height 226
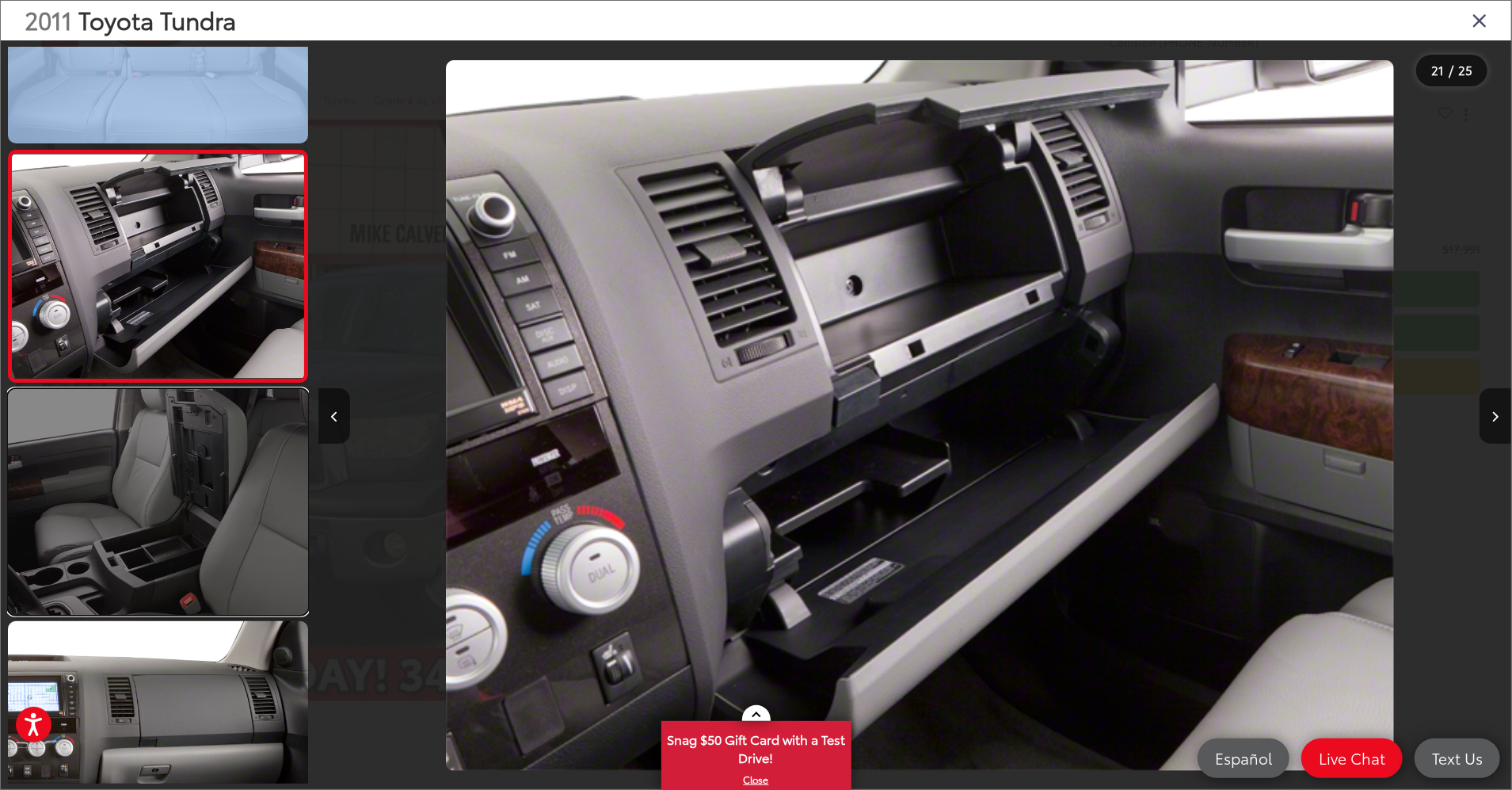
click at [144, 442] on link at bounding box center [157, 502] width 300 height 226
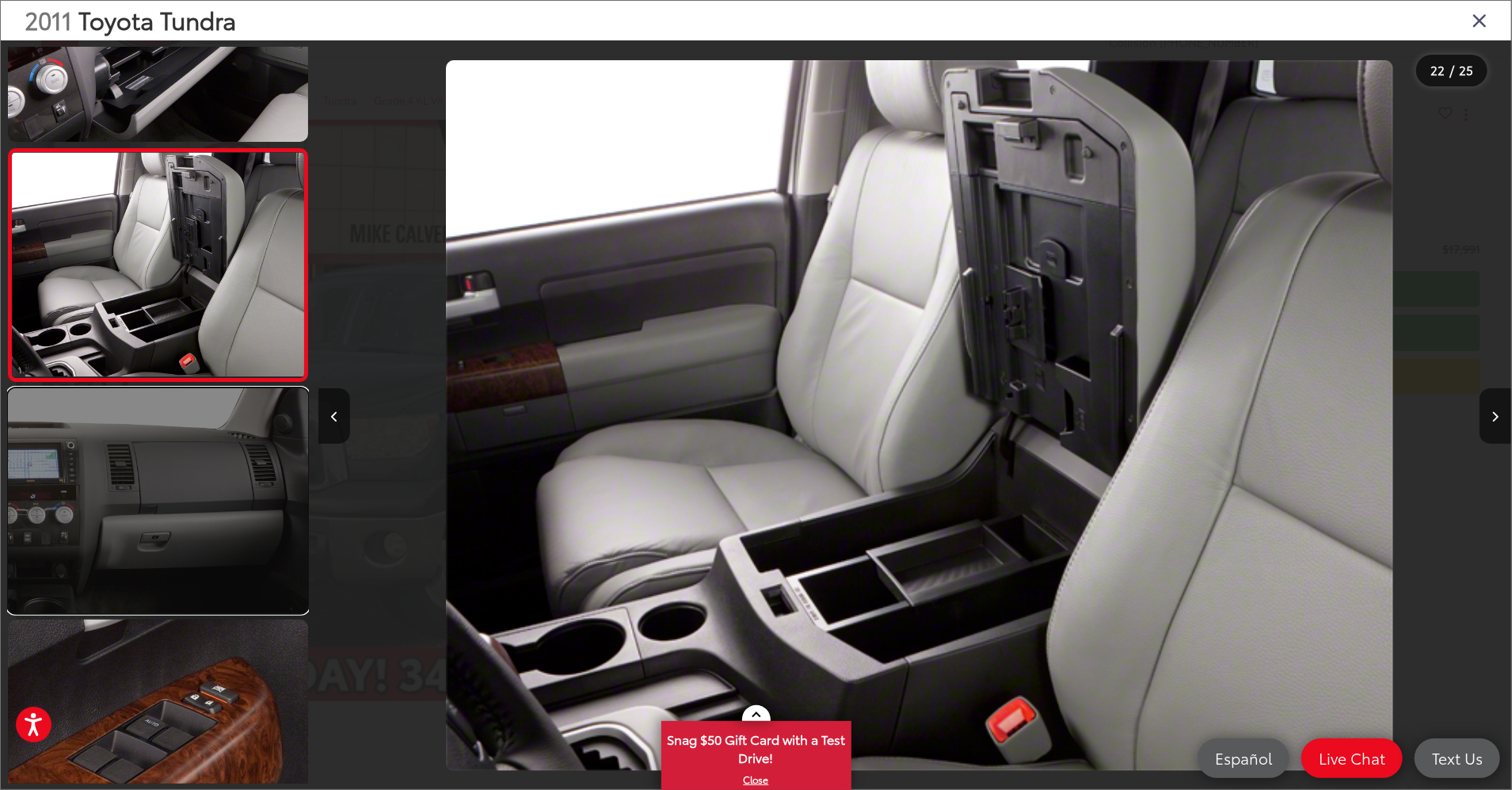
click at [119, 410] on link at bounding box center [157, 501] width 300 height 226
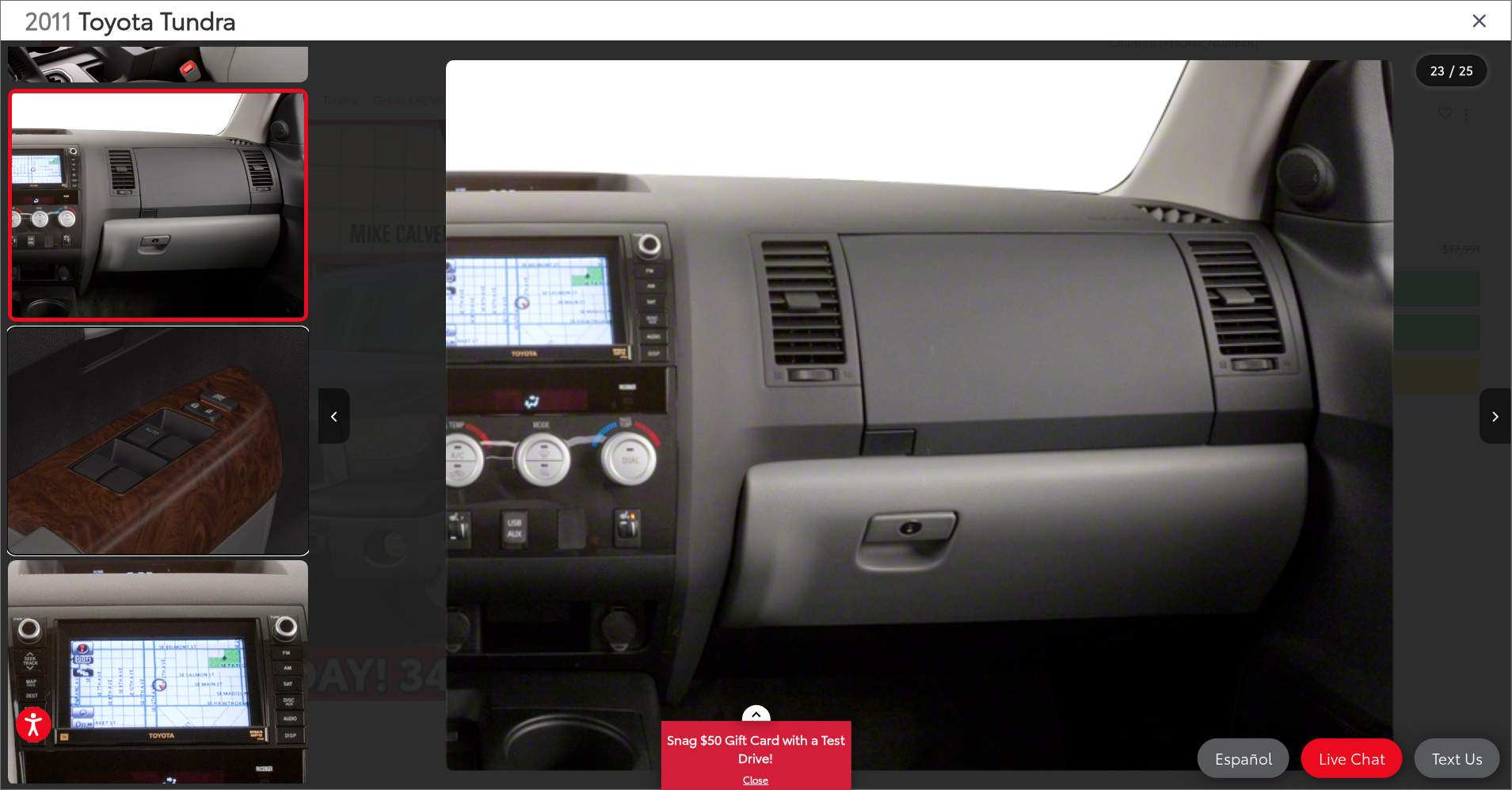
click at [124, 412] on link at bounding box center [157, 441] width 300 height 226
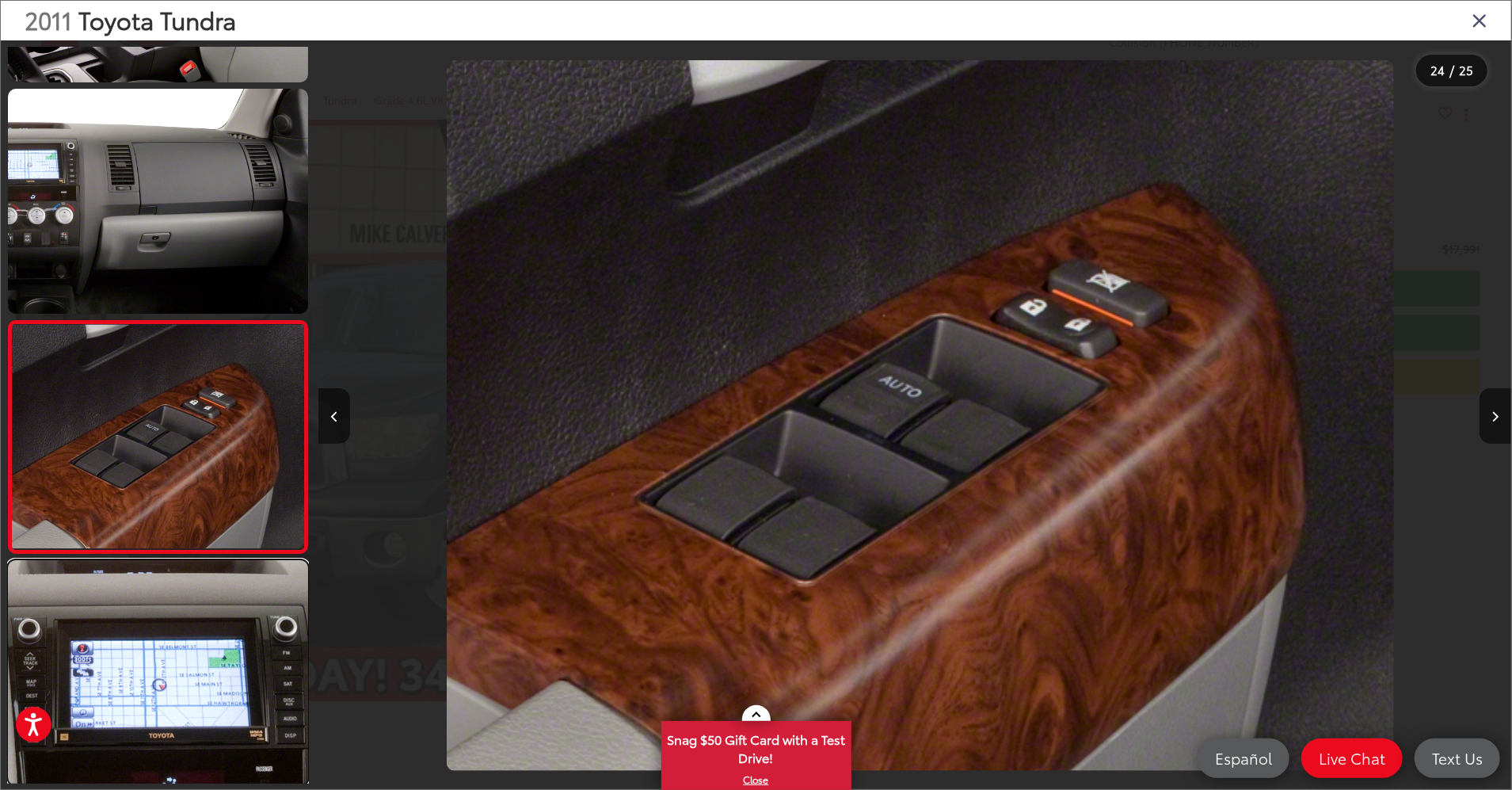
drag, startPoint x: 102, startPoint y: 571, endPoint x: 121, endPoint y: 550, distance: 28.3
click at [100, 571] on link at bounding box center [157, 673] width 300 height 226
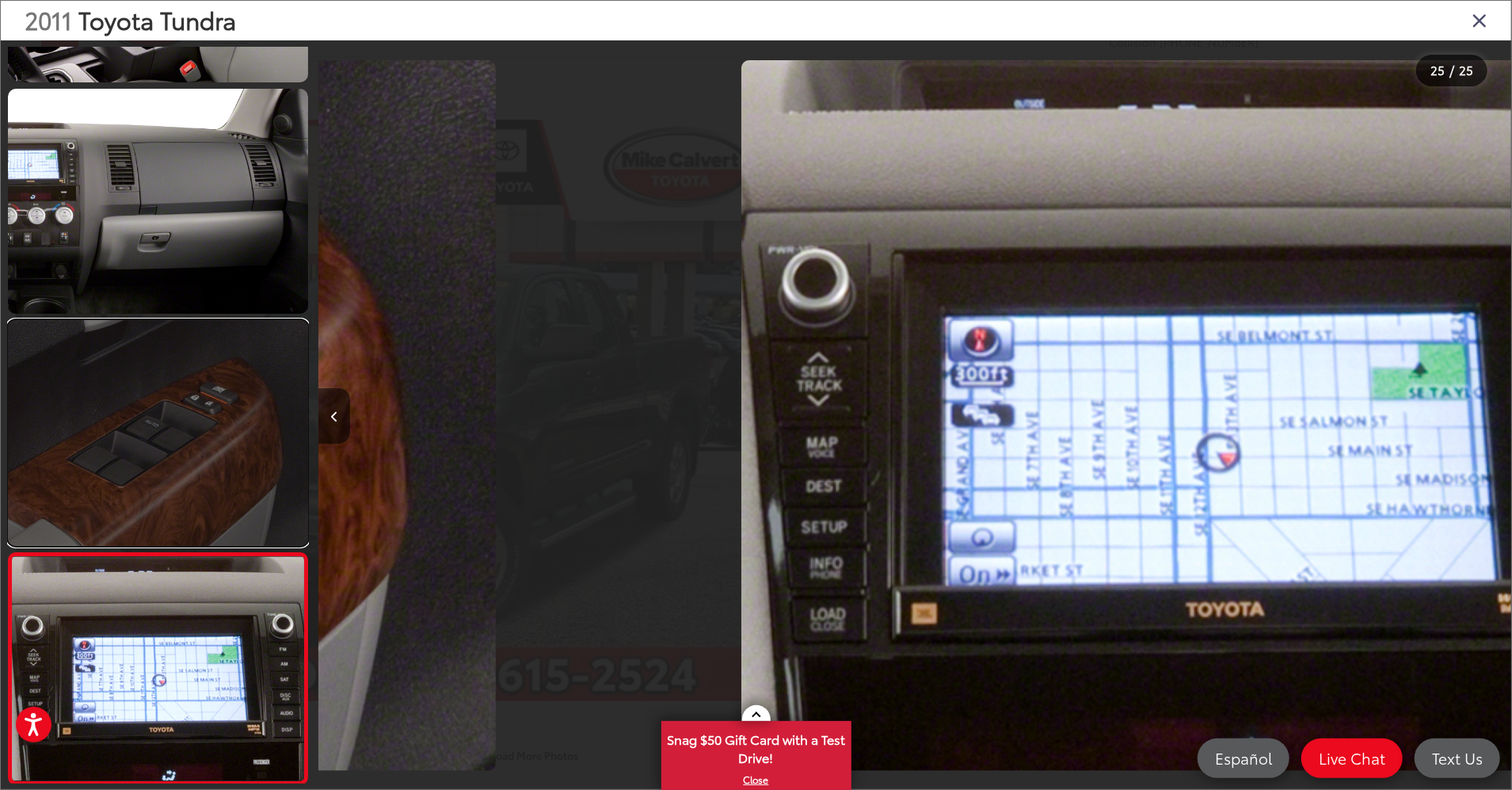
click at [163, 465] on link at bounding box center [157, 433] width 300 height 226
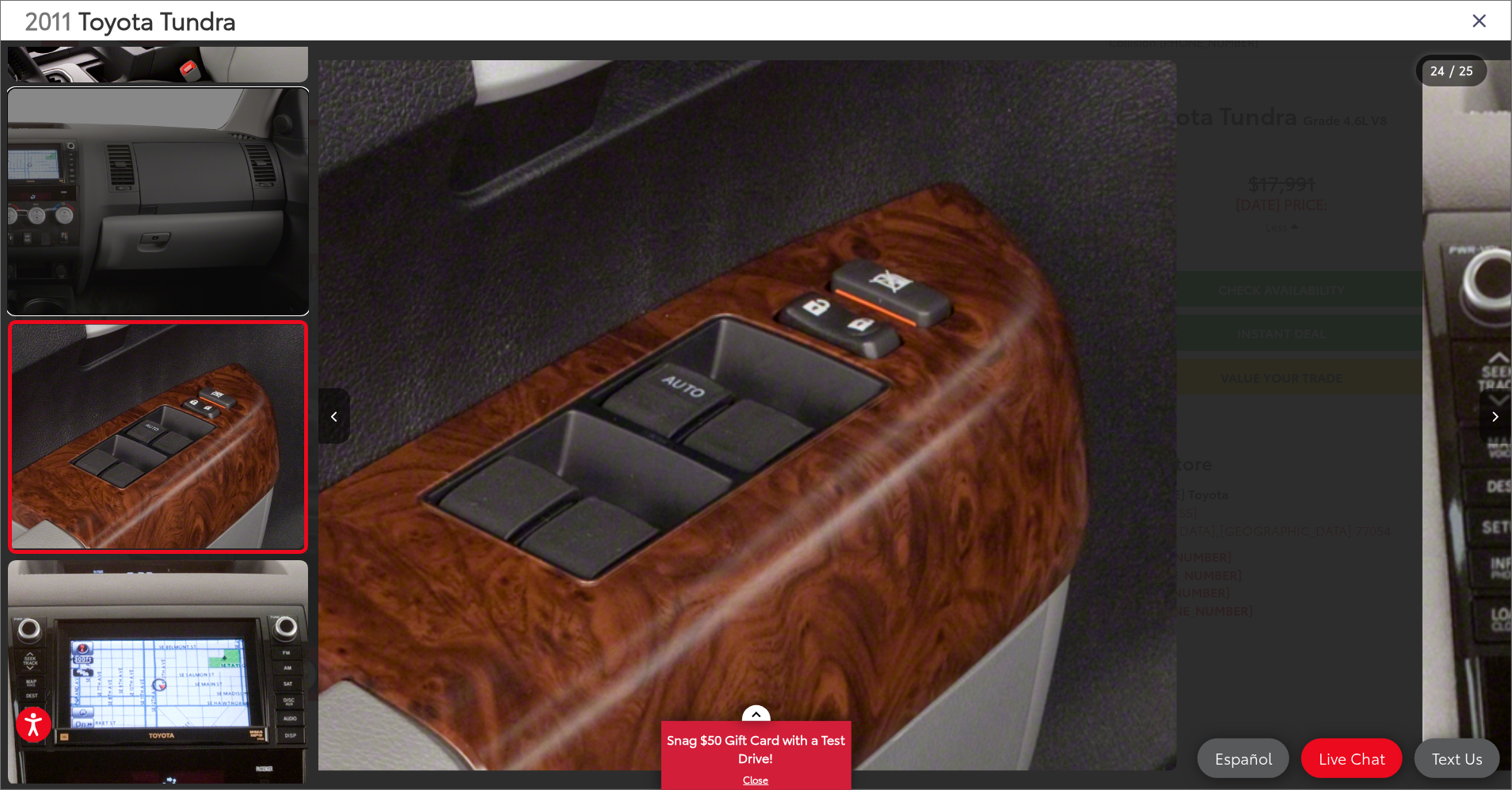
click at [218, 268] on link at bounding box center [157, 201] width 300 height 226
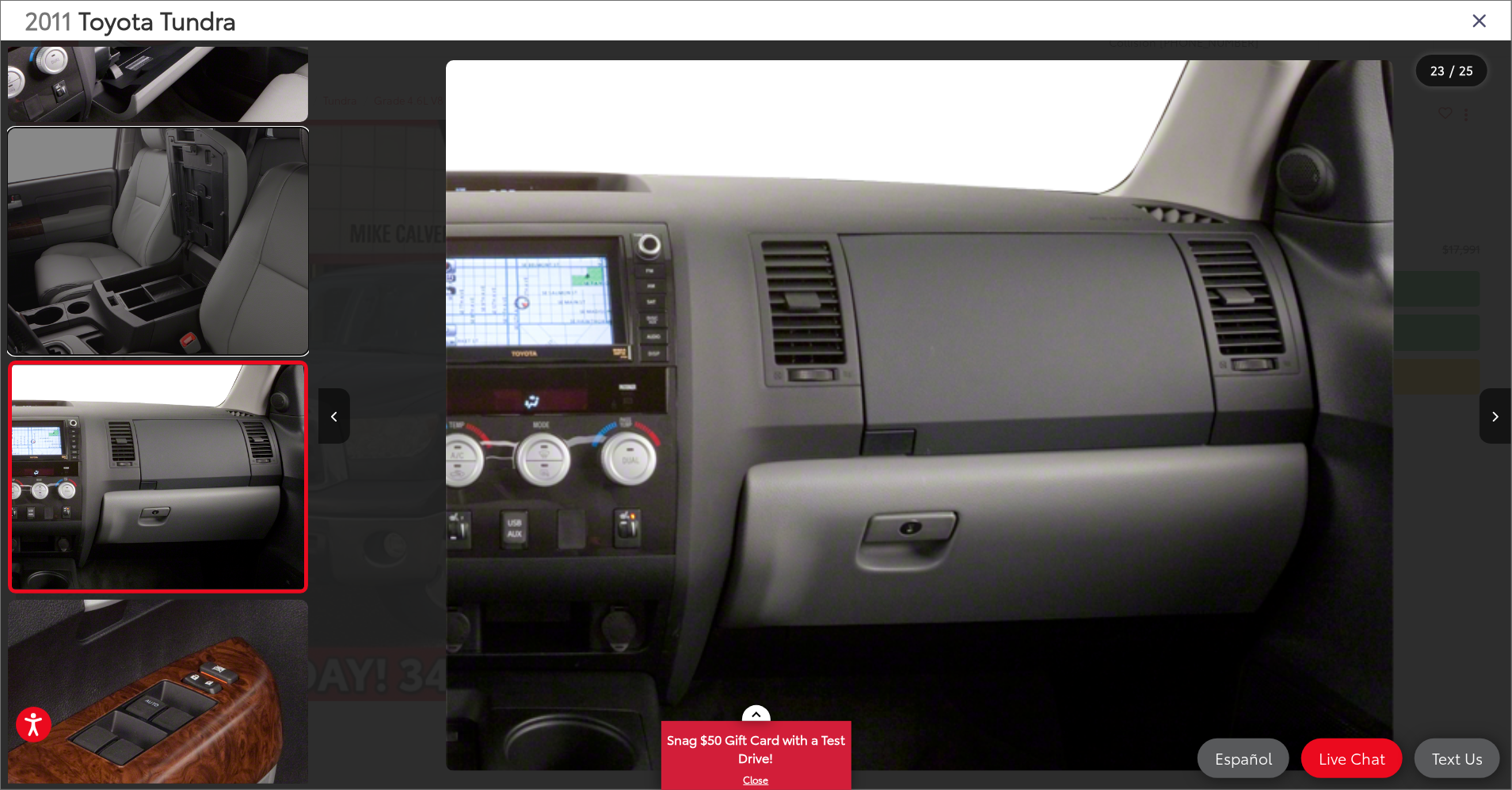
click at [165, 287] on link at bounding box center [157, 241] width 300 height 226
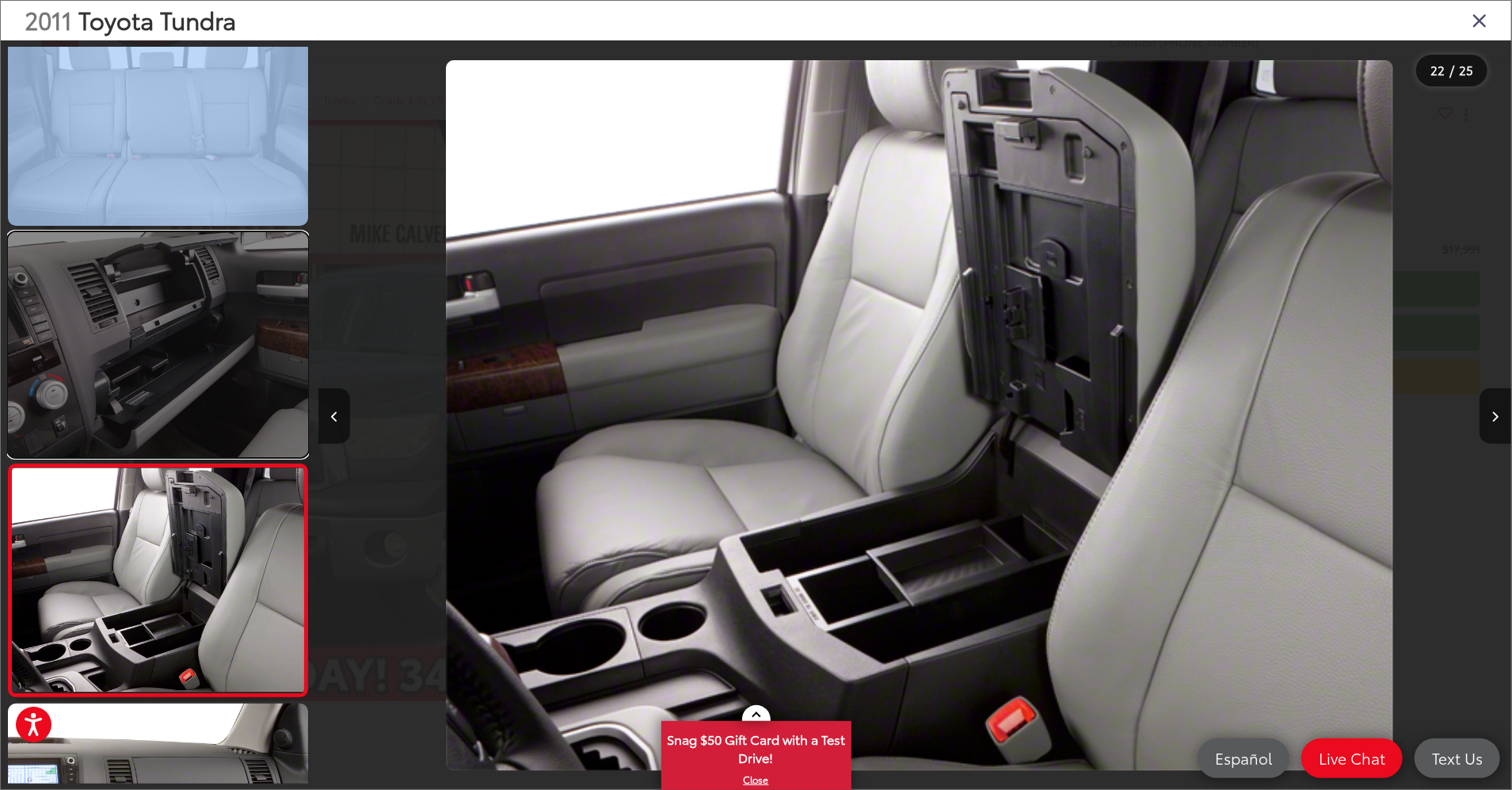
click at [154, 296] on link at bounding box center [157, 345] width 300 height 226
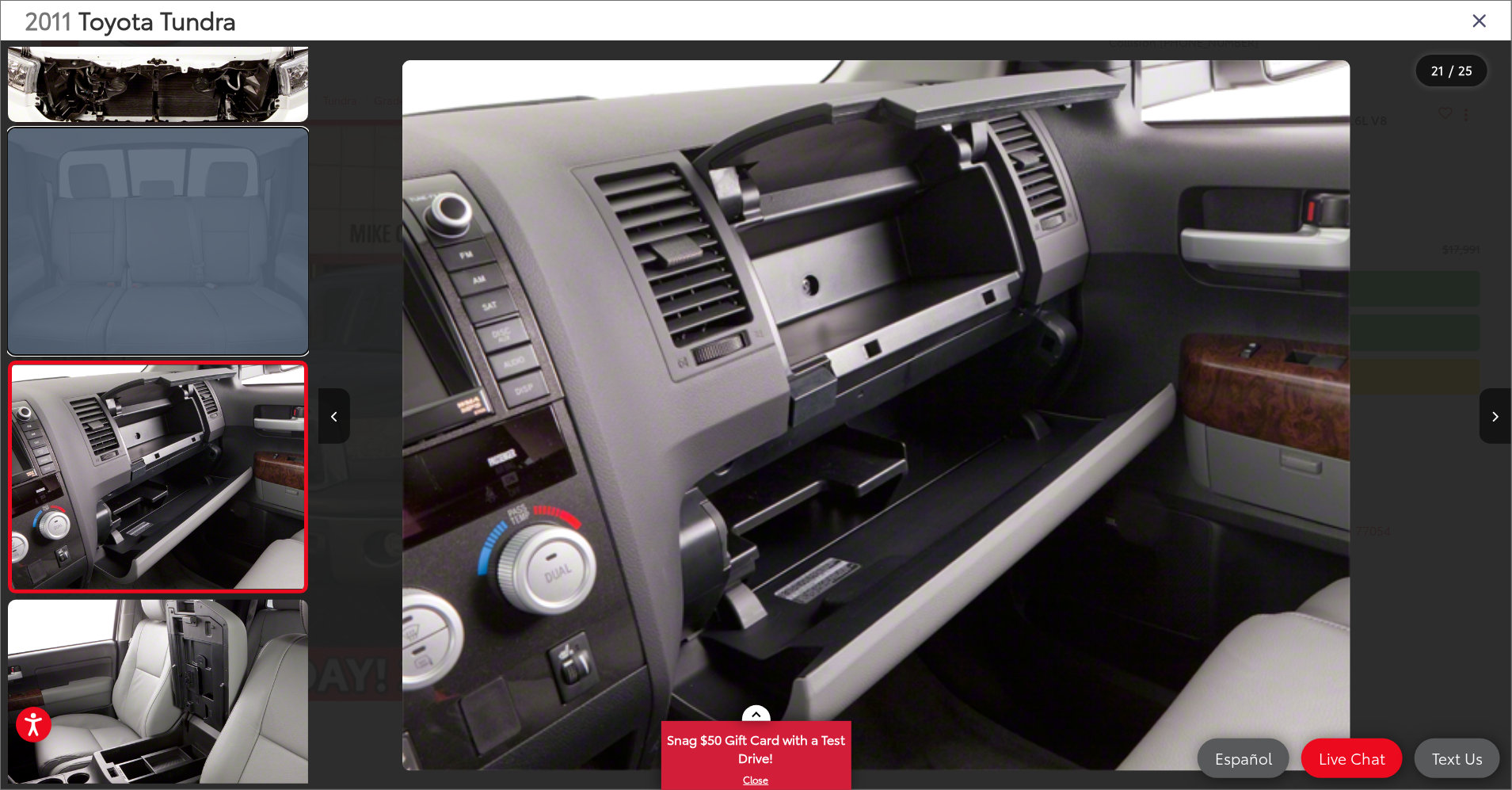
click at [151, 307] on link at bounding box center [157, 241] width 300 height 226
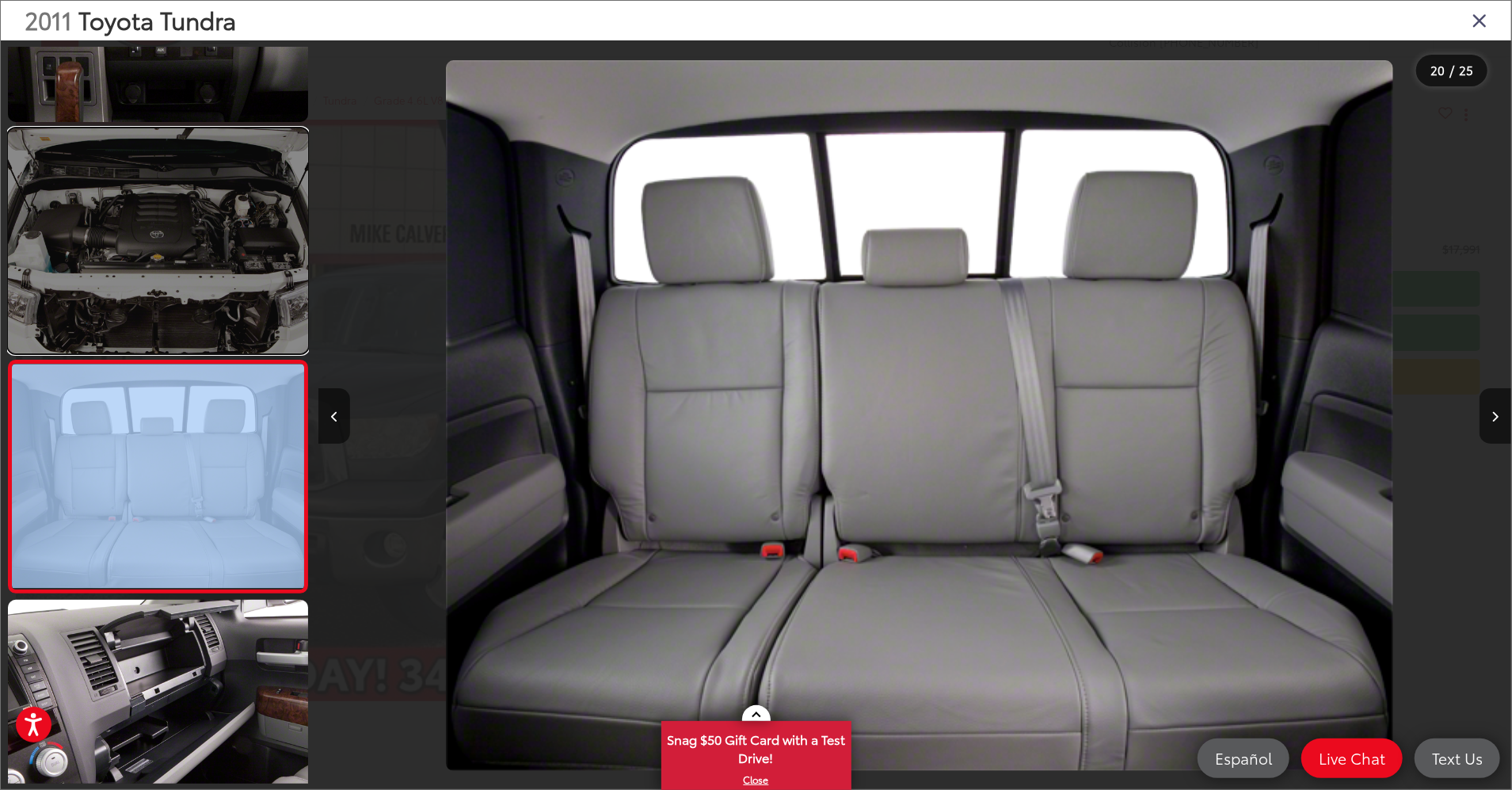
click at [140, 307] on link at bounding box center [157, 241] width 300 height 226
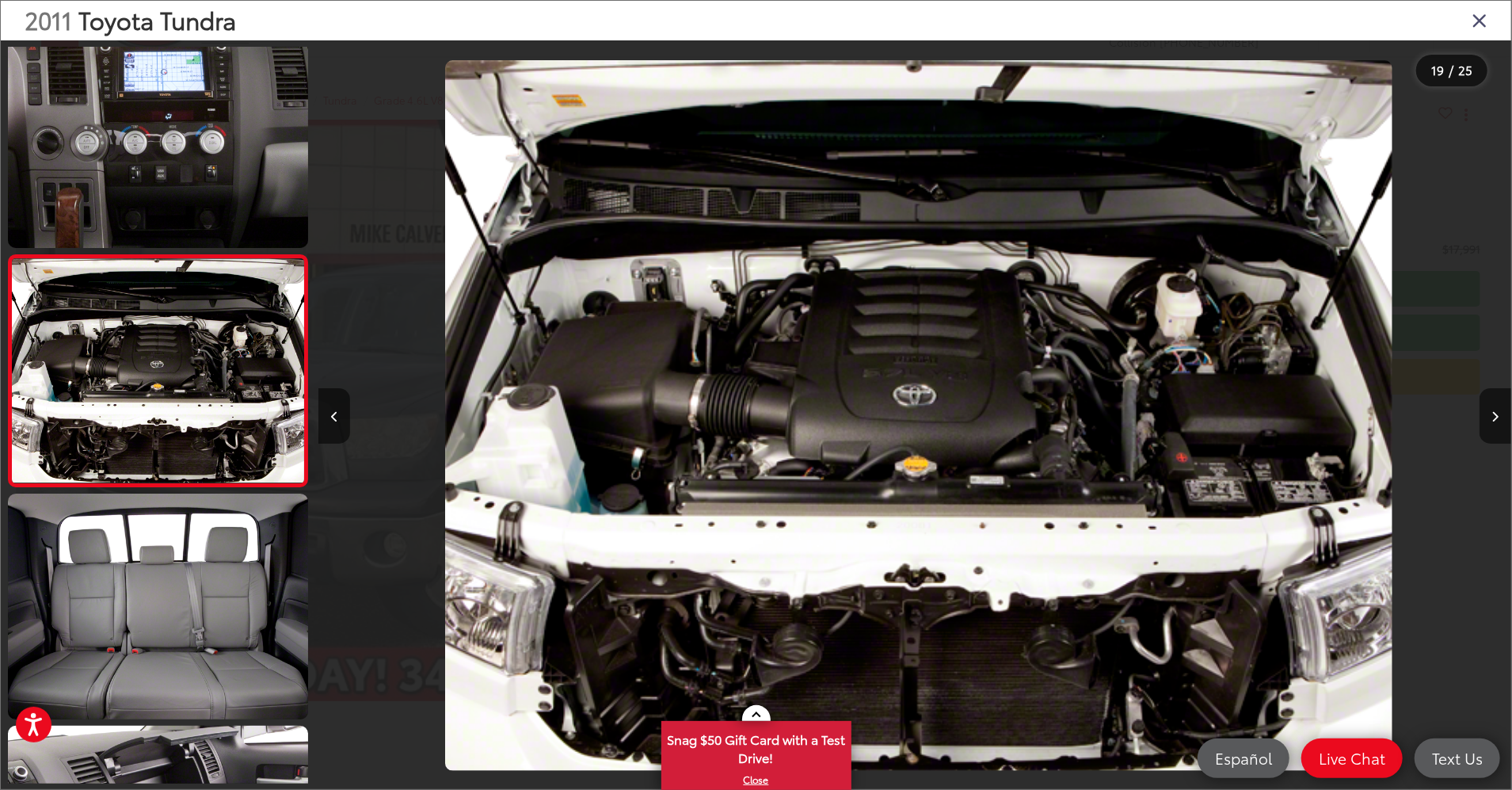
click at [1492, 22] on div "2011 Toyota Tundra" at bounding box center [756, 21] width 1510 height 40
click at [1477, 17] on icon "Close gallery" at bounding box center [1479, 20] width 15 height 21
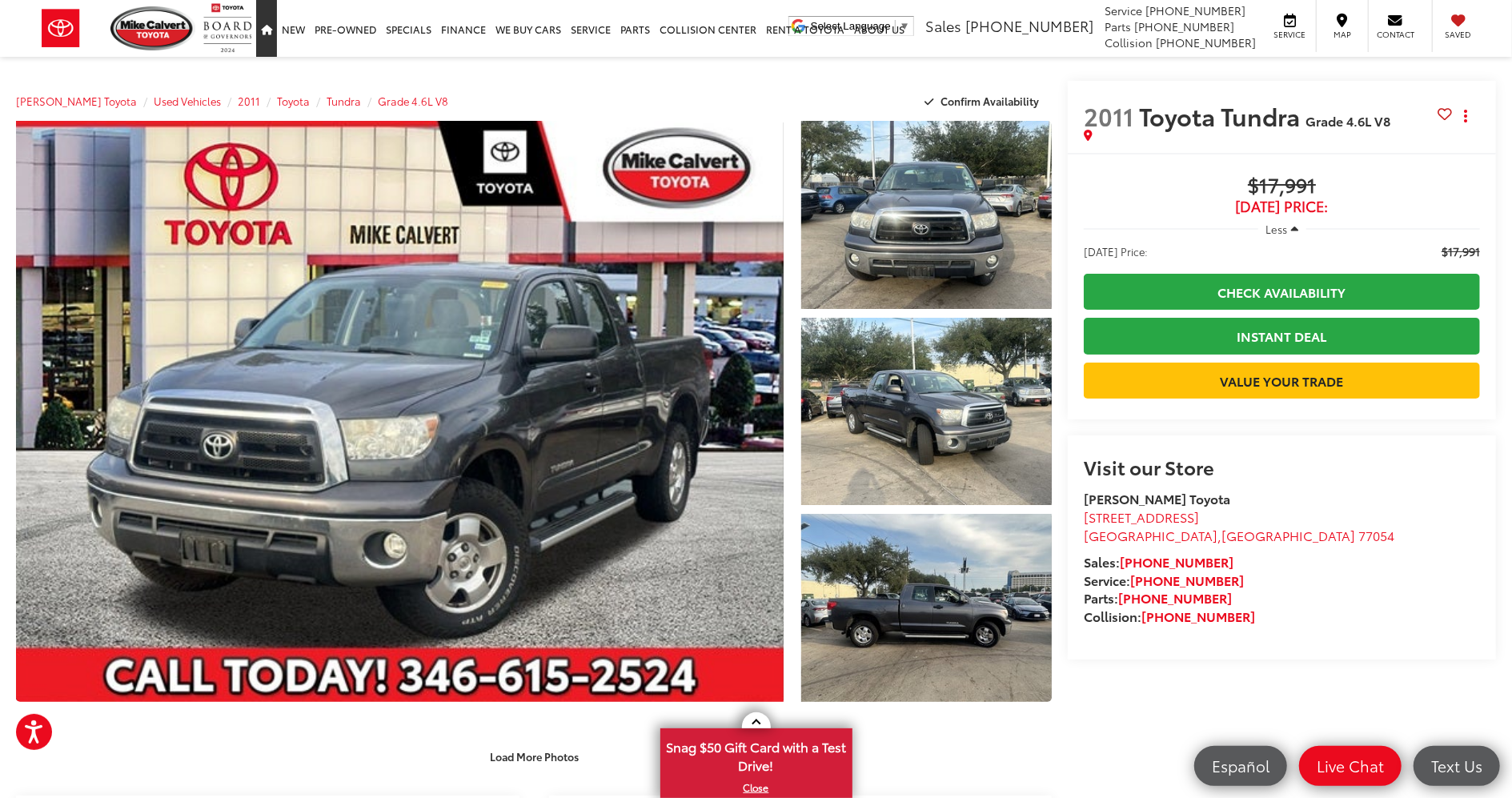
drag, startPoint x: 260, startPoint y: 26, endPoint x: 289, endPoint y: 90, distance: 70.3
click at [261, 26] on icon "Home" at bounding box center [266, 30] width 11 height 10
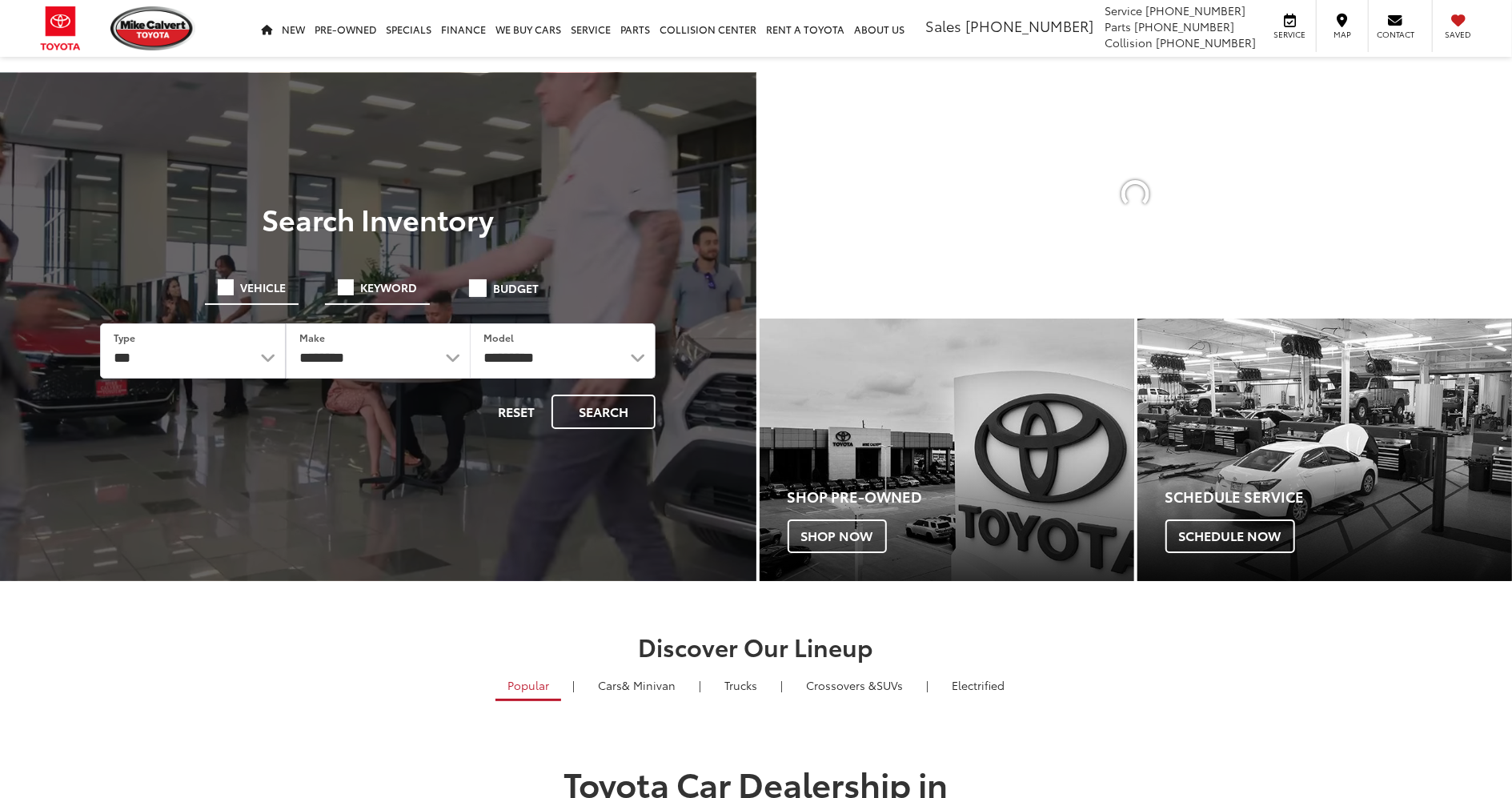
click at [365, 283] on span "Keyword" at bounding box center [388, 287] width 56 height 11
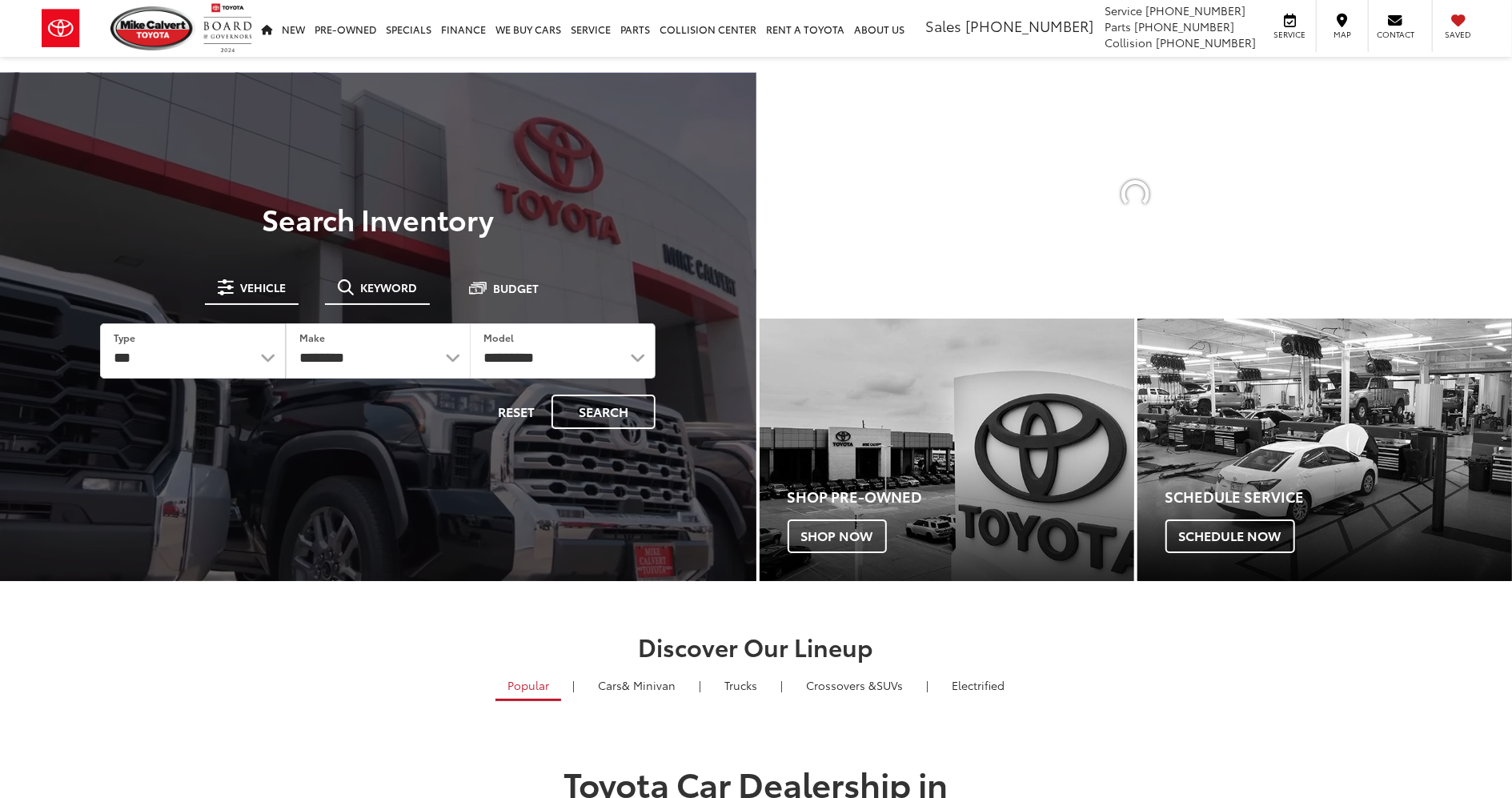
click at [394, 276] on button "Keyword" at bounding box center [377, 287] width 105 height 29
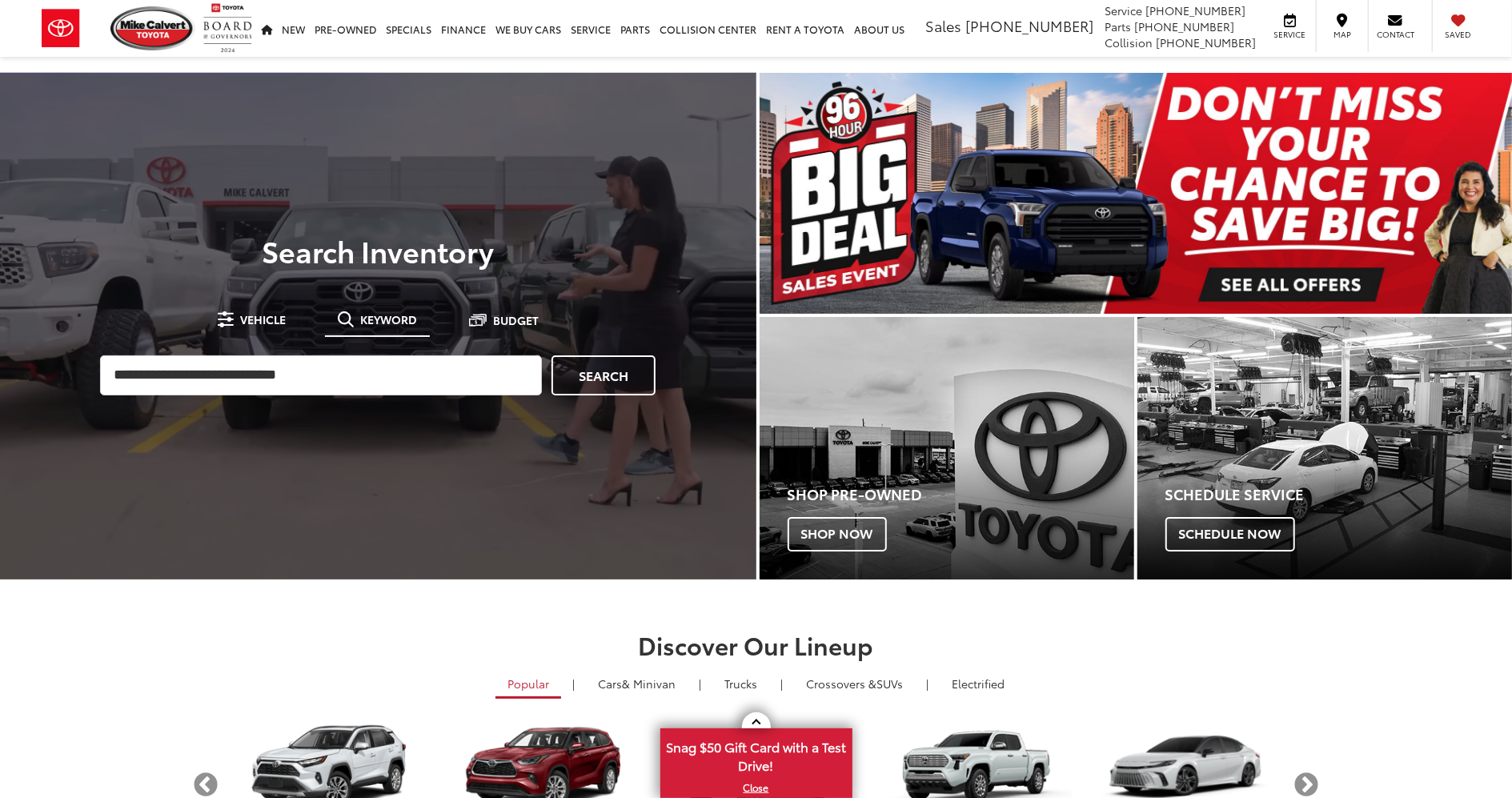
click at [315, 378] on input "search" at bounding box center [321, 376] width 441 height 40
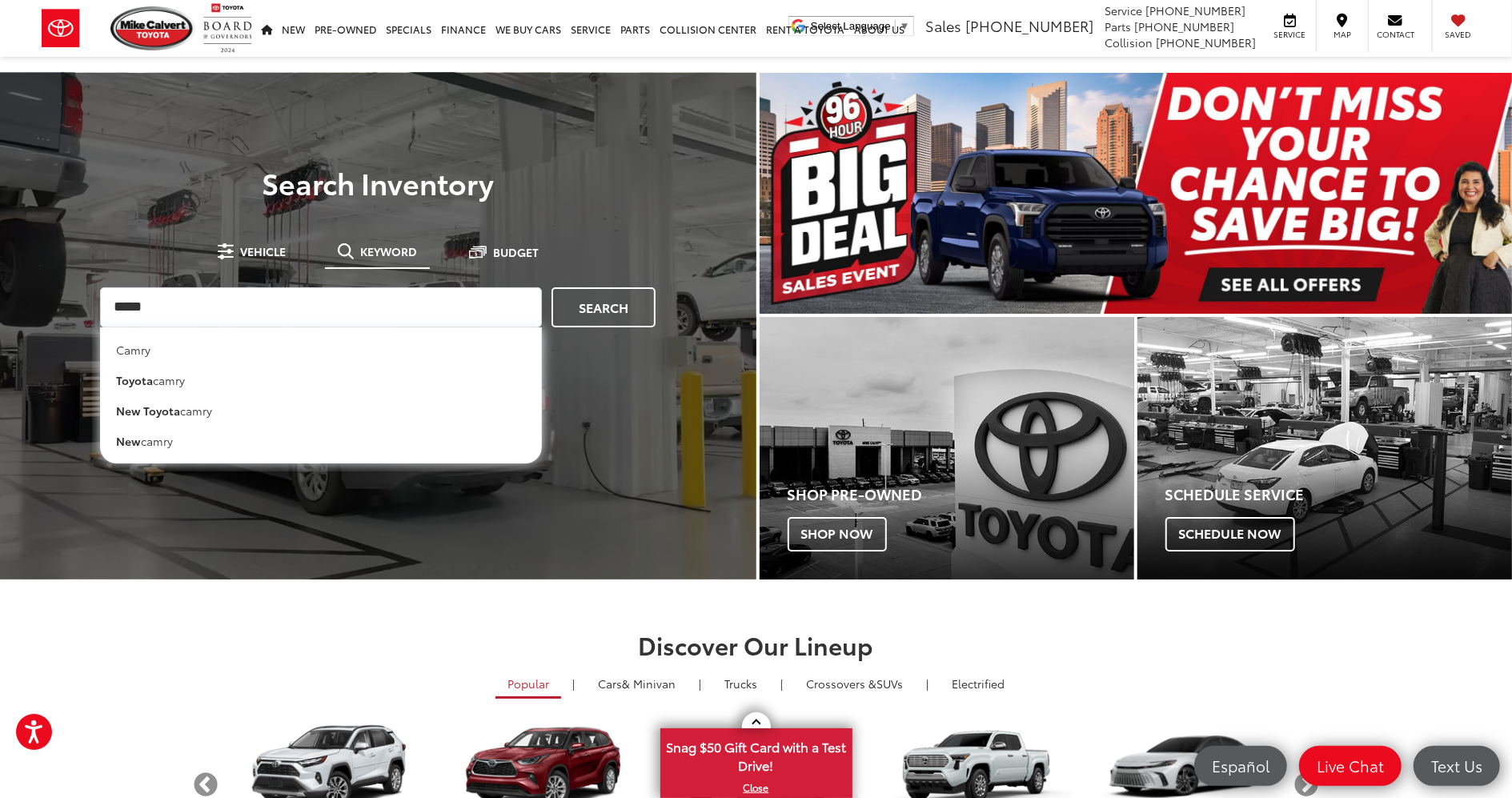
type input "*****"
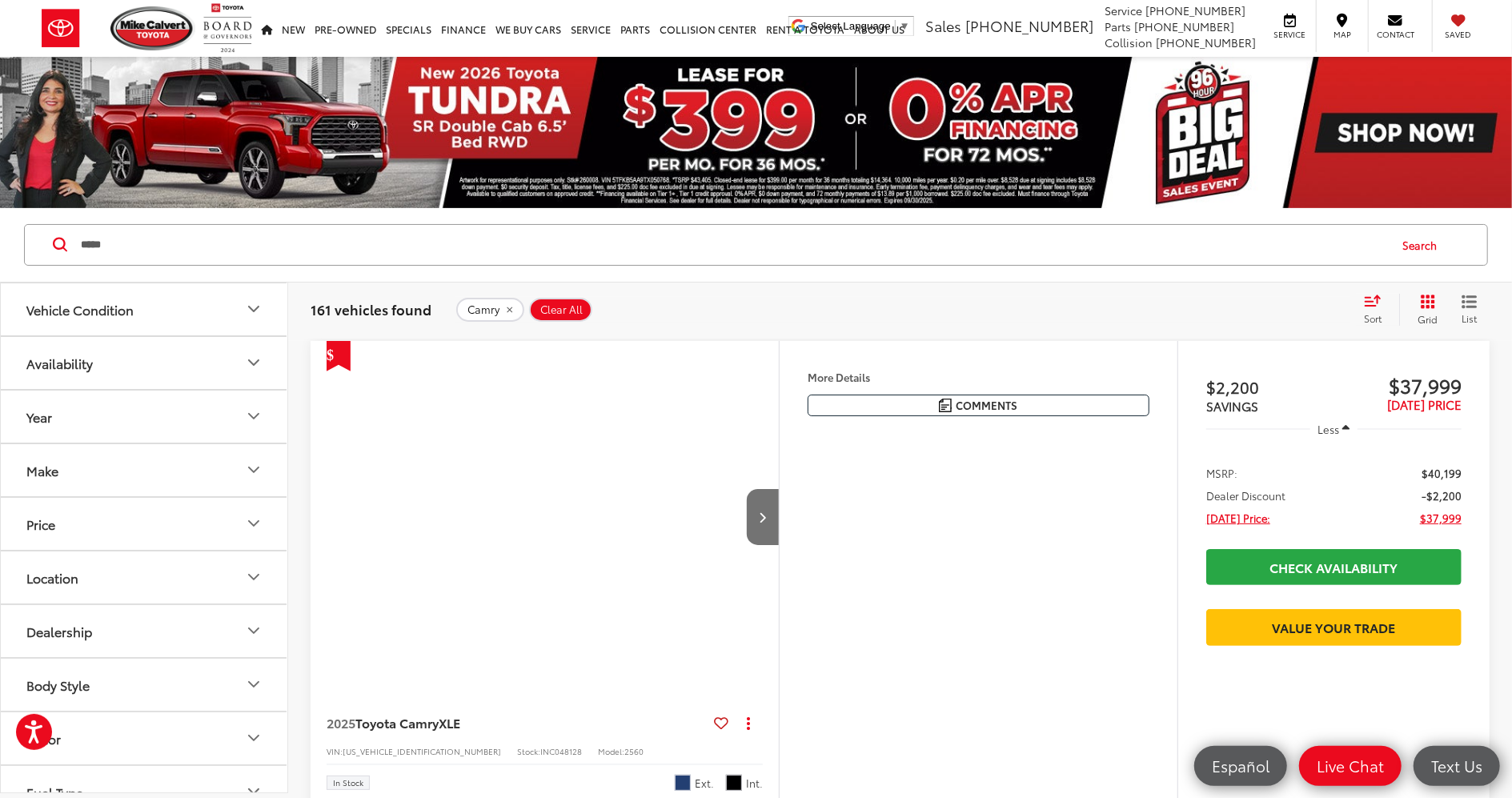
click at [1409, 295] on button "Grid" at bounding box center [1424, 309] width 50 height 32
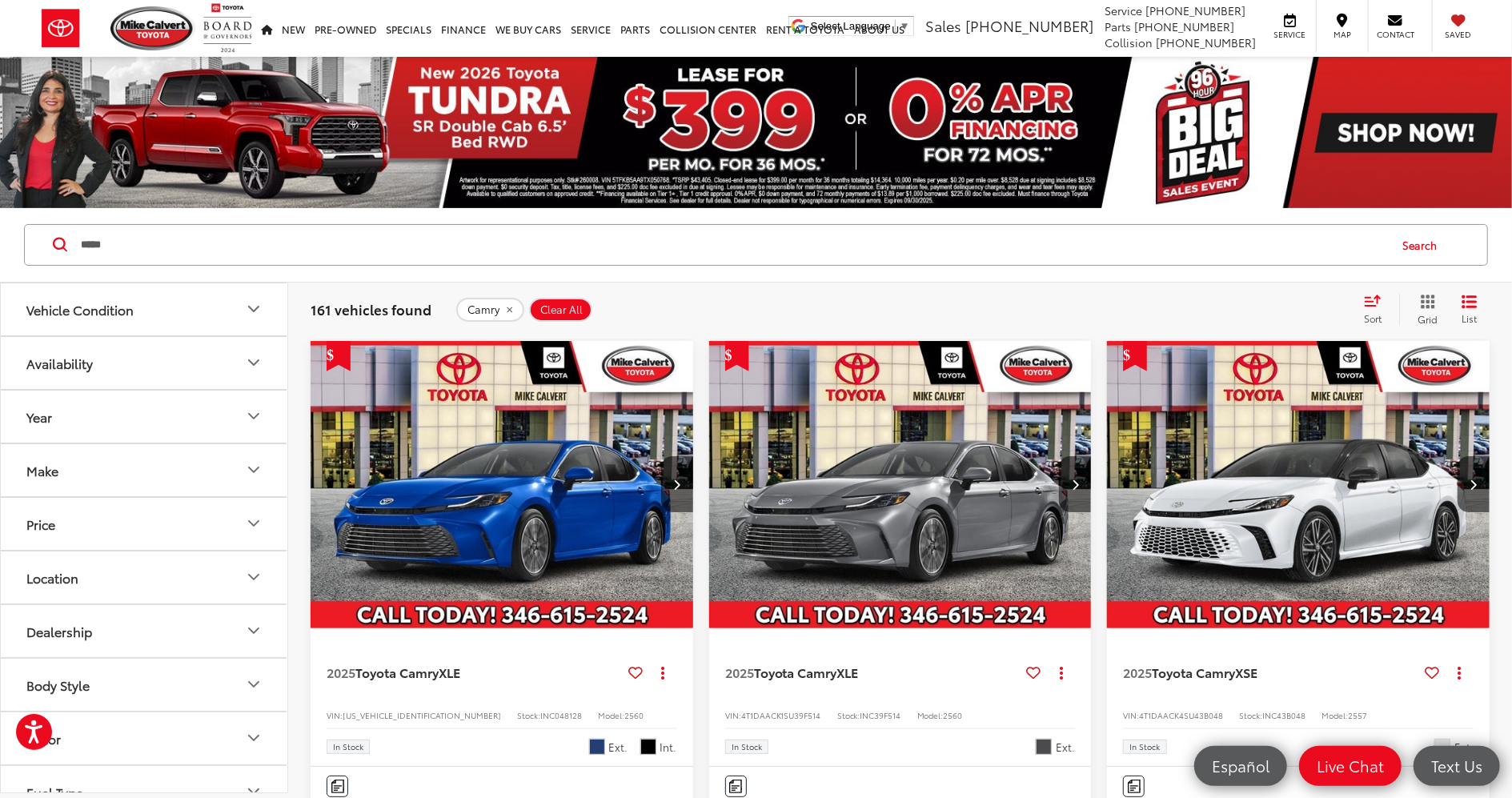
click at [1425, 301] on icon "Grid View" at bounding box center [1428, 302] width 15 height 15
click at [1377, 309] on div "Sort" at bounding box center [1377, 309] width 43 height 32
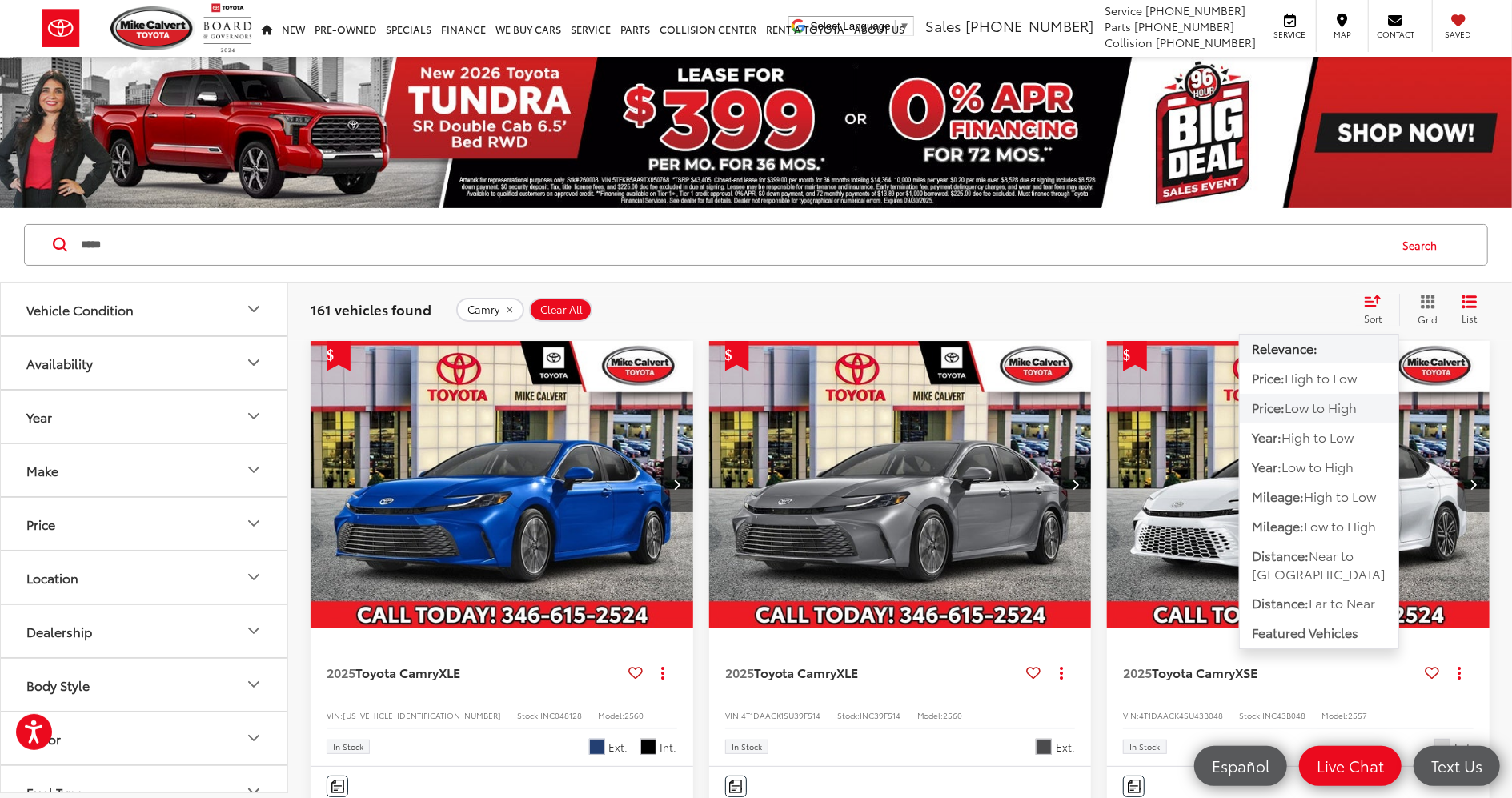
click at [1289, 402] on span "Low to High" at bounding box center [1320, 407] width 72 height 18
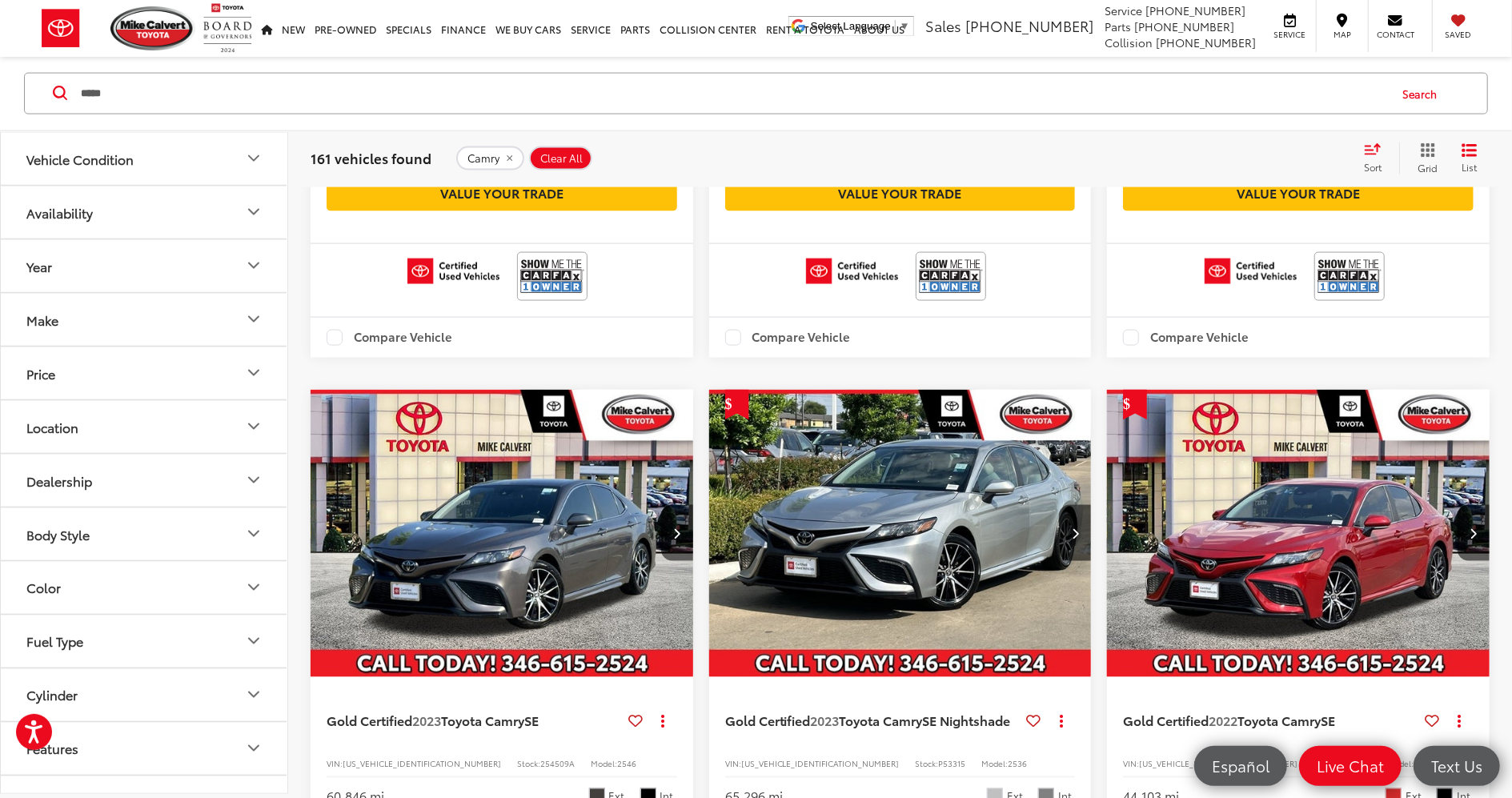
scroll to position [2028, 0]
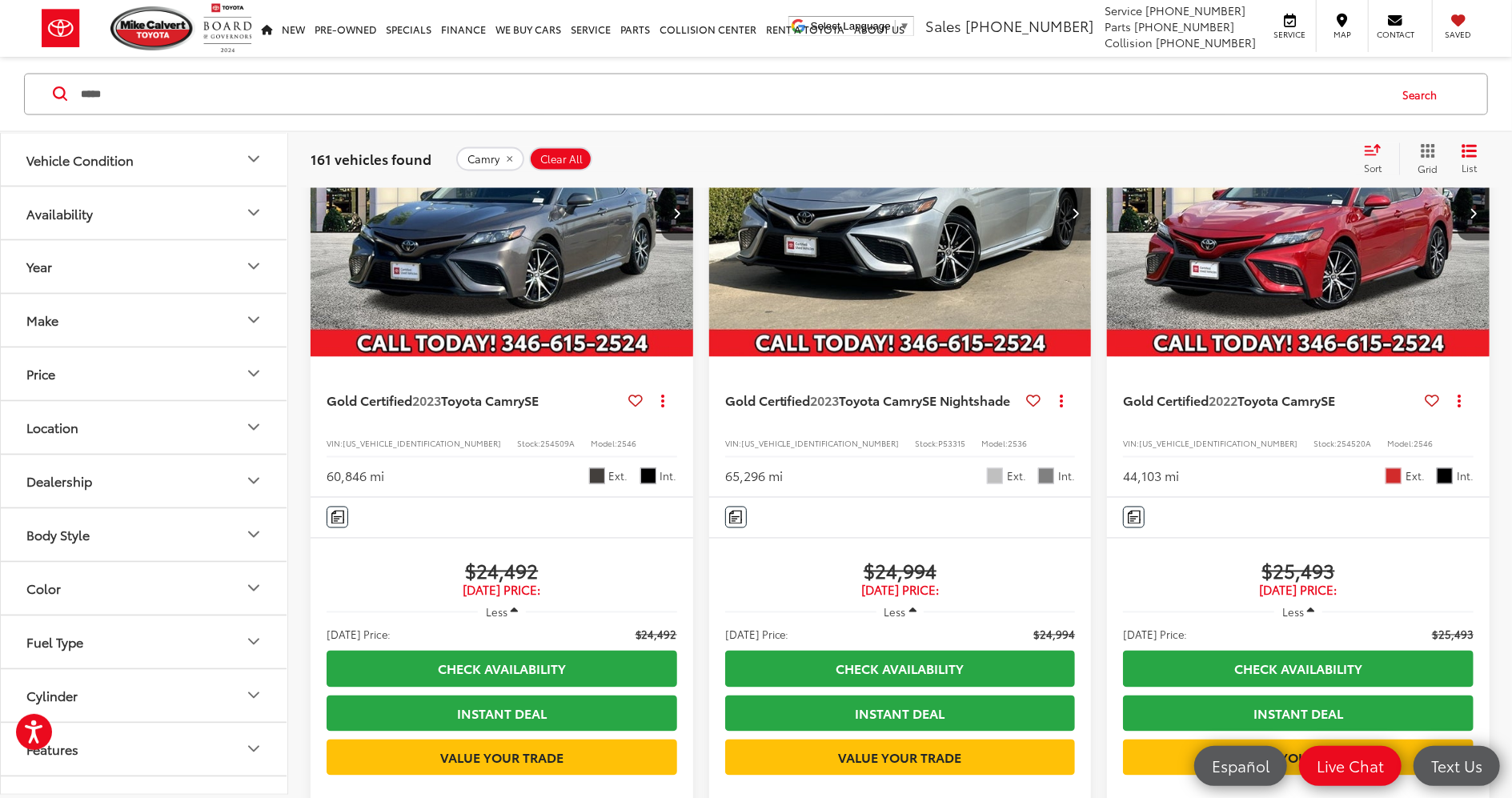
drag, startPoint x: 106, startPoint y: 112, endPoint x: 36, endPoint y: 128, distance: 71.8
click at [36, 128] on div "***** ***** Search" at bounding box center [756, 94] width 1512 height 75
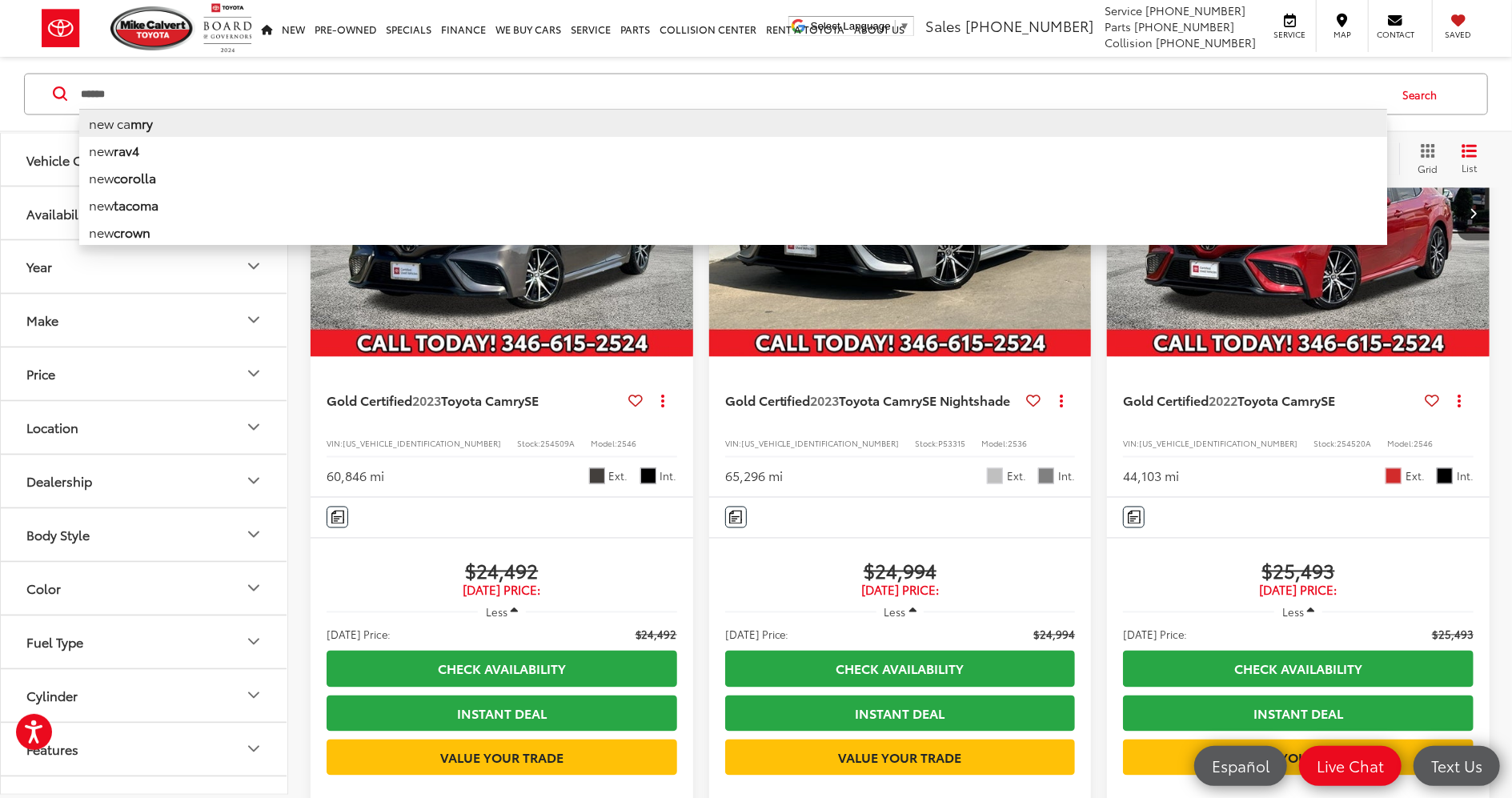
click at [113, 127] on li "new ca mry" at bounding box center [733, 122] width 1308 height 28
type input "*********"
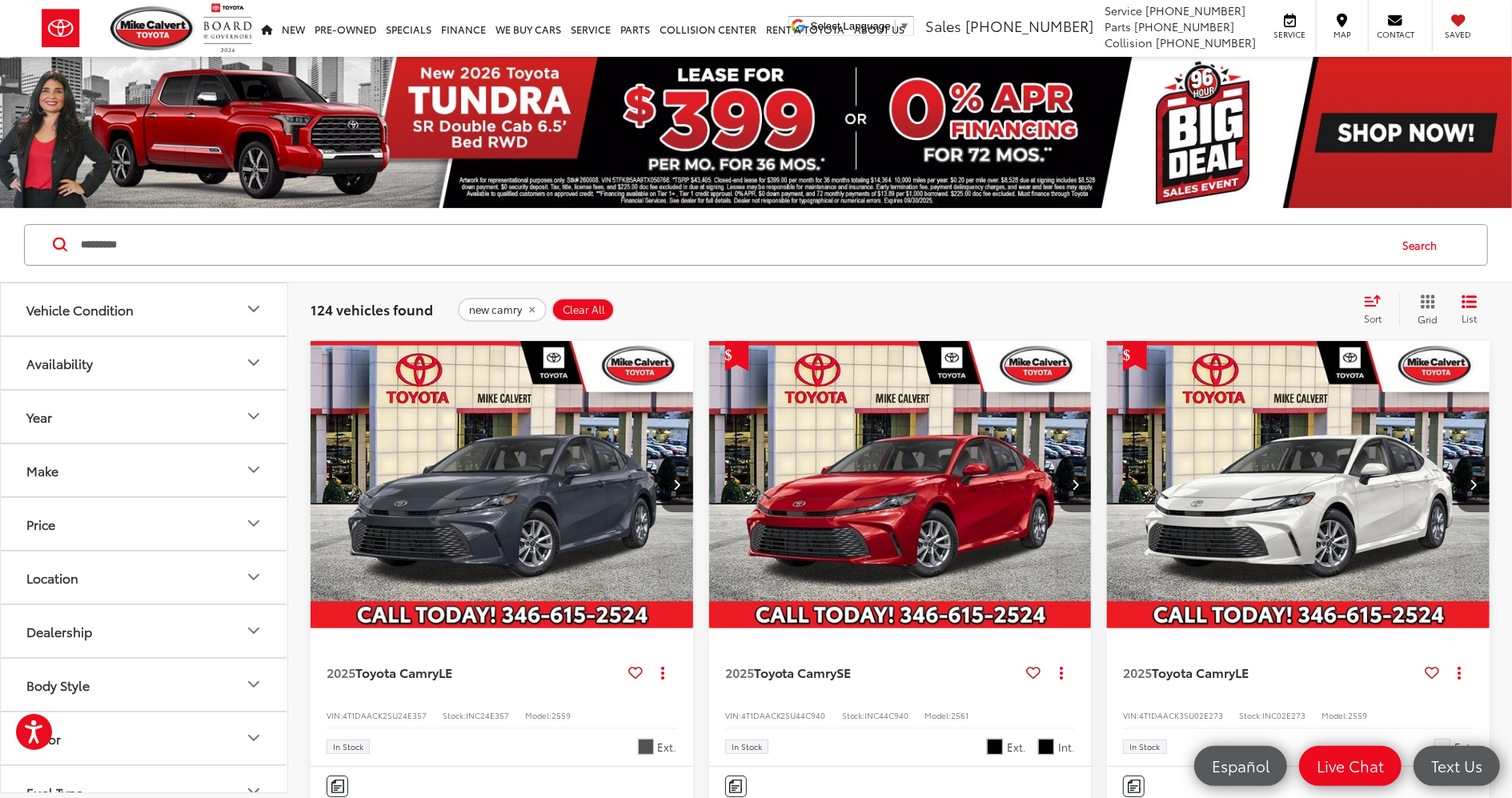
click at [1364, 294] on div "Sort" at bounding box center [1377, 309] width 43 height 32
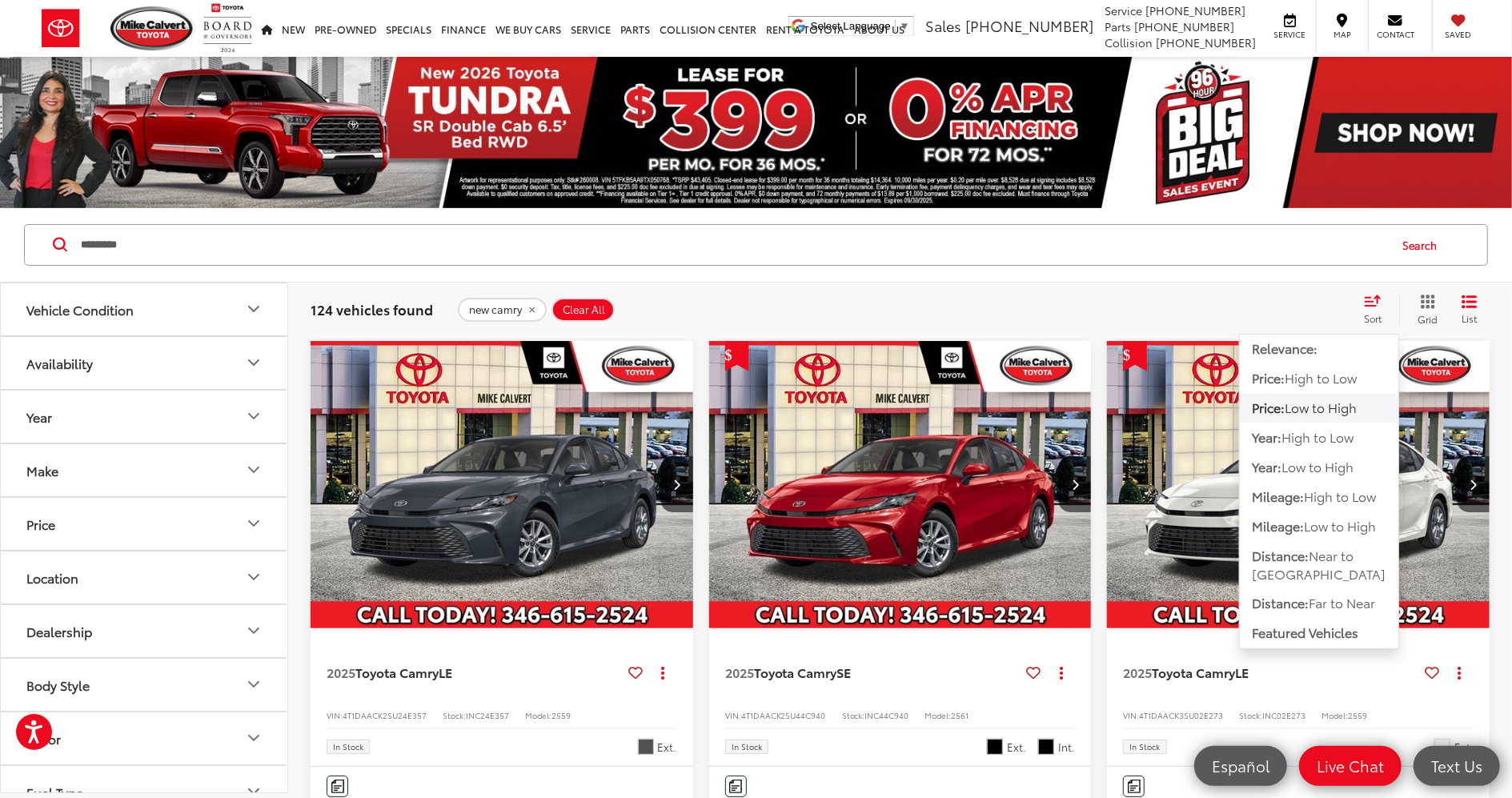
click at [1291, 403] on span "Low to High" at bounding box center [1320, 407] width 72 height 18
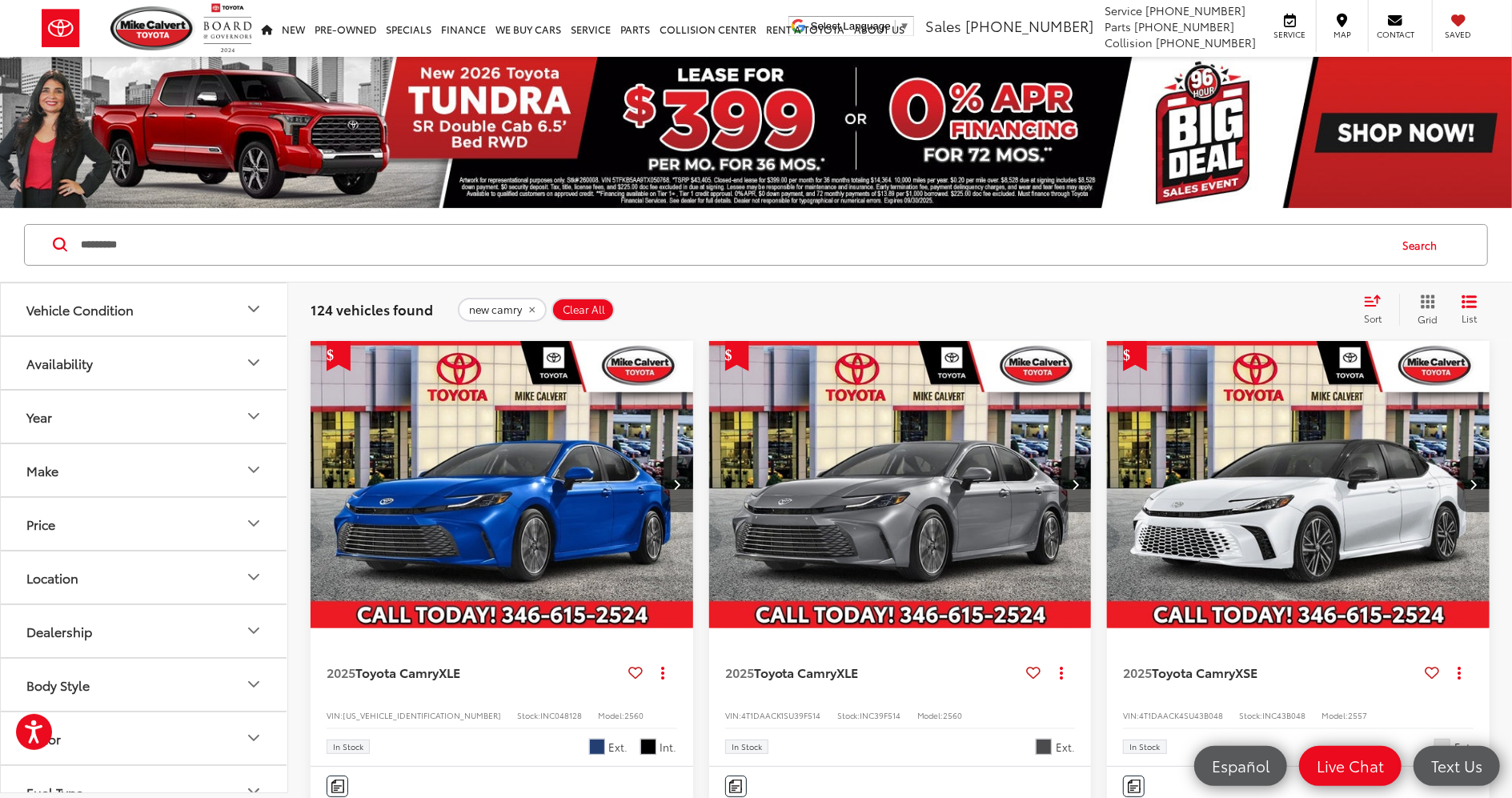
drag, startPoint x: 1350, startPoint y: 302, endPoint x: 1358, endPoint y: 302, distance: 8.0
click at [1350, 302] on div "test Sort Relevance: Price: High to Low Price: Low to High Year: High to Low Ye…" at bounding box center [1420, 309] width 139 height 32
click at [1369, 305] on icon "Select sort value" at bounding box center [1373, 301] width 17 height 12
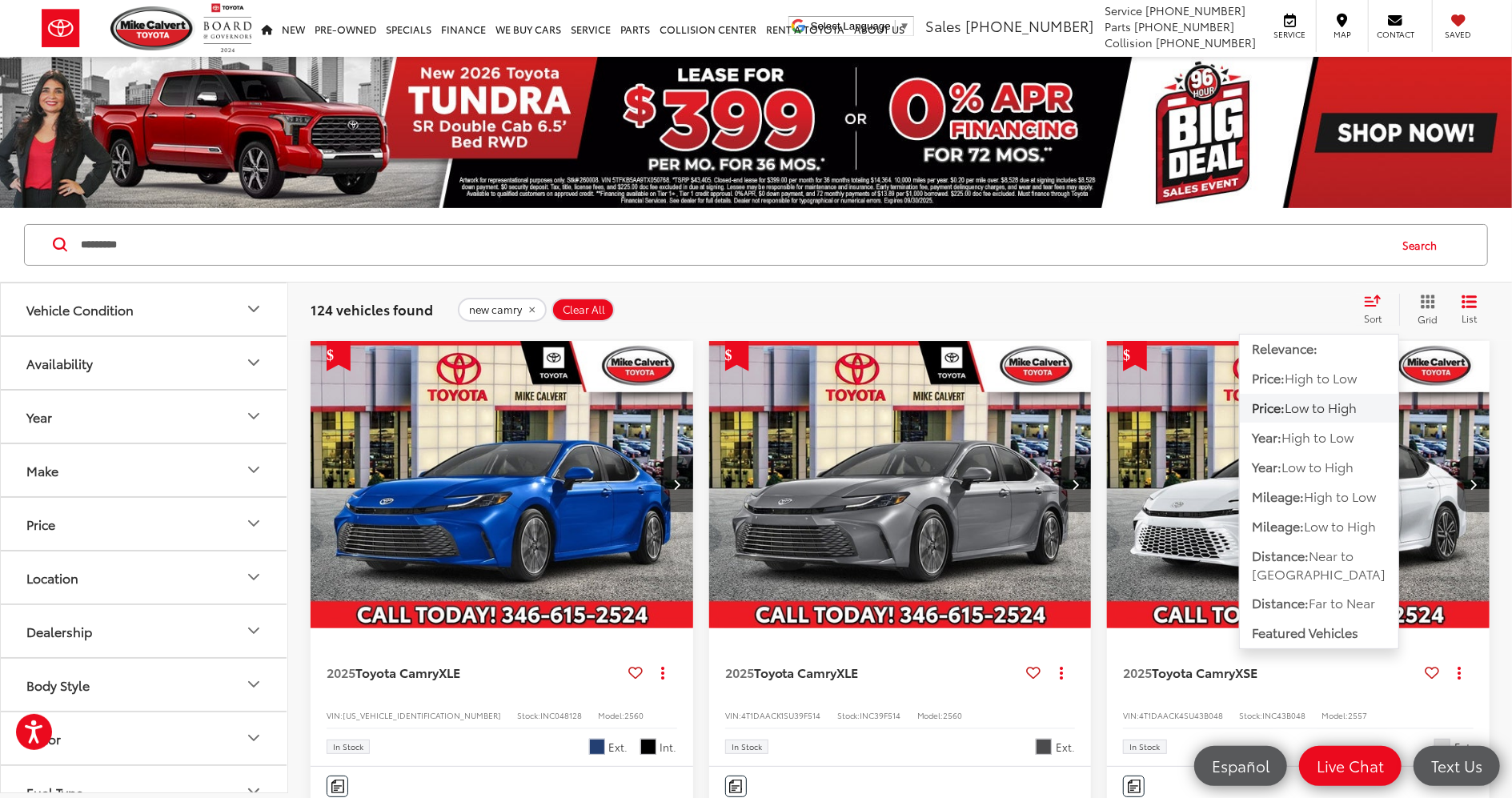
click at [1297, 405] on span "Low to High" at bounding box center [1320, 407] width 72 height 18
